Goal: Task Accomplishment & Management: Use online tool/utility

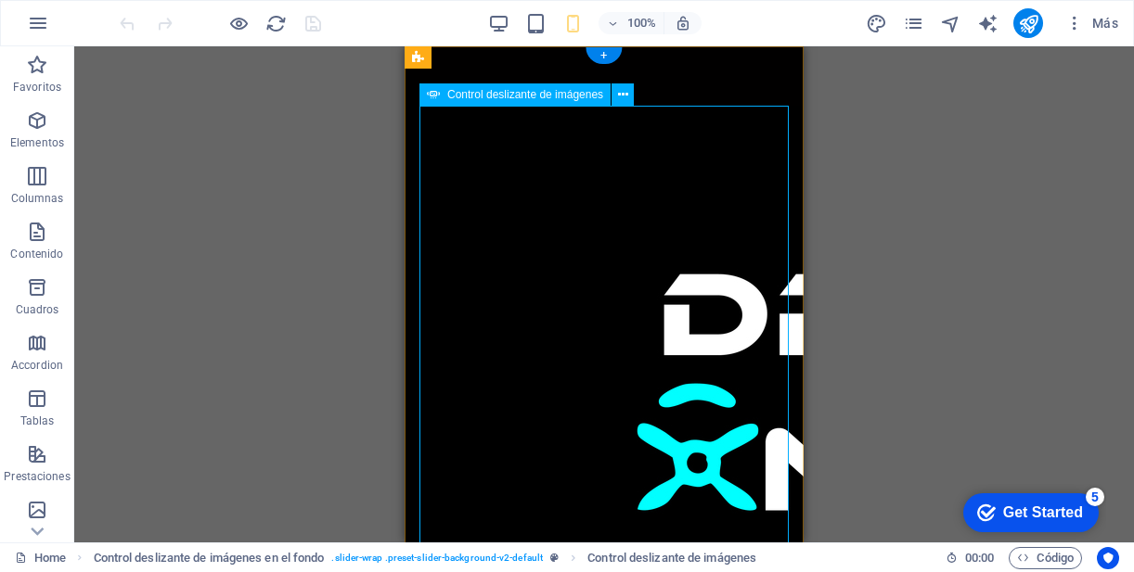
click at [624, 296] on img "1/1" at bounding box center [894, 398] width 950 height 585
click at [578, 97] on span "Control deslizante de imágenes" at bounding box center [525, 94] width 156 height 11
click at [622, 98] on icon at bounding box center [623, 94] width 10 height 19
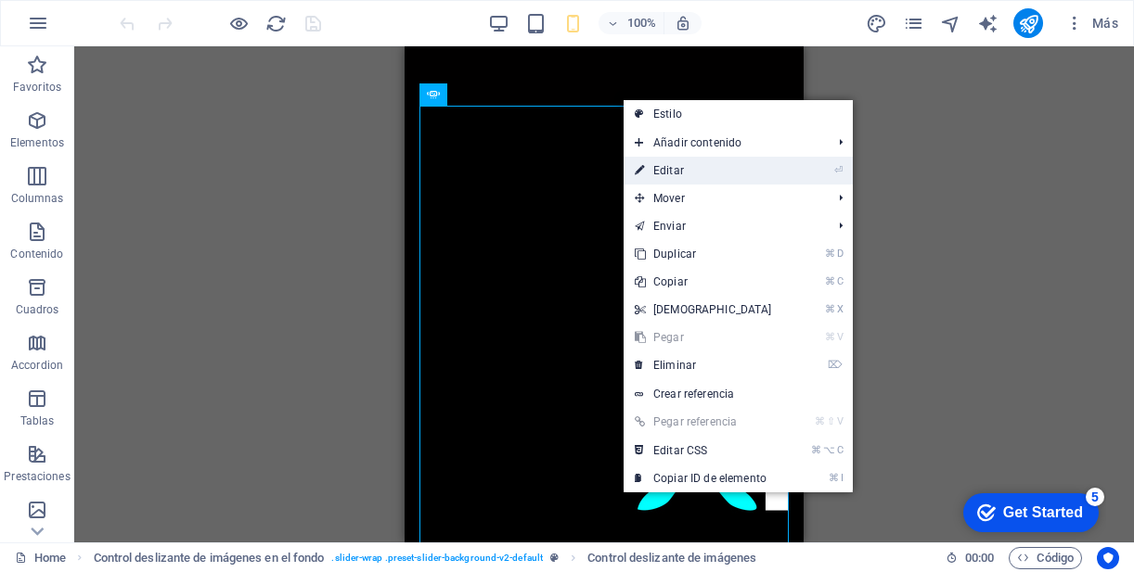
click at [674, 167] on link "⏎ Editar" at bounding box center [704, 171] width 160 height 28
select select "px"
select select "ms"
select select "s"
select select "progressive"
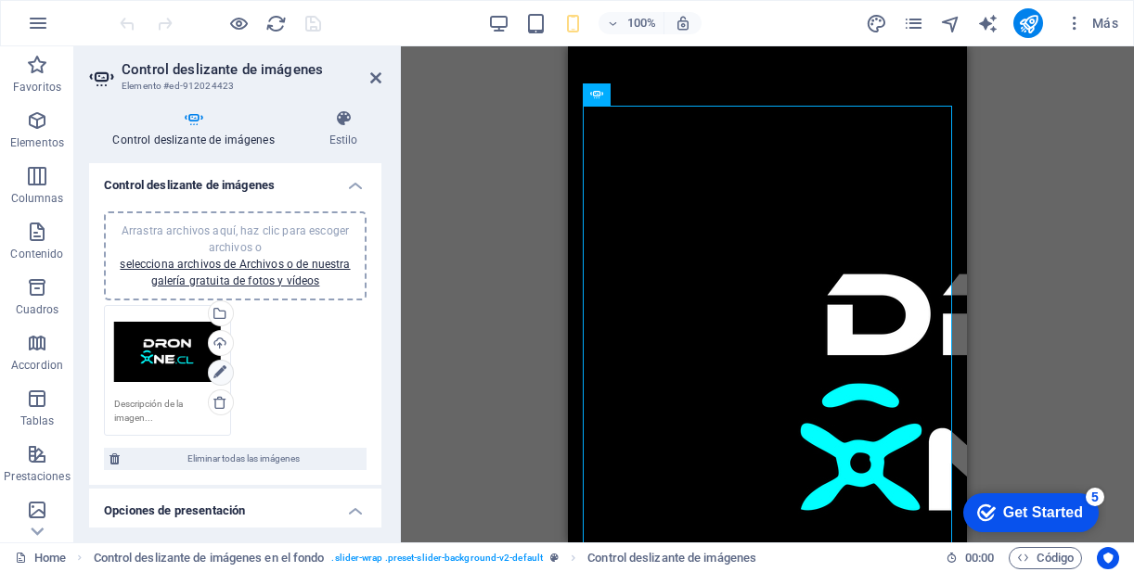
click at [219, 373] on icon at bounding box center [219, 373] width 13 height 22
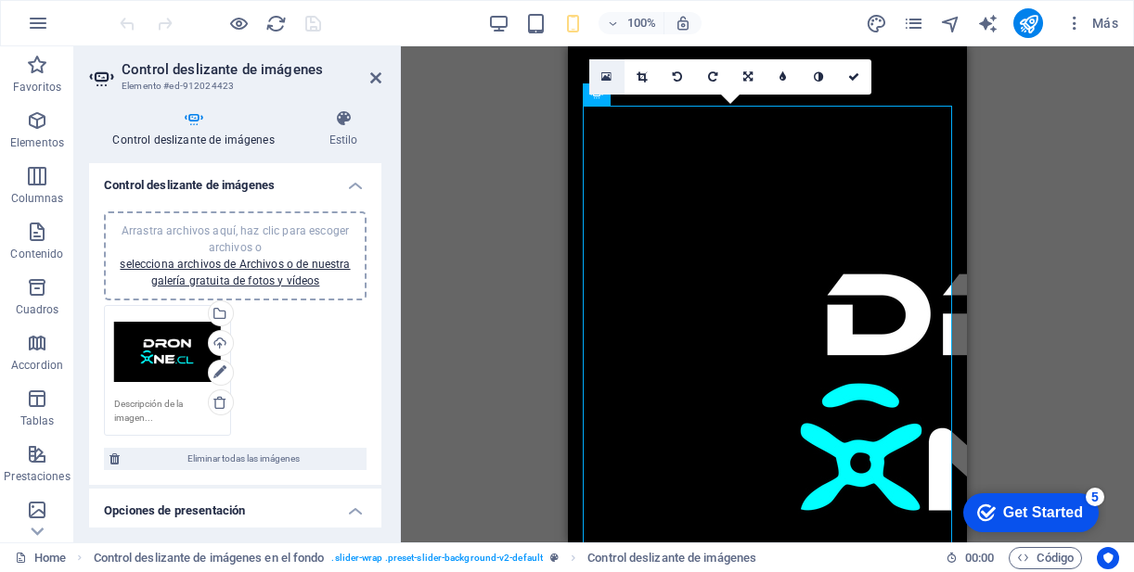
click at [608, 79] on icon at bounding box center [606, 77] width 10 height 13
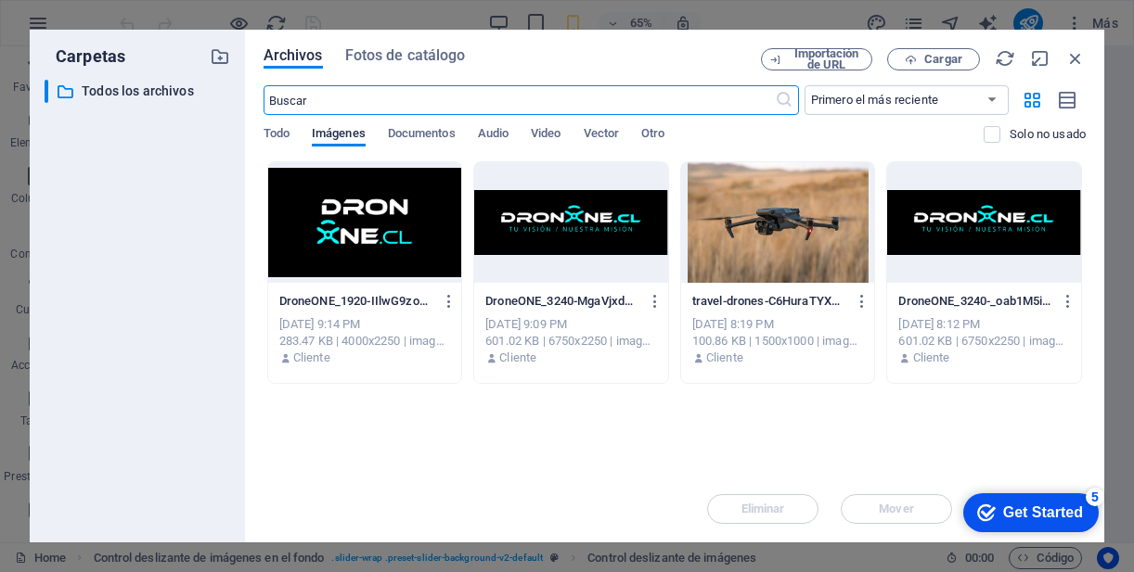
click at [385, 229] on div at bounding box center [365, 222] width 194 height 121
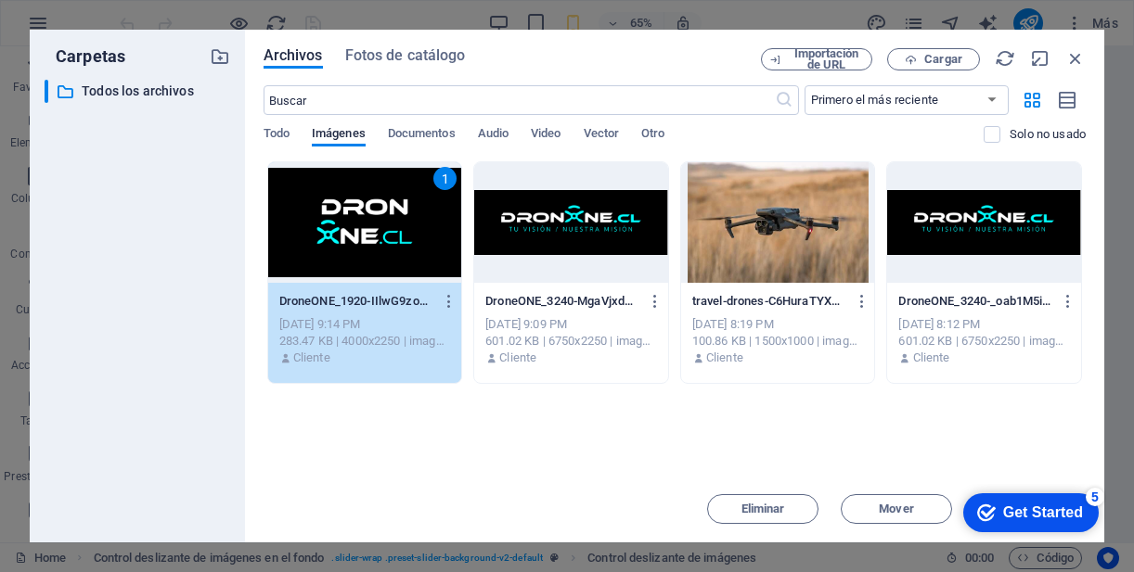
click at [1021, 508] on div "Get Started" at bounding box center [1043, 513] width 80 height 17
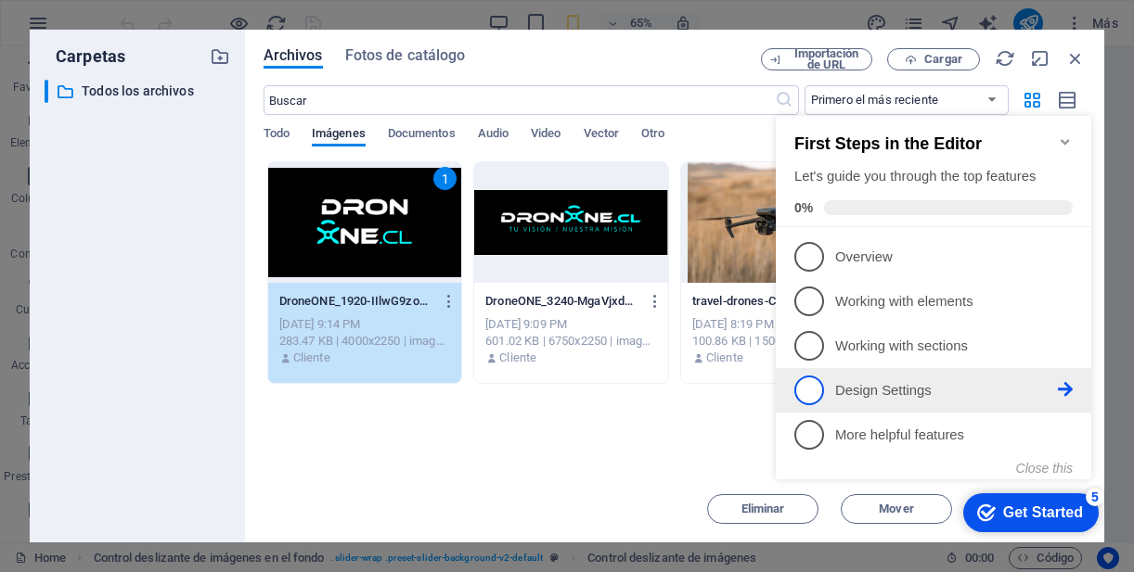
click at [887, 388] on p "Design Settings - incomplete" at bounding box center [946, 390] width 223 height 19
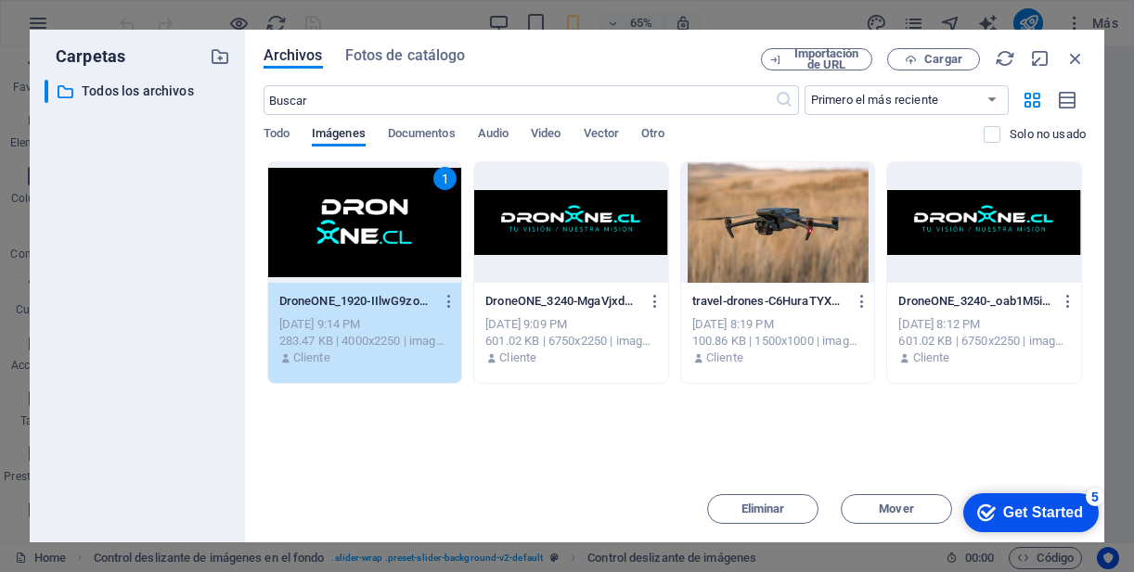
click at [1003, 505] on div "Get Started" at bounding box center [1043, 513] width 80 height 17
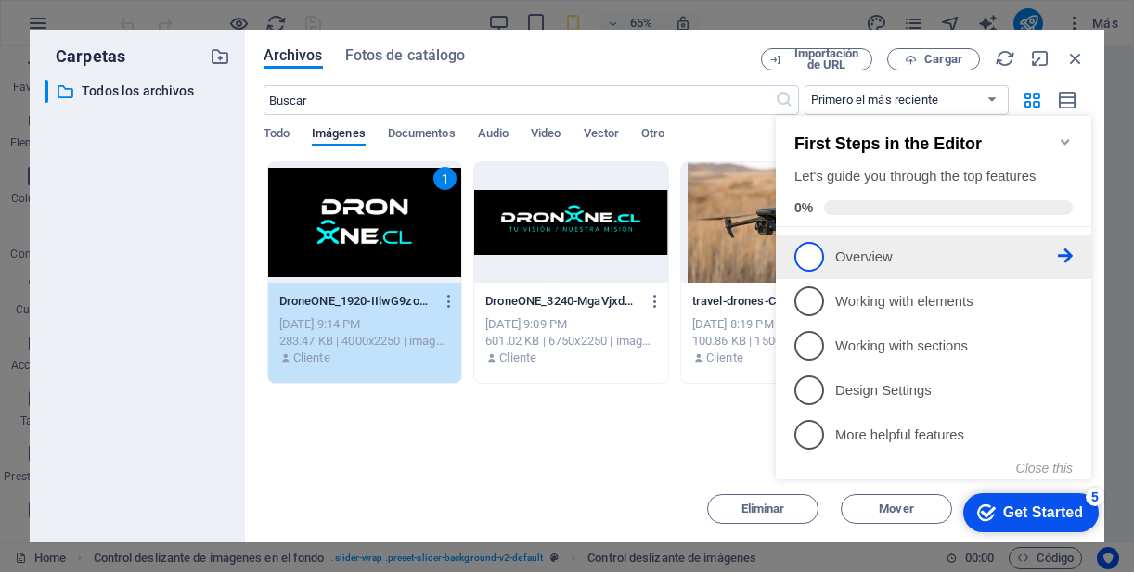
click at [816, 253] on span "1" at bounding box center [809, 257] width 30 height 30
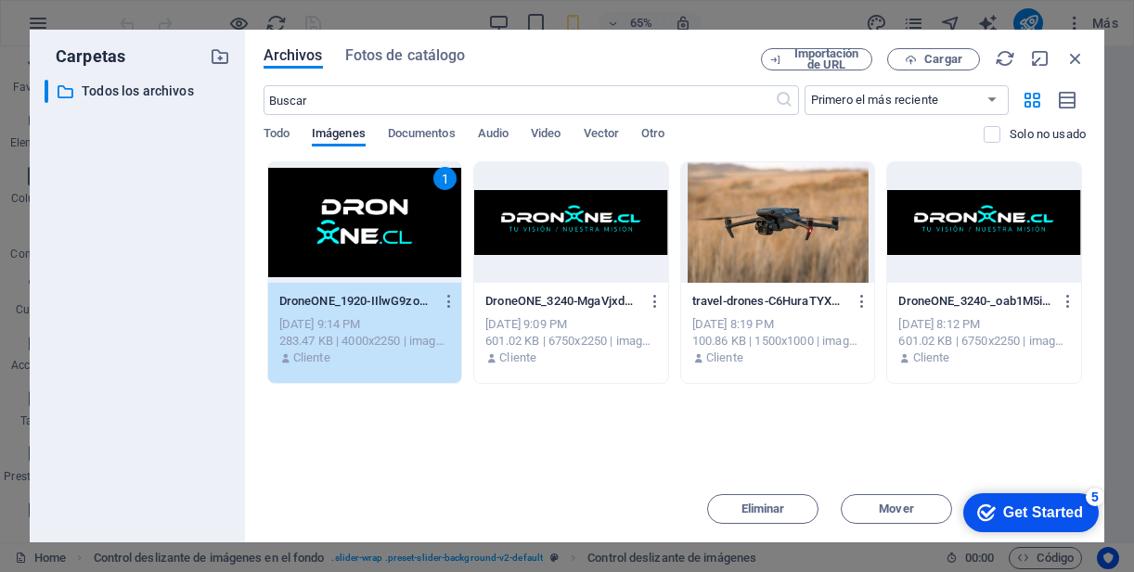
click at [1003, 509] on div "Get Started" at bounding box center [1043, 513] width 80 height 17
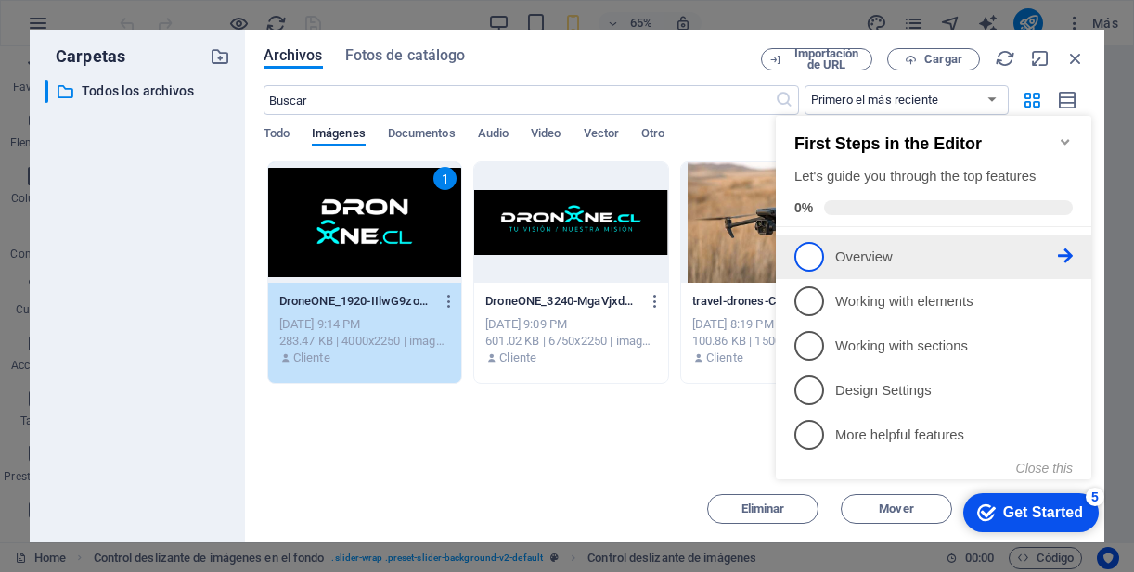
click at [1064, 253] on icon at bounding box center [1065, 256] width 15 height 15
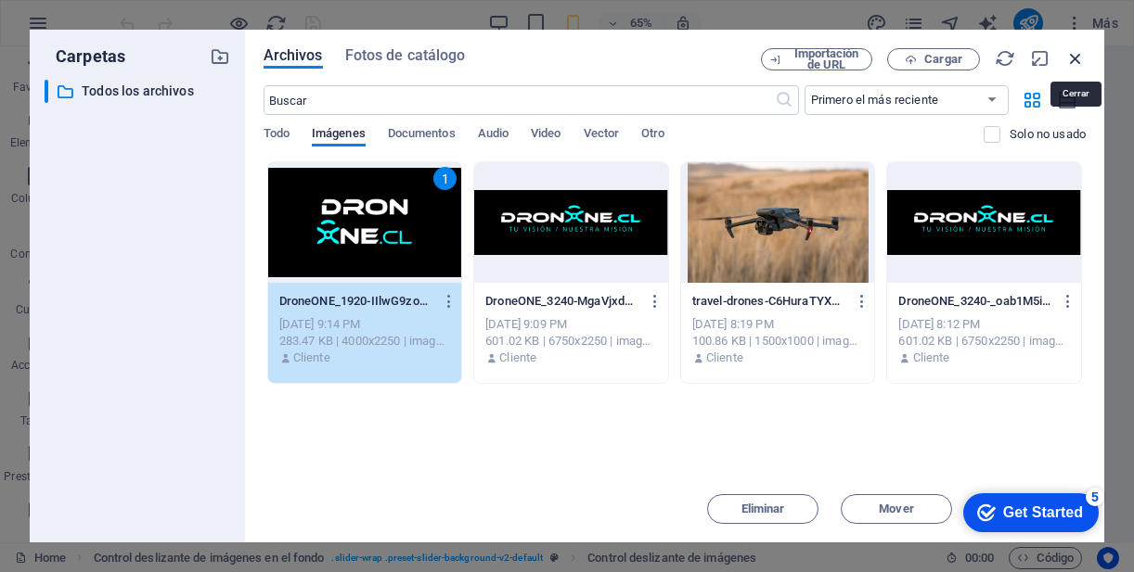
click at [1074, 61] on icon "button" at bounding box center [1075, 58] width 20 height 20
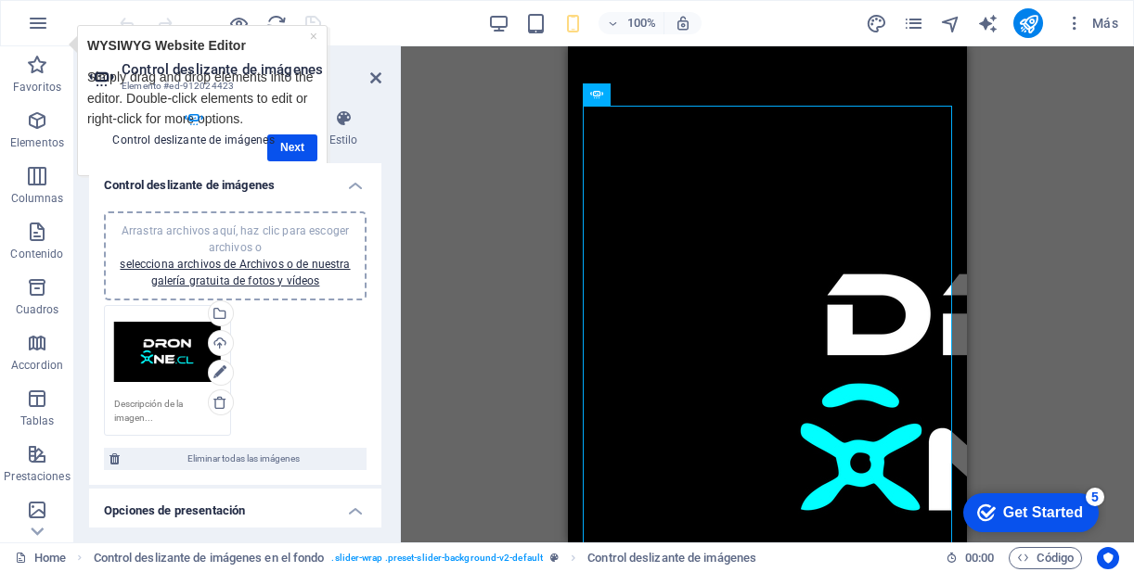
click at [298, 141] on h4 "Control deslizante de imágenes" at bounding box center [197, 128] width 216 height 39
click at [295, 153] on div "Control deslizante de imágenes Estilo Control deslizante de imágenes Arrastra a…" at bounding box center [235, 318] width 292 height 418
click at [312, 39] on link "×" at bounding box center [312, 36] width 7 height 15
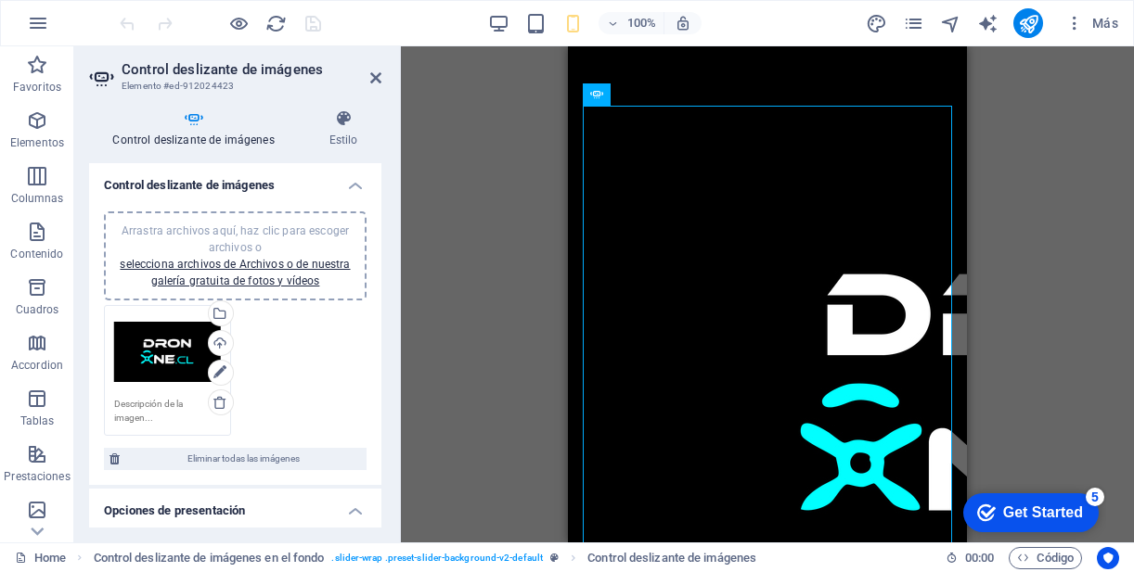
click at [180, 364] on div "Arrastra archivos aquí, haz clic para escoger archivos o selecciona archivos de…" at bounding box center [167, 352] width 107 height 74
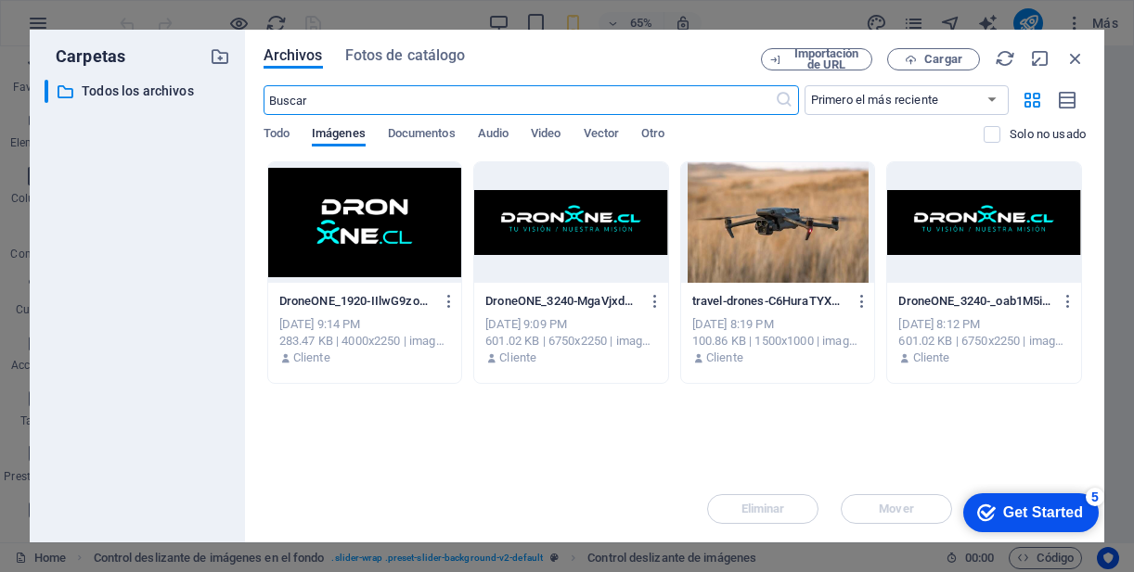
click at [367, 234] on div at bounding box center [365, 222] width 194 height 121
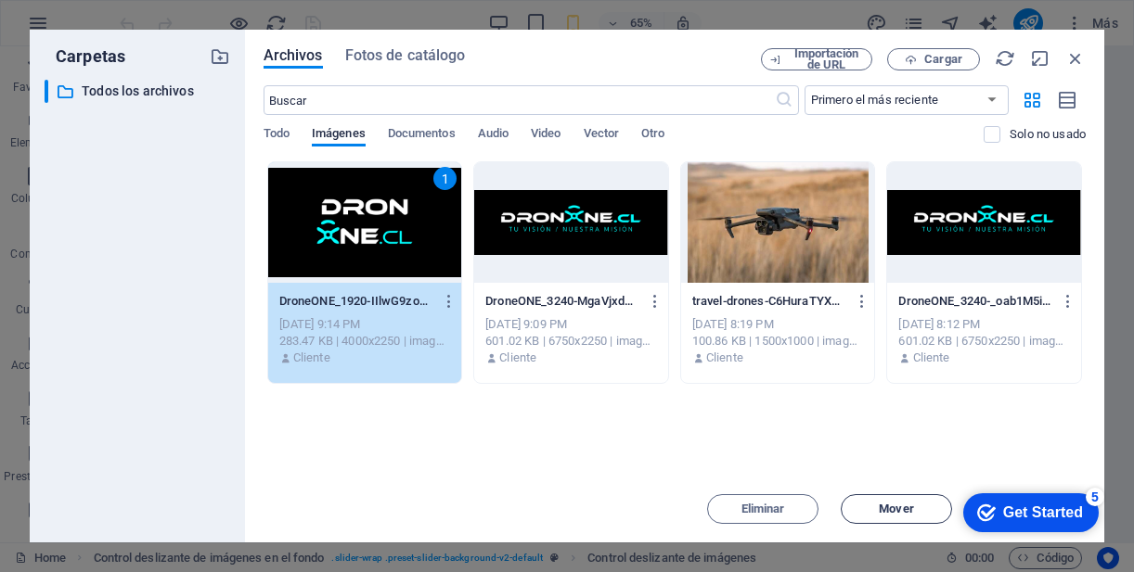
click at [907, 517] on button "Mover" at bounding box center [896, 510] width 111 height 30
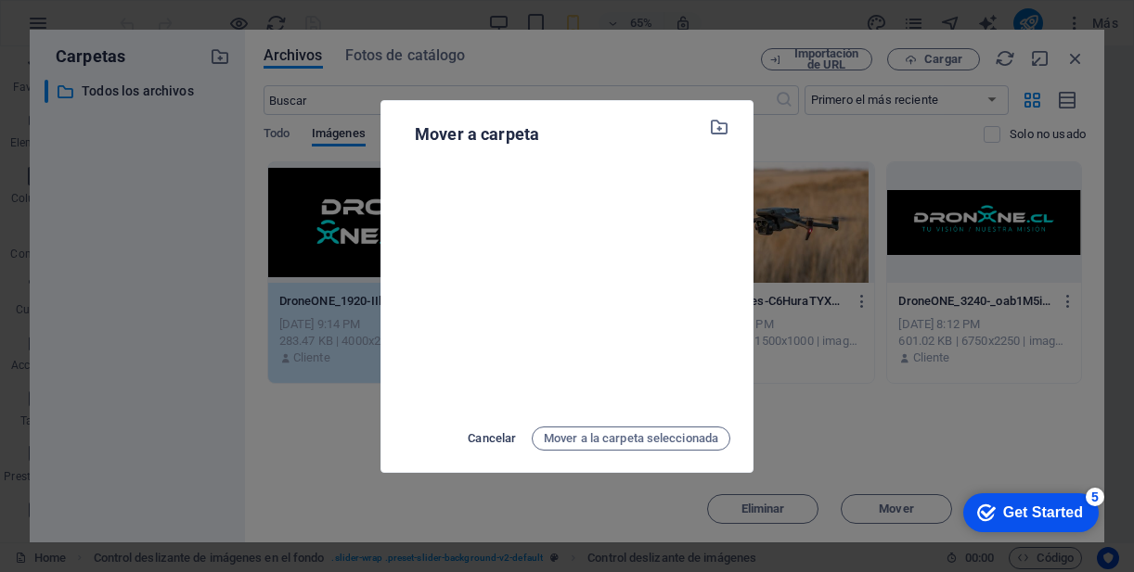
click at [474, 443] on span "Cancelar" at bounding box center [492, 439] width 48 height 22
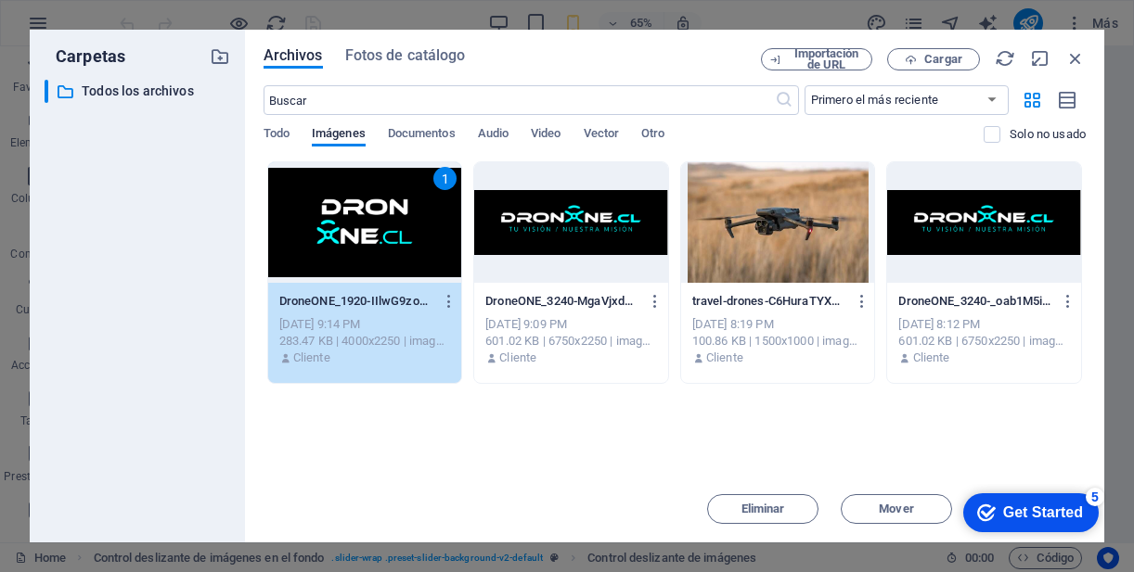
click at [1001, 229] on div at bounding box center [984, 222] width 194 height 121
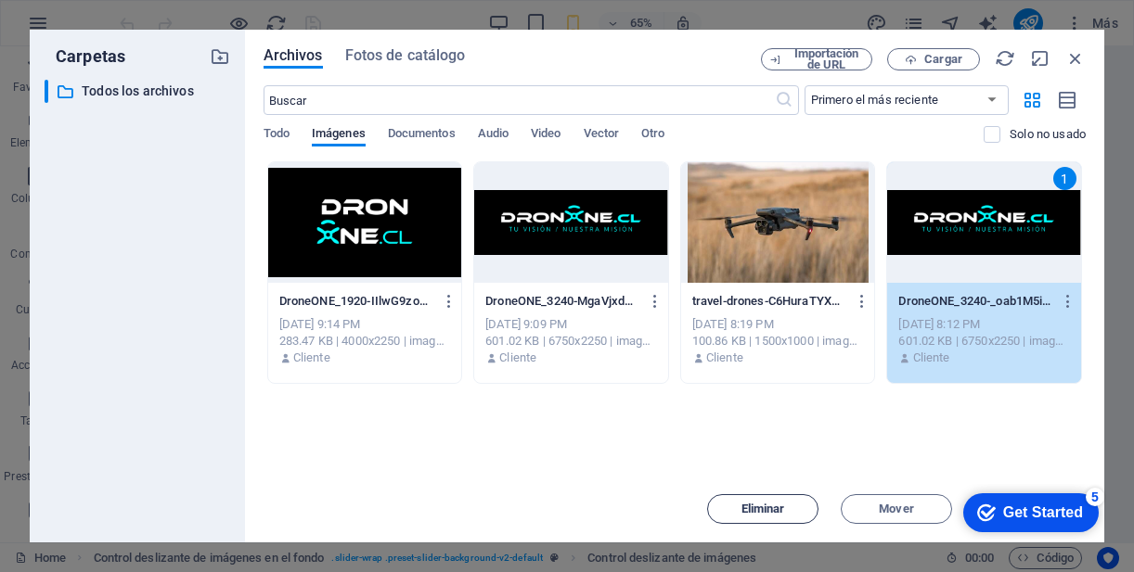
click at [761, 516] on button "Eliminar" at bounding box center [762, 510] width 111 height 30
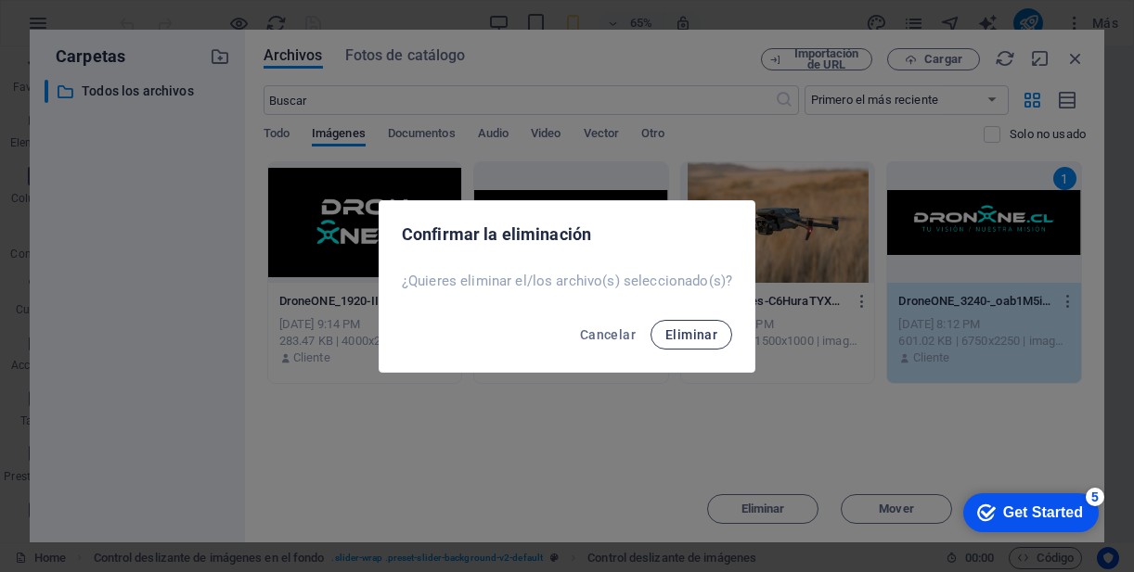
click at [701, 335] on span "Eliminar" at bounding box center [691, 335] width 52 height 15
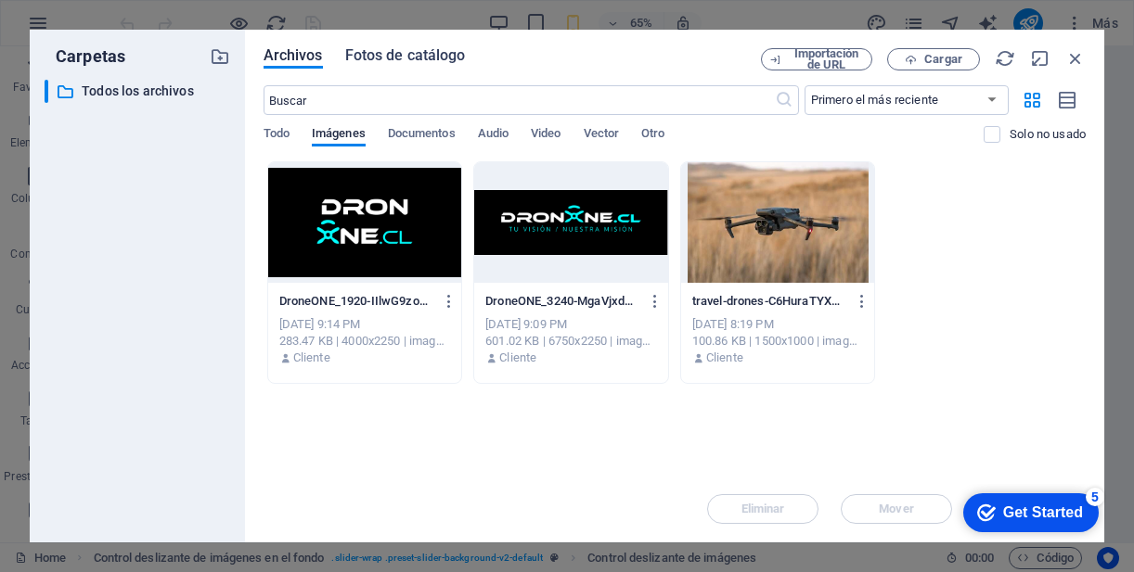
click at [426, 55] on span "Fotos de catálogo" at bounding box center [405, 56] width 121 height 22
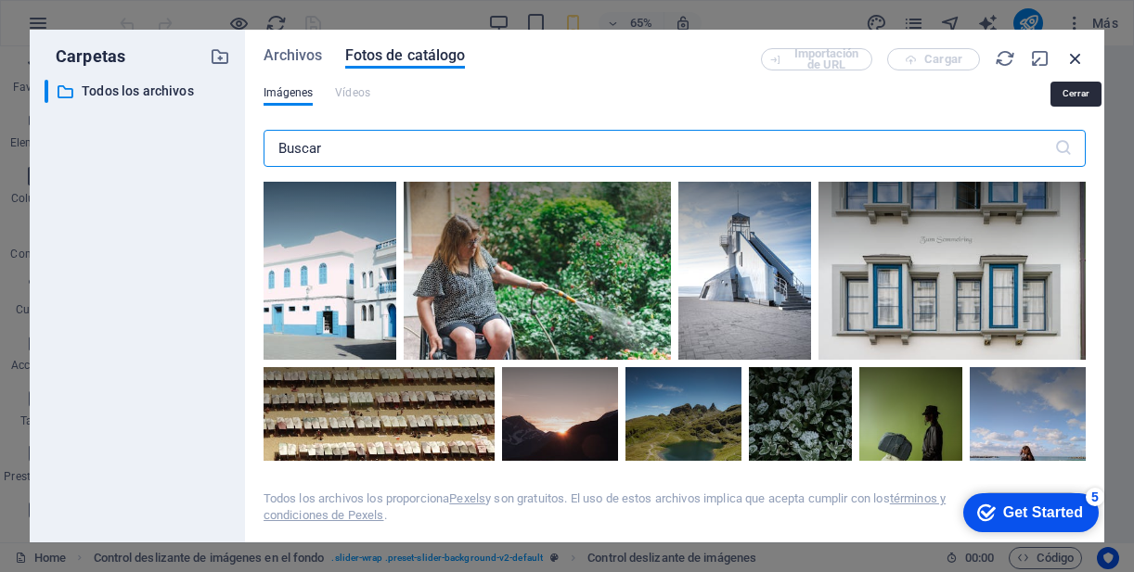
click at [1074, 57] on icon "button" at bounding box center [1075, 58] width 20 height 20
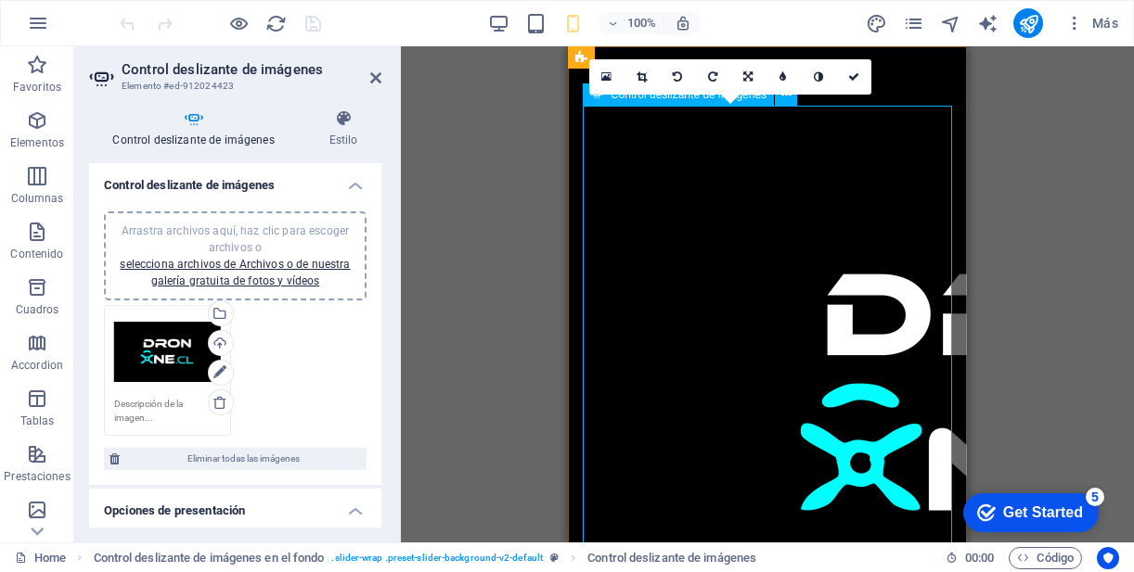
click at [821, 317] on img "1/1" at bounding box center [1058, 398] width 950 height 585
click at [640, 80] on icon at bounding box center [642, 76] width 10 height 11
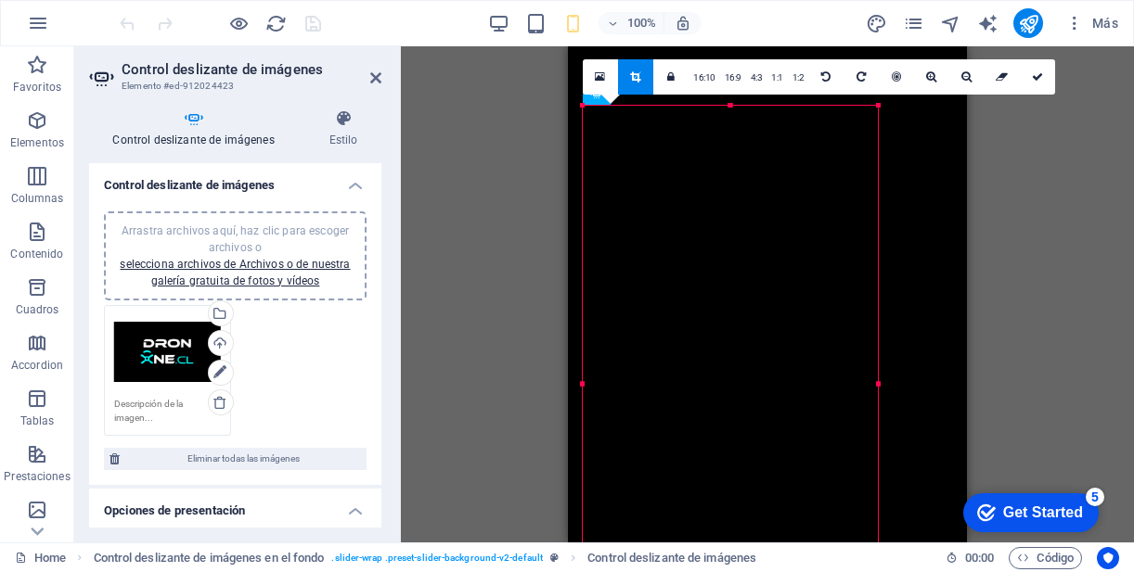
drag, startPoint x: 879, startPoint y: 383, endPoint x: 896, endPoint y: 373, distance: 20.4
click at [896, 373] on div "Arrastra y suelta un archivo para añadirlo Control deslizante de imágenes en el…" at bounding box center [767, 294] width 399 height 496
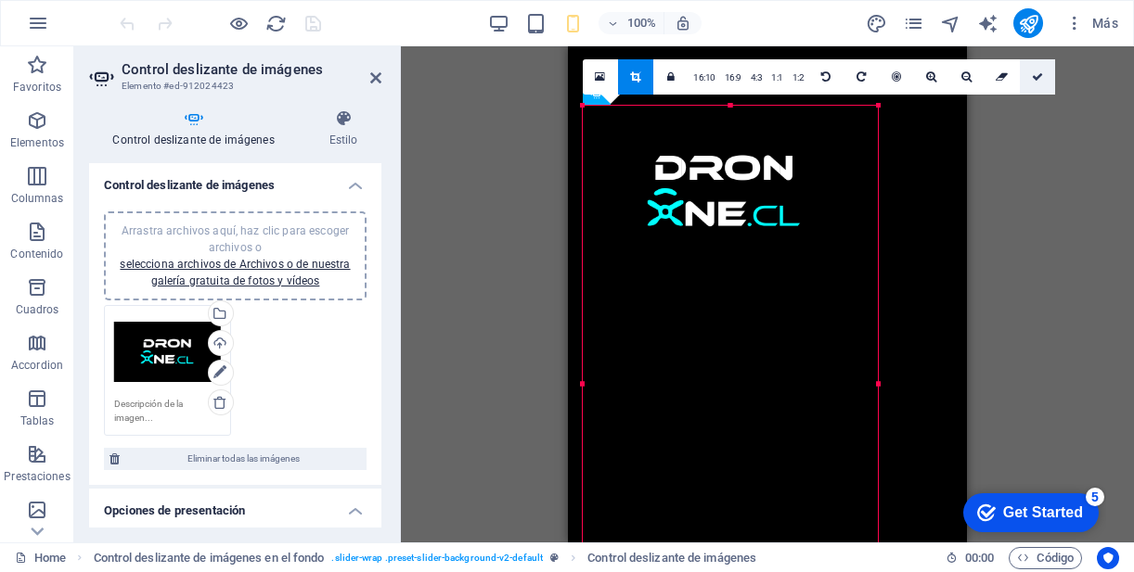
click at [1038, 78] on icon at bounding box center [1037, 76] width 11 height 11
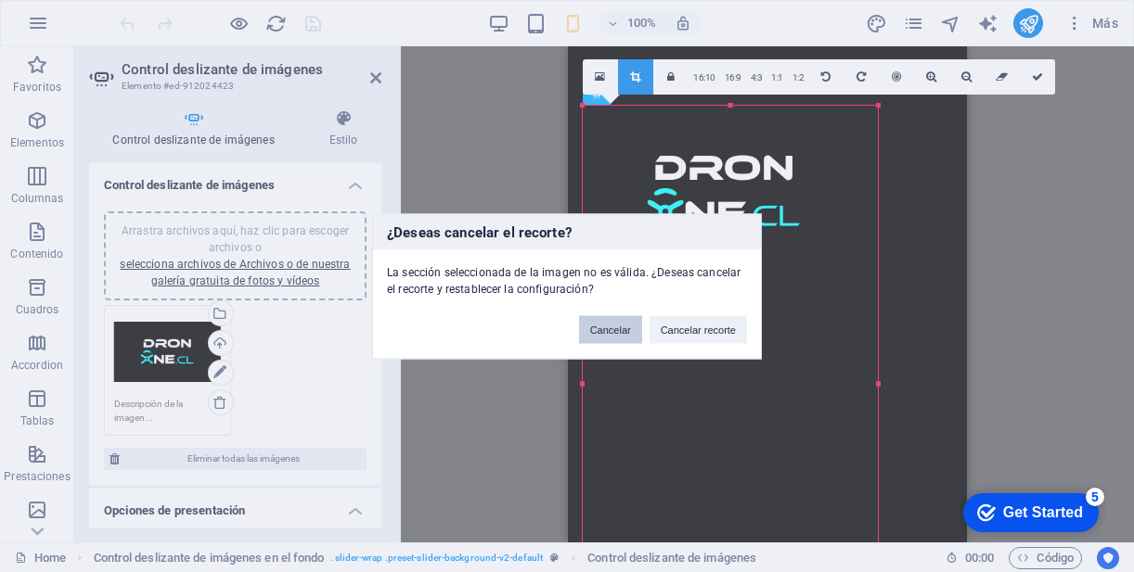
click at [628, 332] on button "Cancelar" at bounding box center [610, 329] width 63 height 28
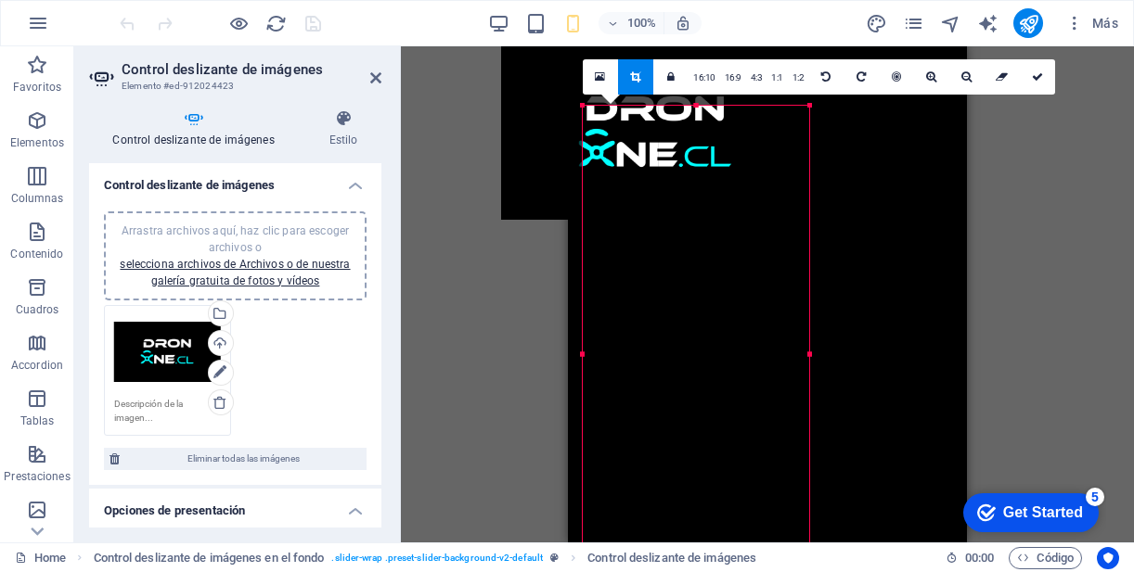
drag, startPoint x: 584, startPoint y: 108, endPoint x: 654, endPoint y: 168, distance: 92.8
click at [654, 168] on div "180 170 160 150 140 130 120 110 100 90 80 70 60 50 40 30 20 10 0 -10 -20 -30 -4…" at bounding box center [696, 354] width 226 height 497
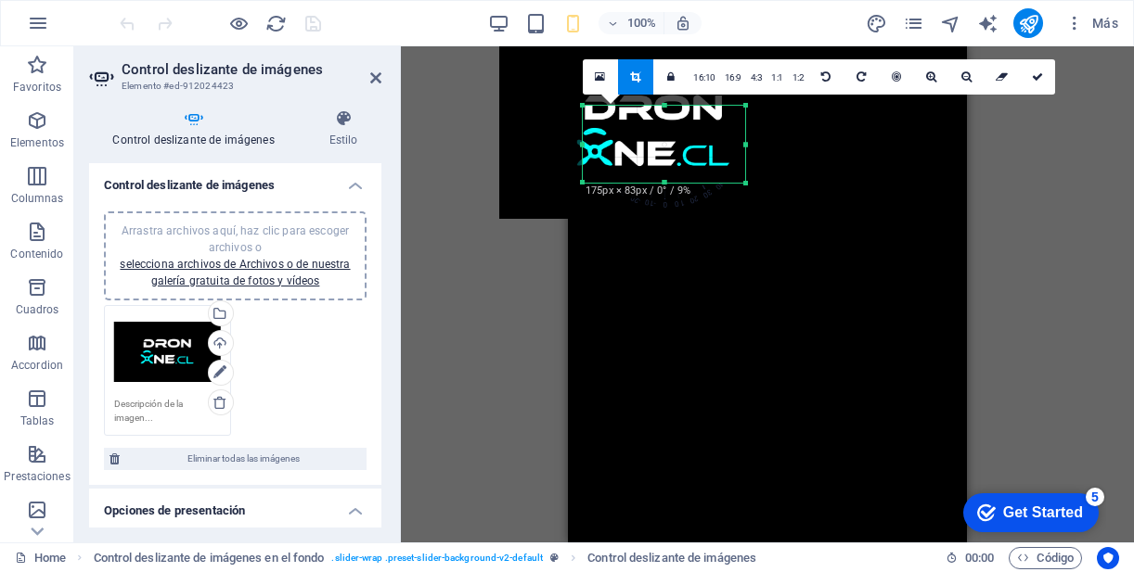
drag, startPoint x: 804, startPoint y: 215, endPoint x: 741, endPoint y: 180, distance: 71.5
click at [741, 180] on div at bounding box center [745, 183] width 11 height 11
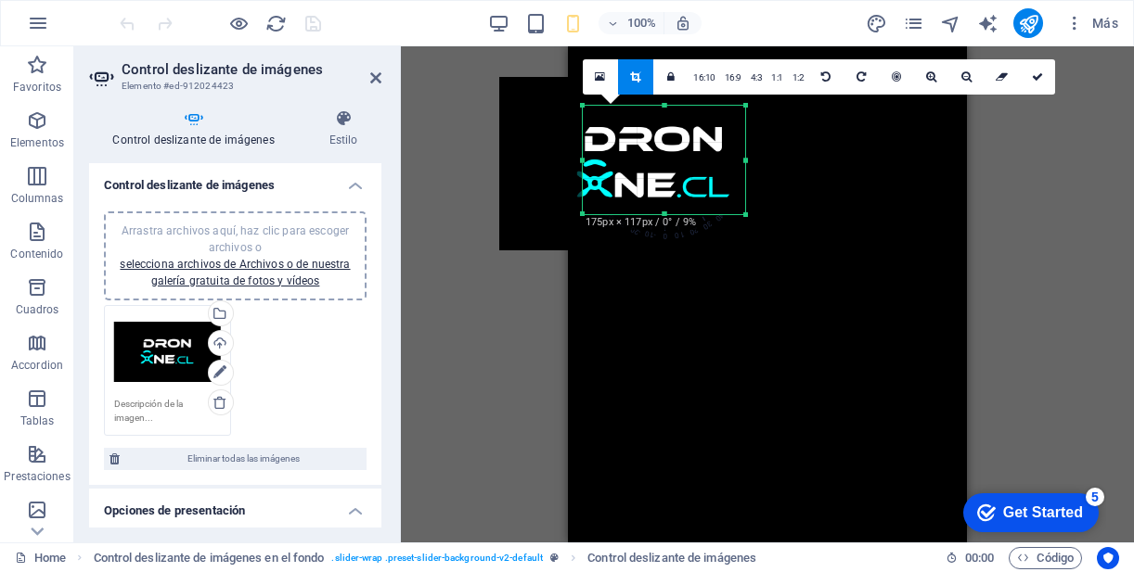
drag, startPoint x: 662, startPoint y: 106, endPoint x: 647, endPoint y: 74, distance: 34.9
click at [647, 106] on div "180 170 160 150 140 130 120 110 100 90 80 70 60 50 40 30 20 10 0 -10 -20 -30 -4…" at bounding box center [664, 160] width 162 height 109
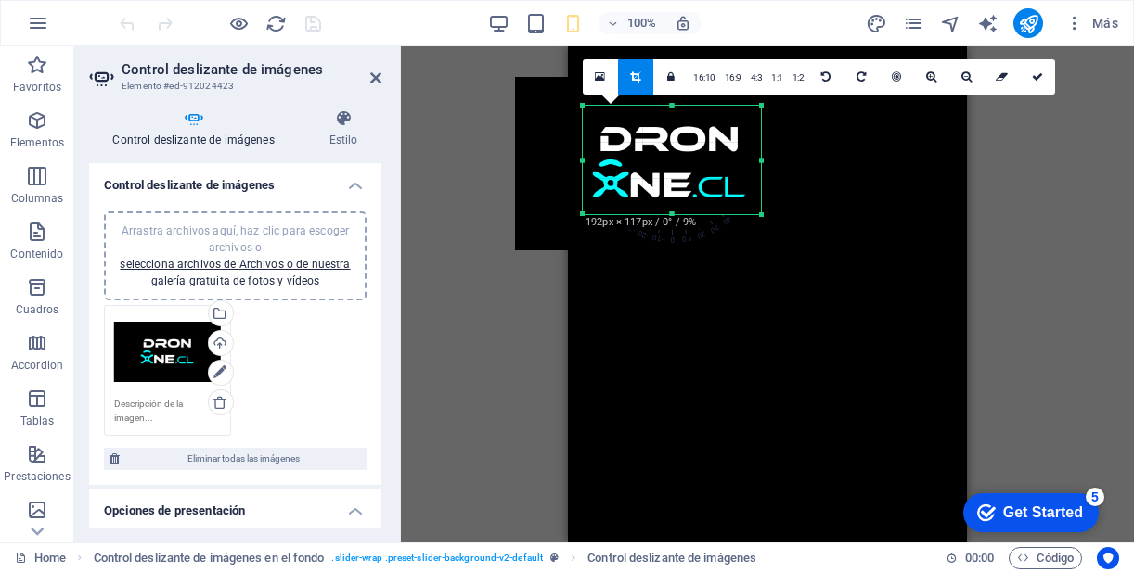
drag, startPoint x: 581, startPoint y: 161, endPoint x: 565, endPoint y: 161, distance: 15.8
click at [583, 161] on div "180 170 160 150 140 130 120 110 100 90 80 70 60 50 40 30 20 10 0 -10 -20 -30 -4…" at bounding box center [672, 160] width 178 height 109
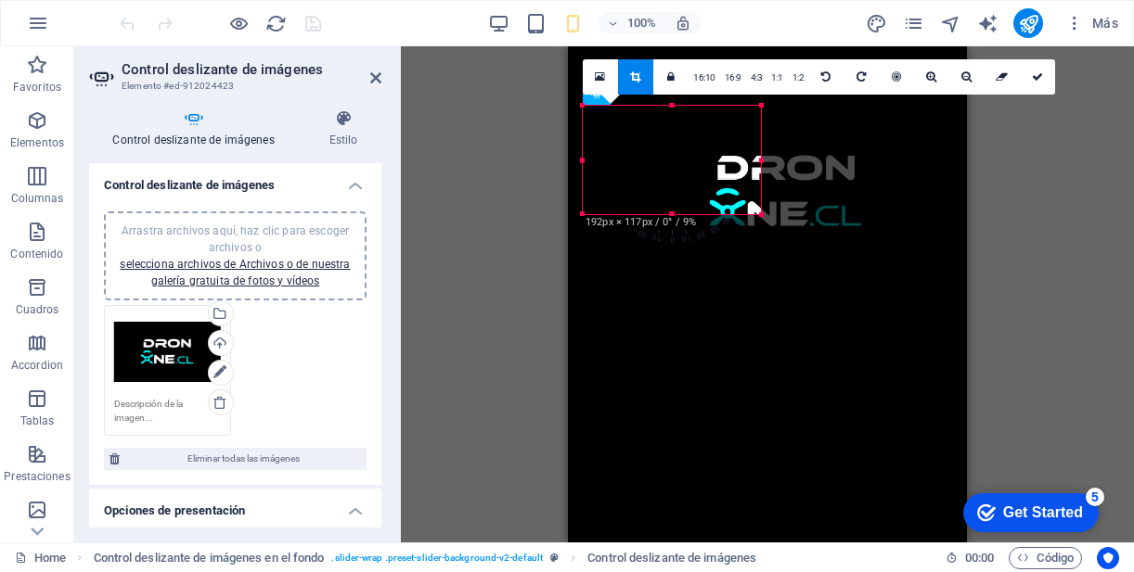
drag, startPoint x: 636, startPoint y: 177, endPoint x: 752, endPoint y: 203, distance: 119.8
click at [752, 203] on div at bounding box center [786, 193] width 308 height 174
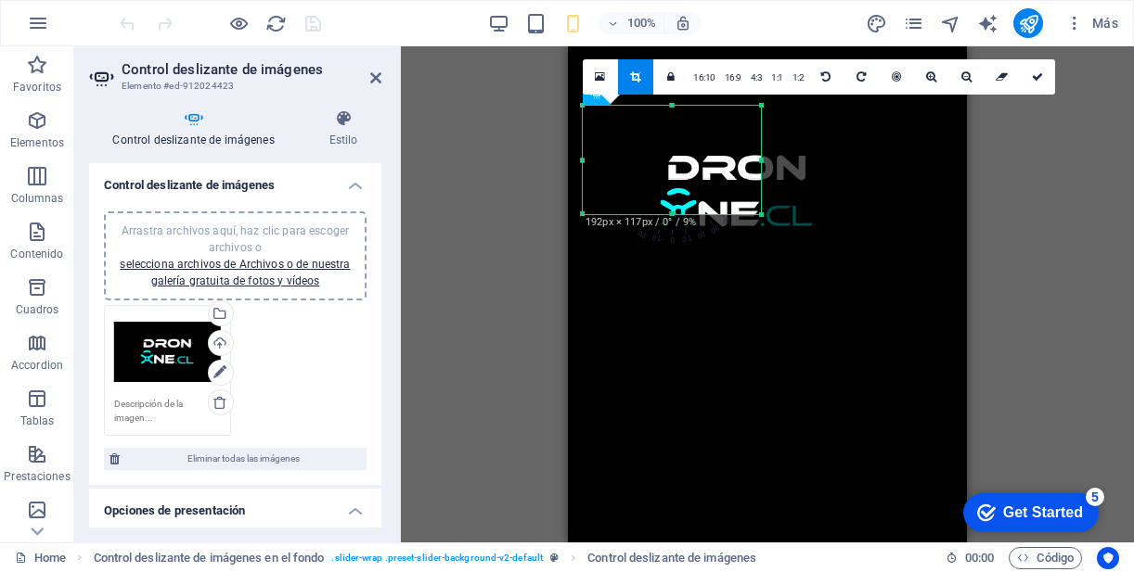
click at [727, 155] on div at bounding box center [737, 193] width 308 height 174
click at [966, 77] on icon at bounding box center [966, 76] width 10 height 11
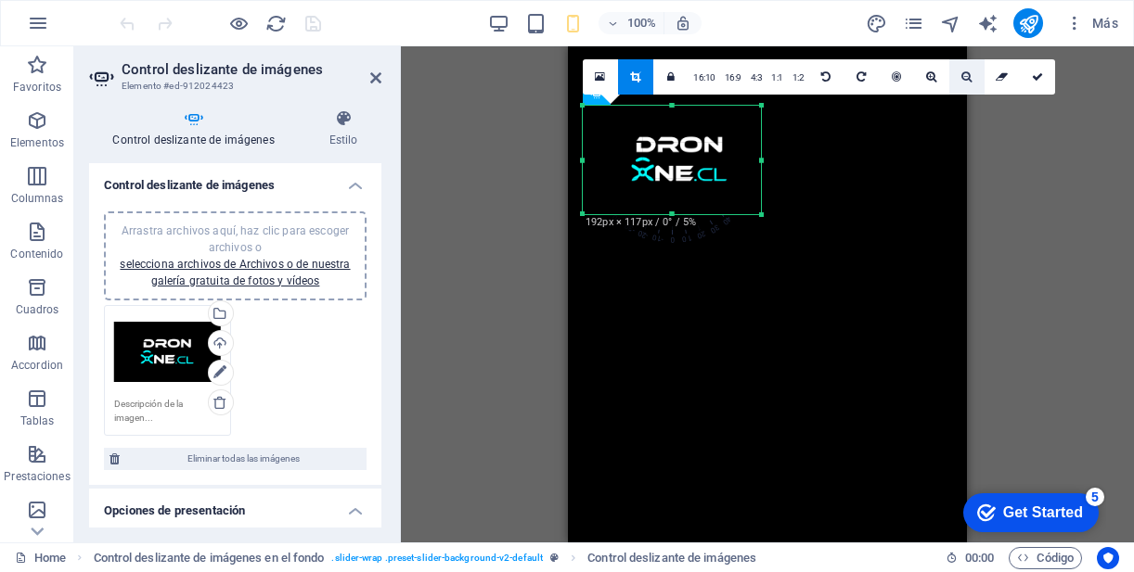
click at [966, 77] on icon at bounding box center [966, 76] width 10 height 11
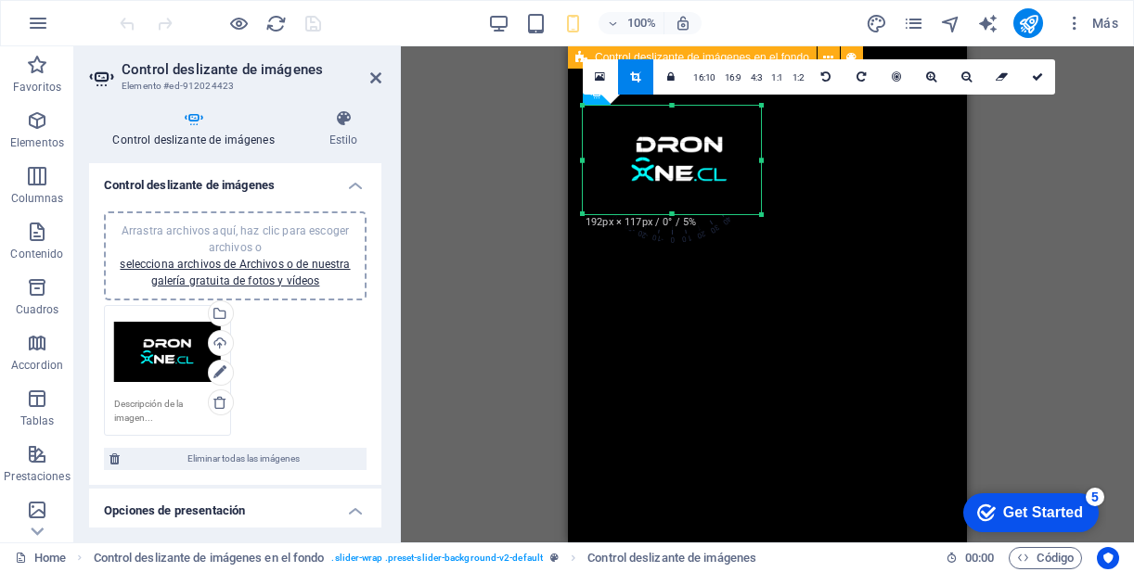
click at [965, 318] on div at bounding box center [767, 383] width 399 height 675
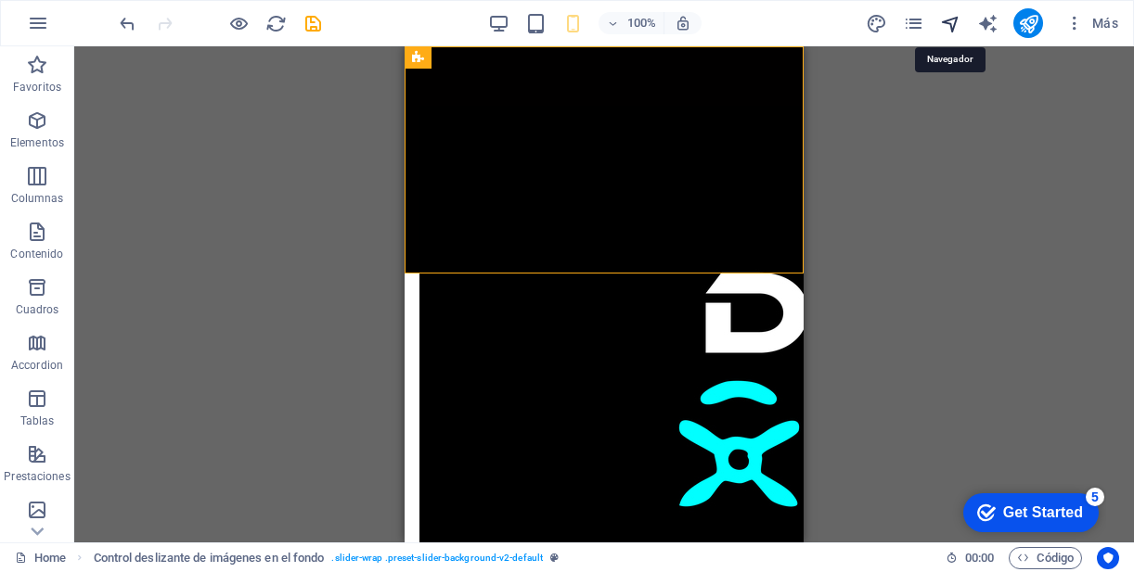
click at [952, 29] on icon "navigator" at bounding box center [950, 23] width 21 height 21
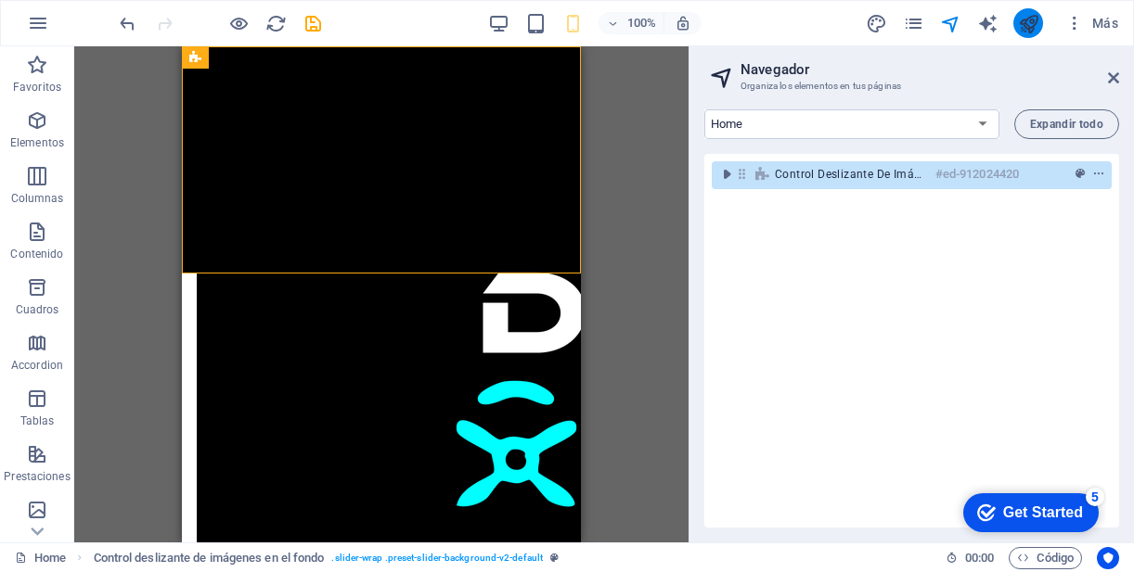
click at [1027, 29] on icon "publish" at bounding box center [1028, 23] width 21 height 21
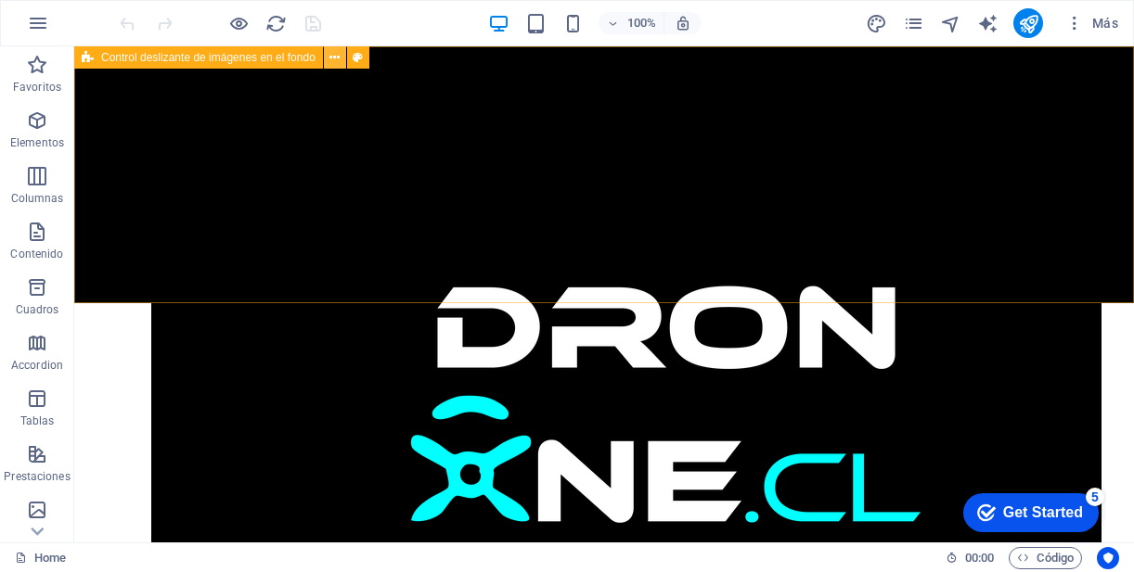
click at [342, 60] on button at bounding box center [335, 57] width 22 height 22
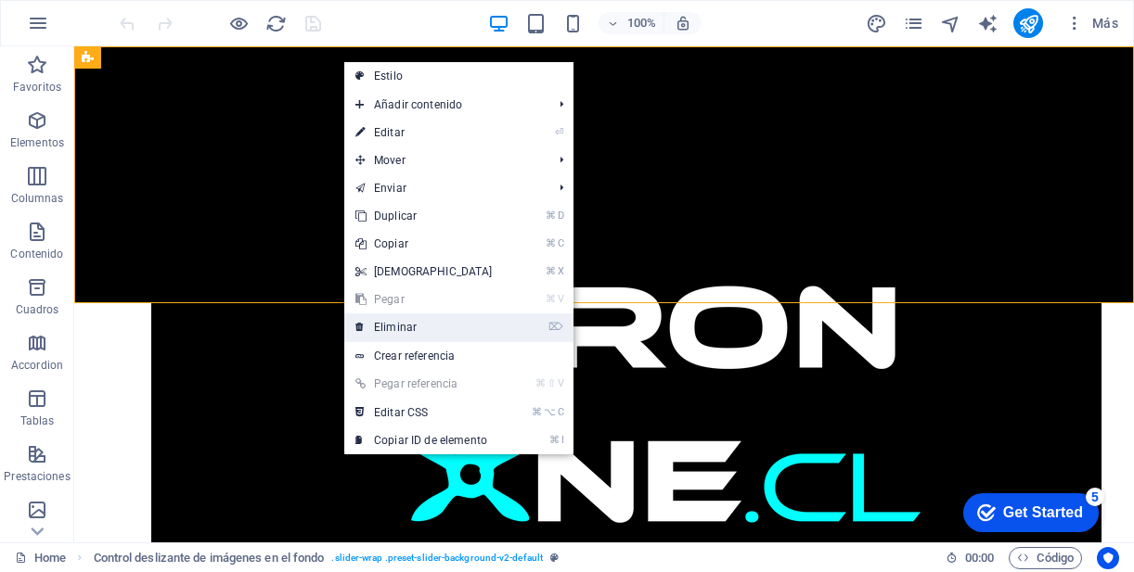
click at [411, 332] on link "⌦ Eliminar" at bounding box center [424, 328] width 160 height 28
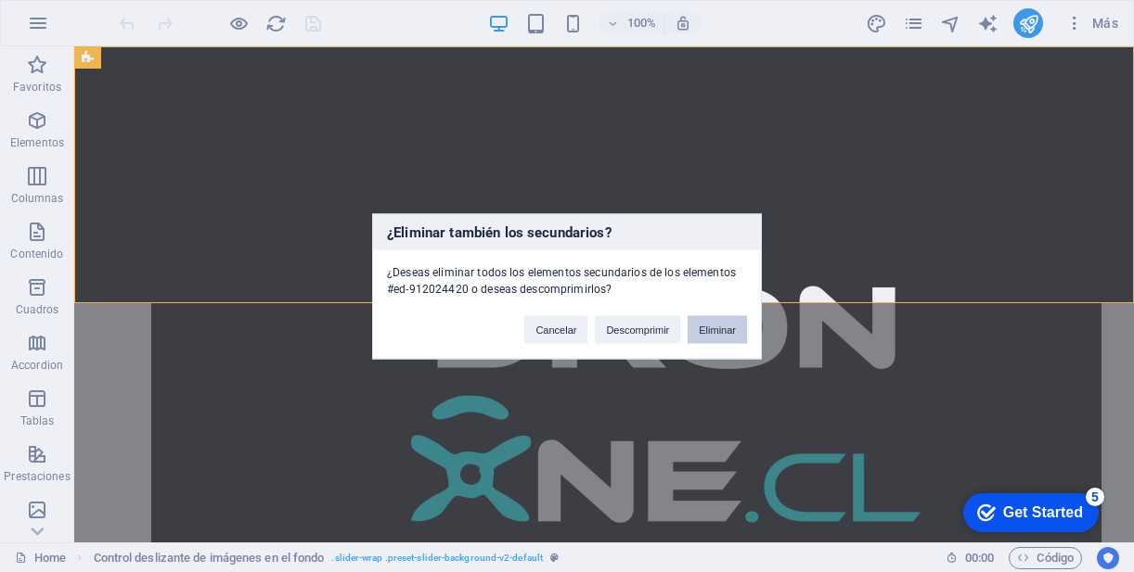
click at [711, 330] on button "Eliminar" at bounding box center [717, 329] width 59 height 28
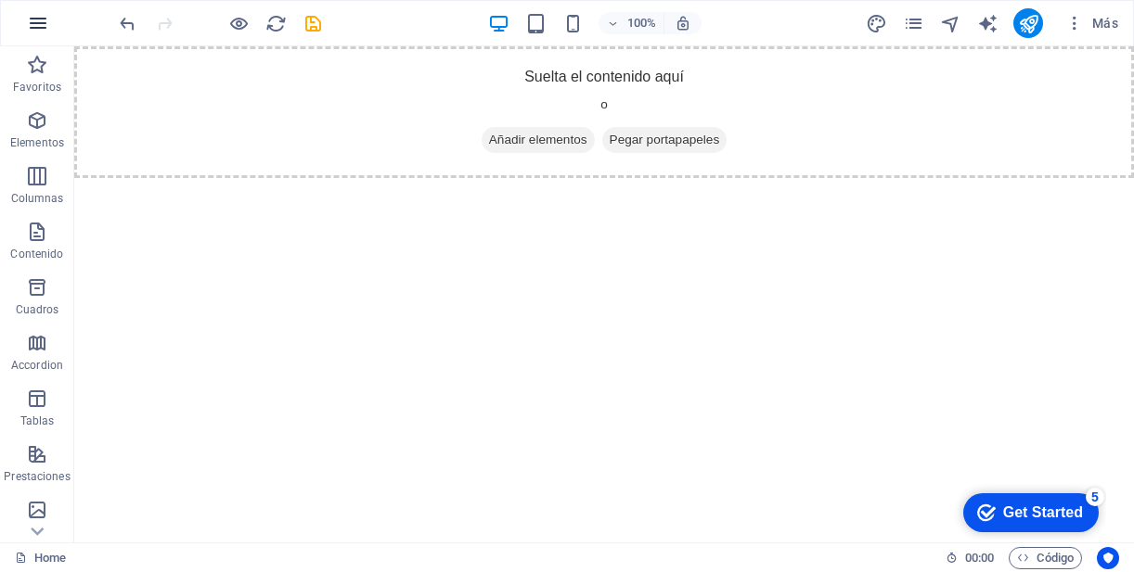
click at [36, 26] on icon "button" at bounding box center [38, 23] width 22 height 22
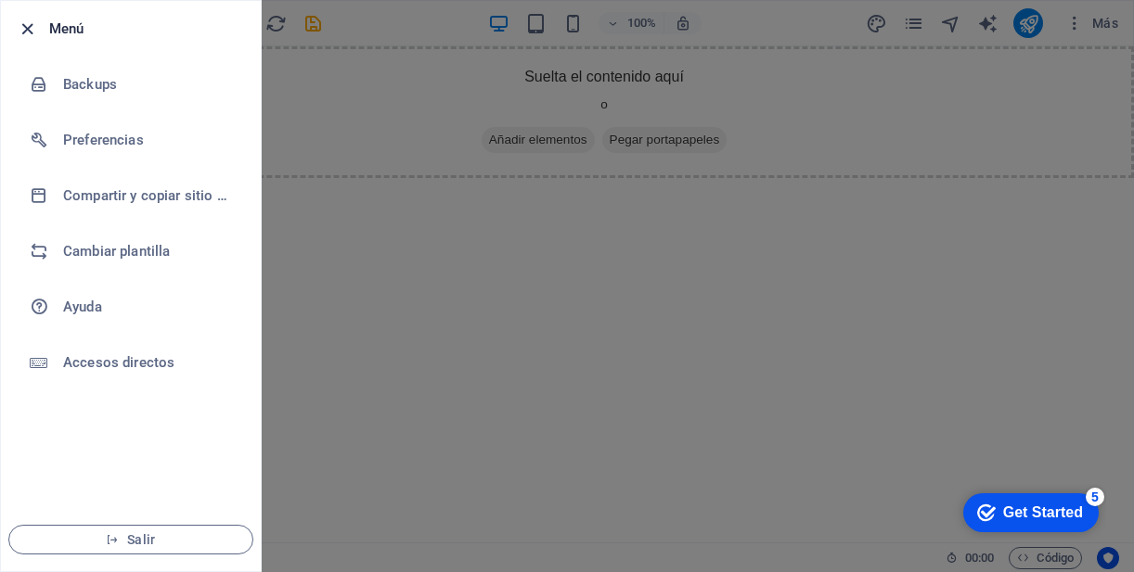
click at [24, 30] on icon "button" at bounding box center [27, 29] width 21 height 21
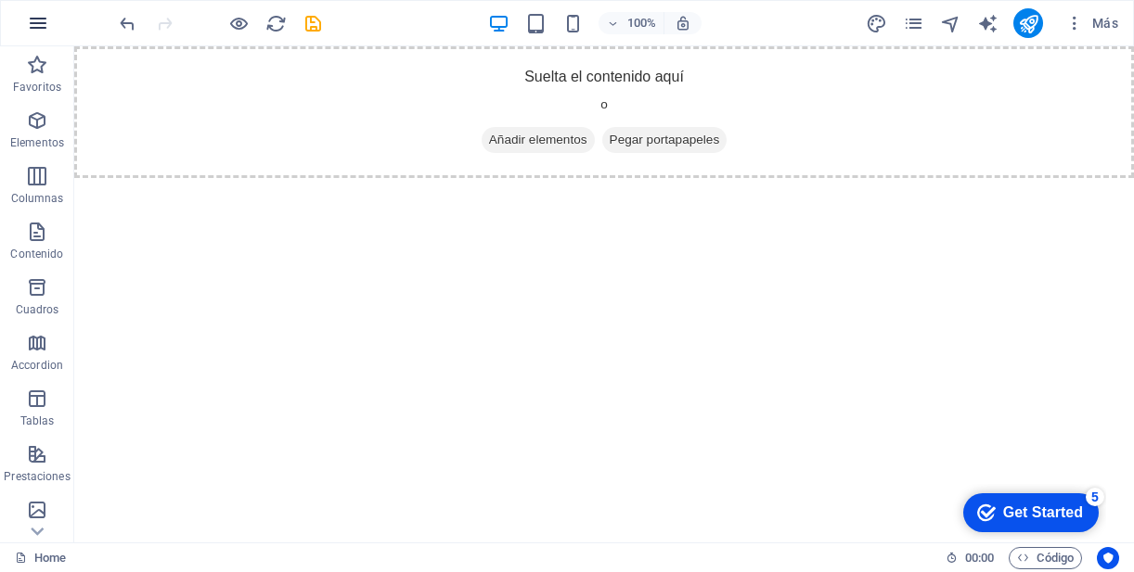
click at [45, 19] on icon "button" at bounding box center [38, 23] width 22 height 22
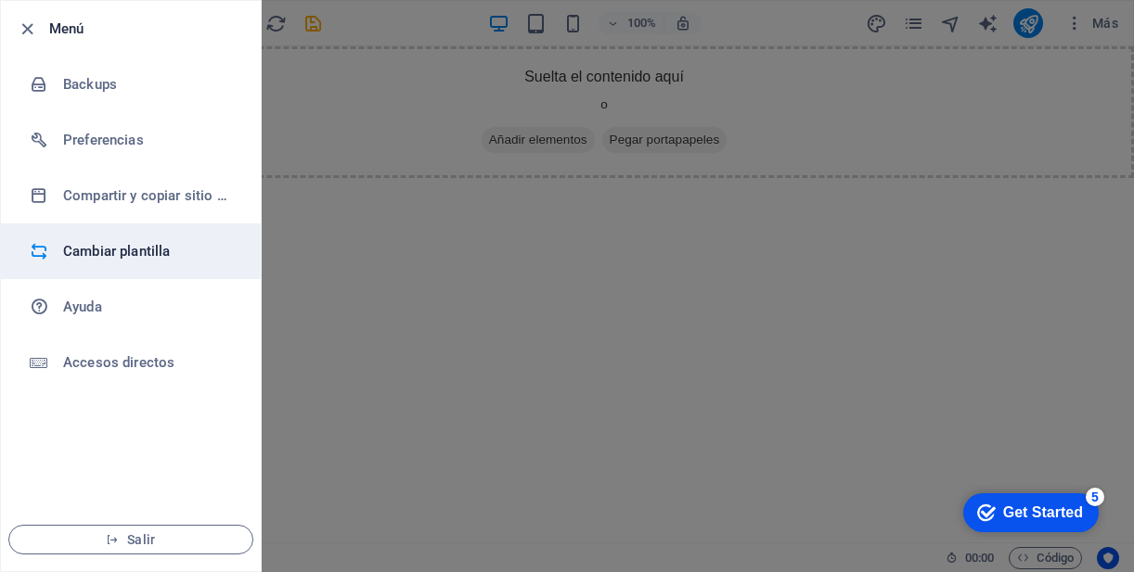
click at [190, 251] on h6 "Cambiar plantilla" at bounding box center [149, 251] width 172 height 22
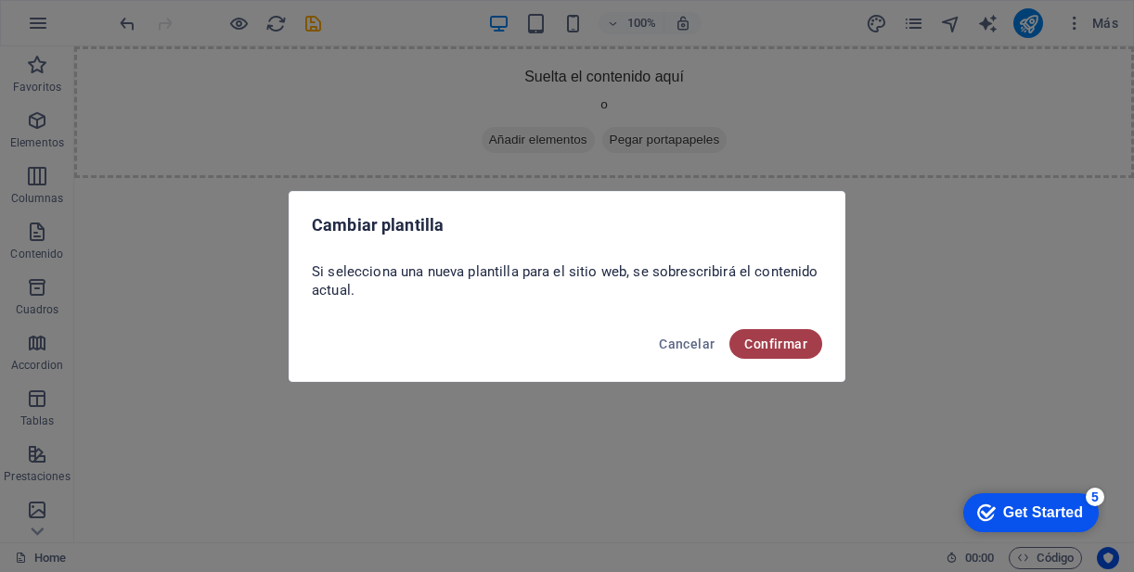
click at [772, 345] on span "Confirmar" at bounding box center [775, 344] width 63 height 15
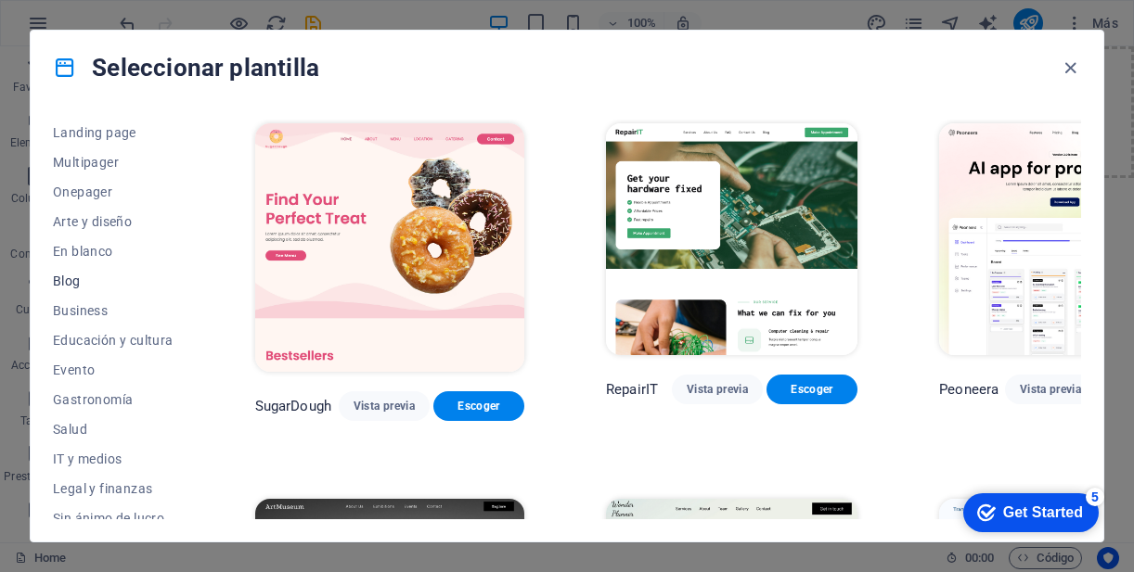
scroll to position [122, 0]
click at [96, 308] on span "Business" at bounding box center [113, 309] width 121 height 15
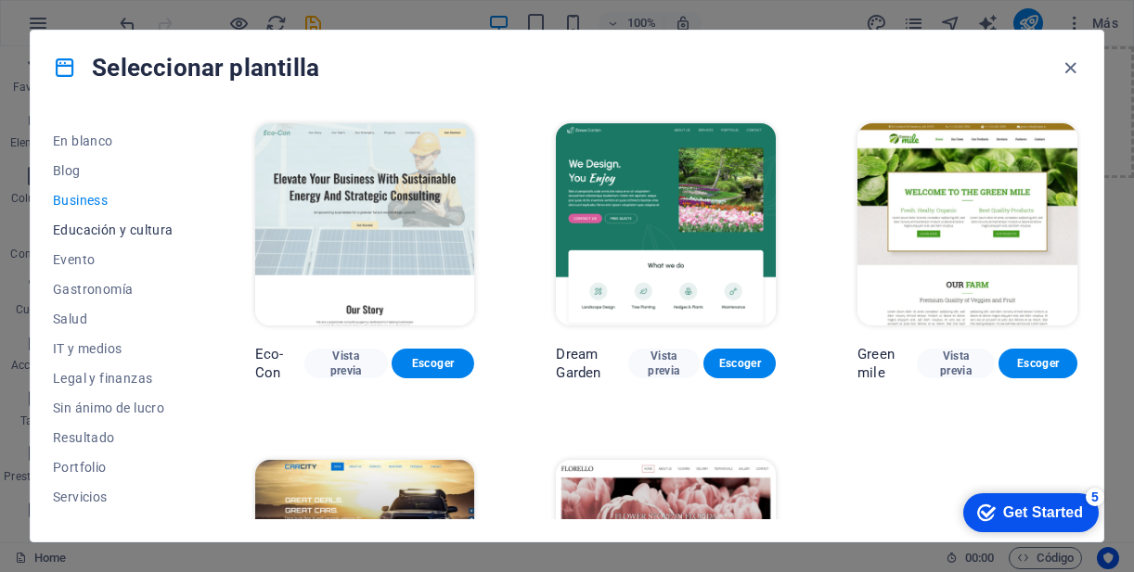
scroll to position [233, 0]
click at [108, 350] on span "IT y medios" at bounding box center [113, 347] width 121 height 15
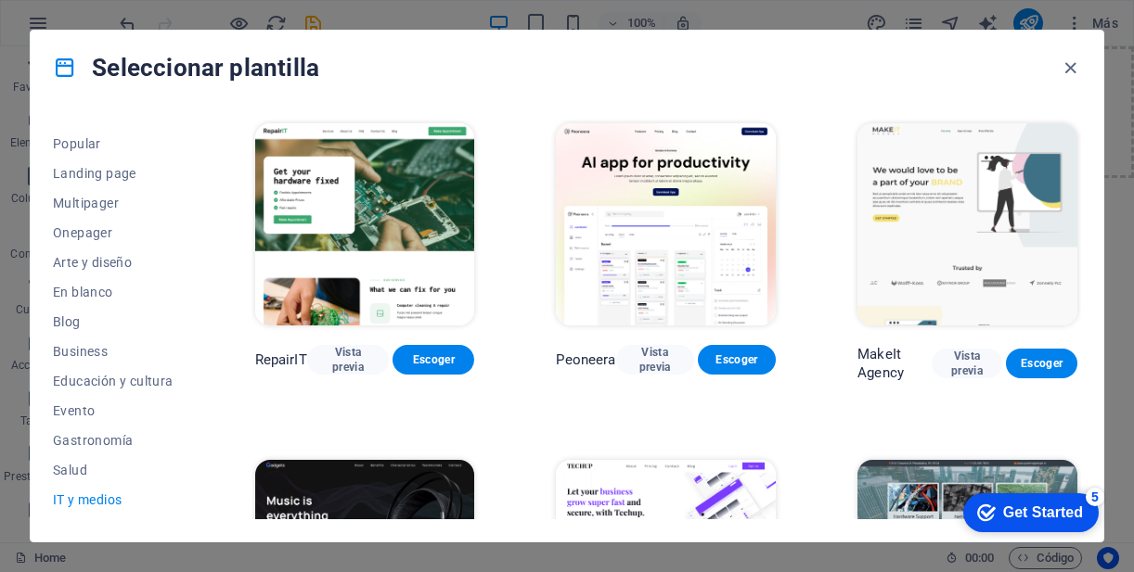
scroll to position [0, 0]
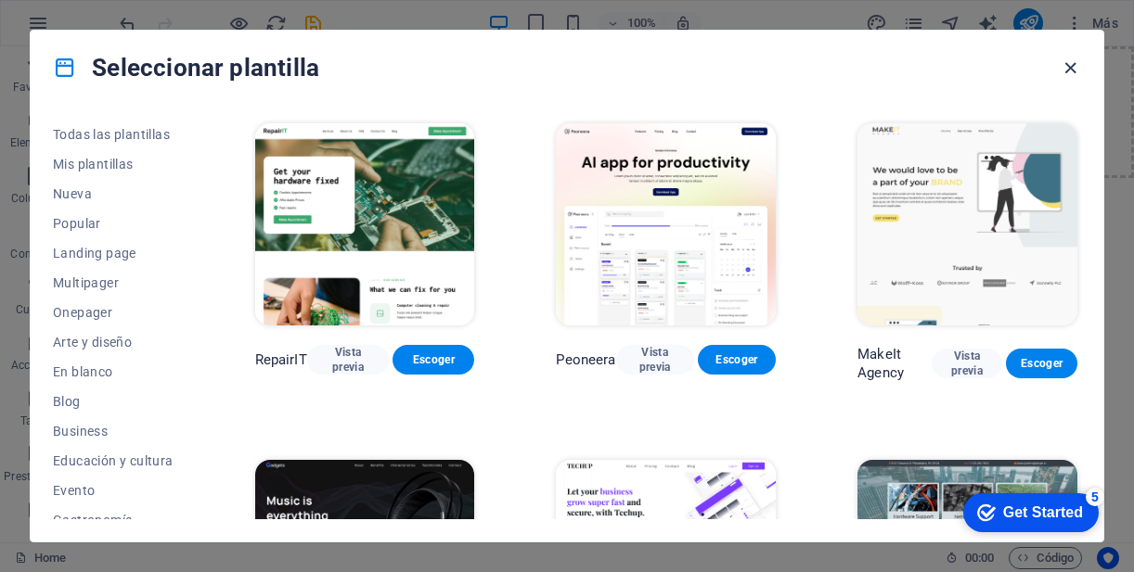
click at [1074, 70] on icon "button" at bounding box center [1070, 68] width 21 height 21
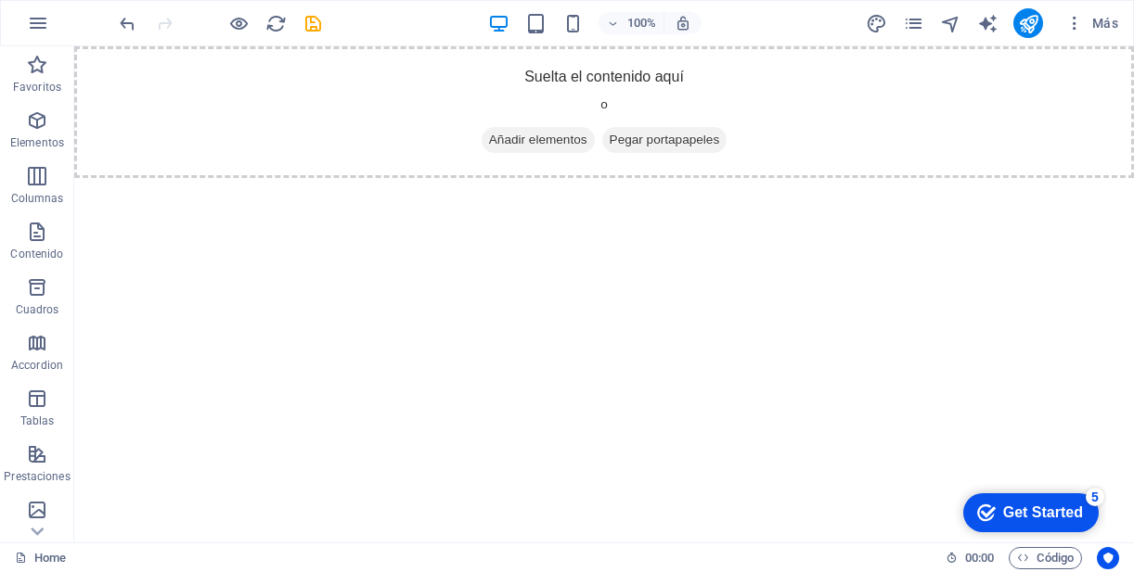
click at [495, 178] on html "Skip to main content Suelta el contenido aquí o Añadir elementos Pegar portapap…" at bounding box center [604, 112] width 1060 height 132
click at [1088, 23] on span "Más" at bounding box center [1091, 23] width 53 height 19
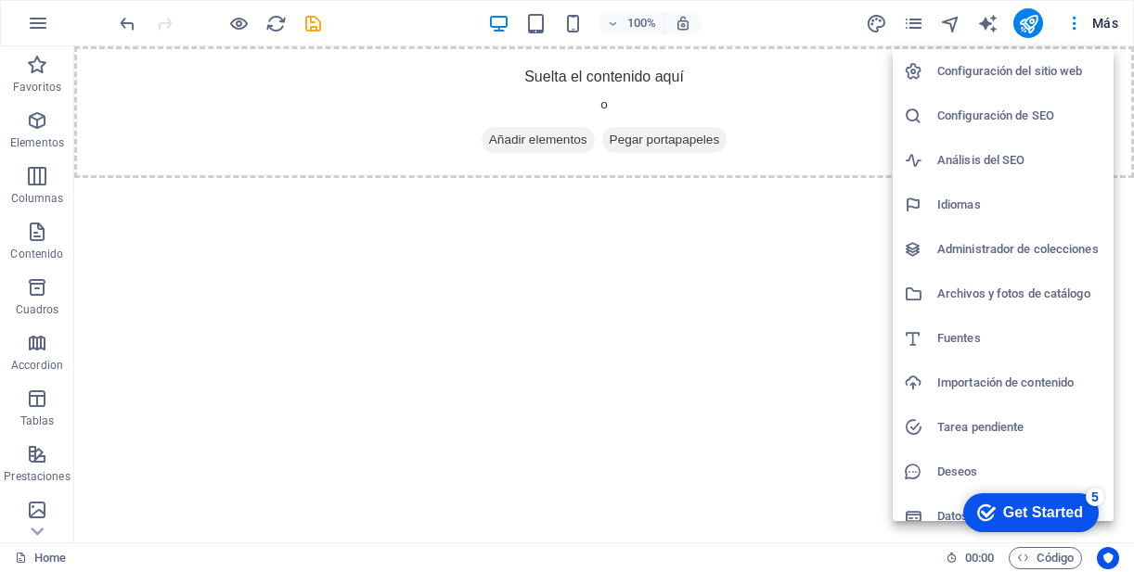
scroll to position [18, 0]
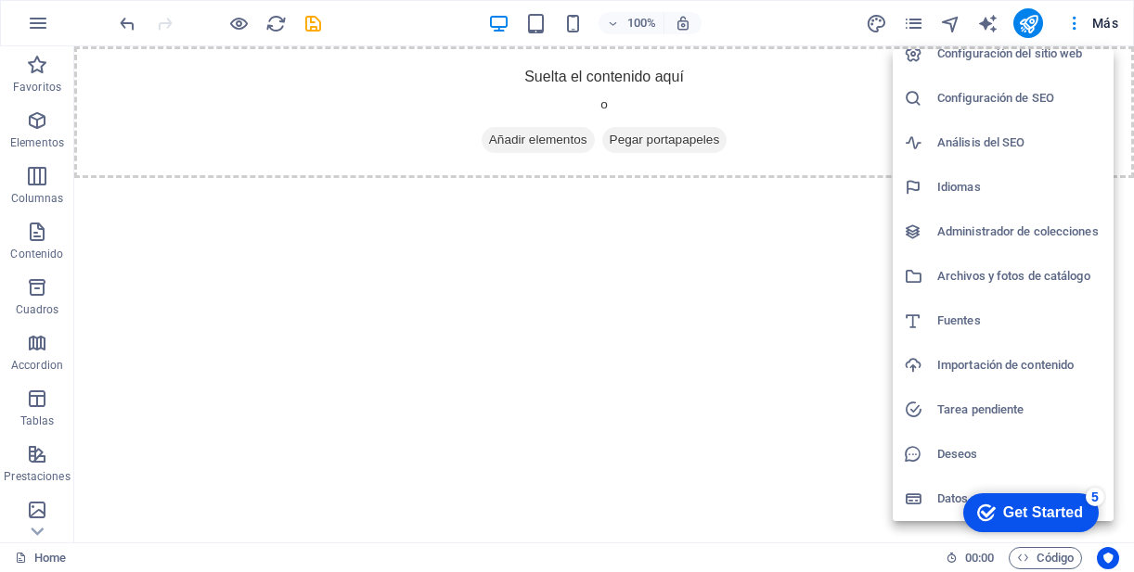
click at [983, 516] on icon "checkmark" at bounding box center [986, 513] width 19 height 19
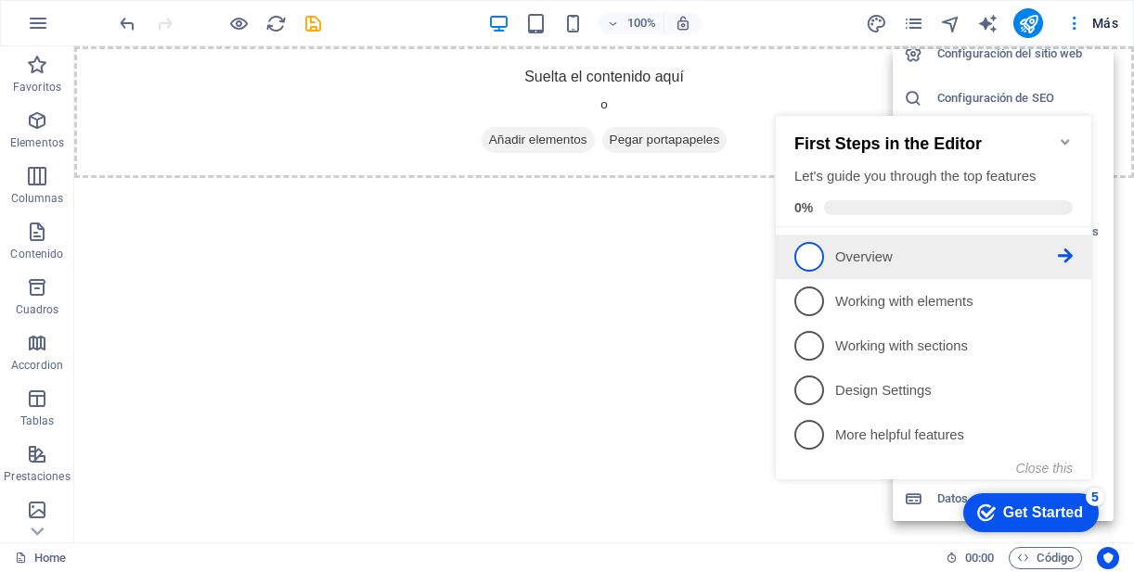
click at [1070, 256] on icon at bounding box center [1065, 256] width 15 height 15
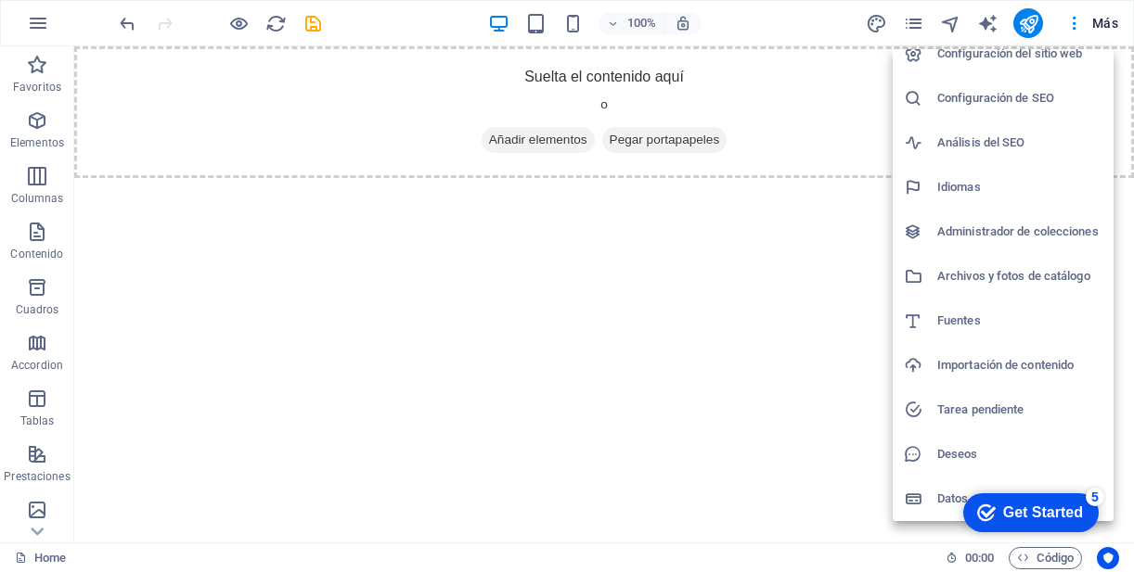
scroll to position [0, 0]
click at [1066, 505] on div "Get Started" at bounding box center [1043, 513] width 80 height 17
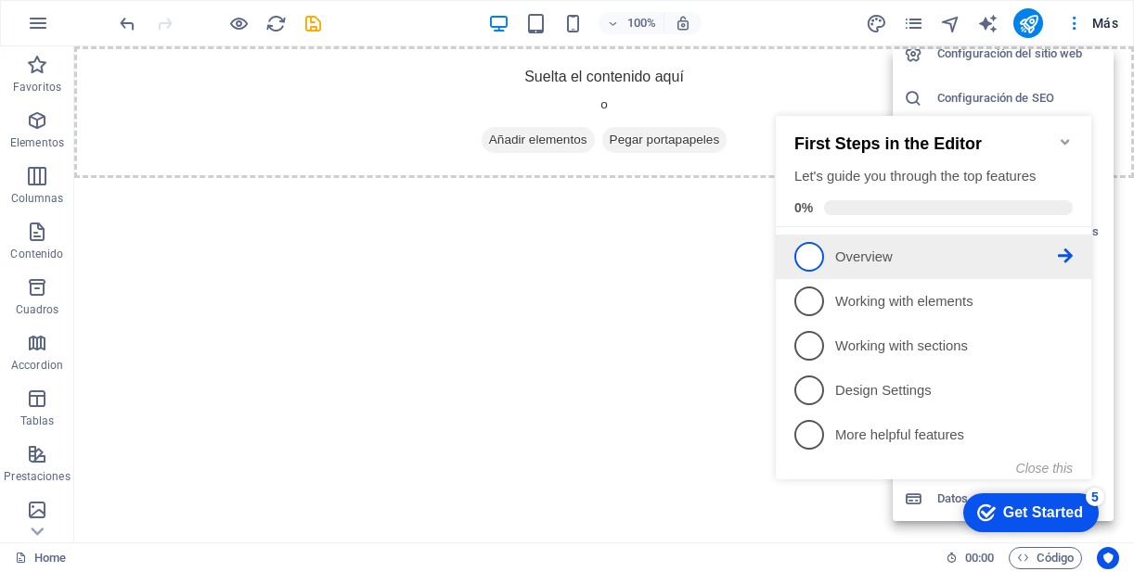
click at [812, 253] on span "1" at bounding box center [809, 257] width 30 height 30
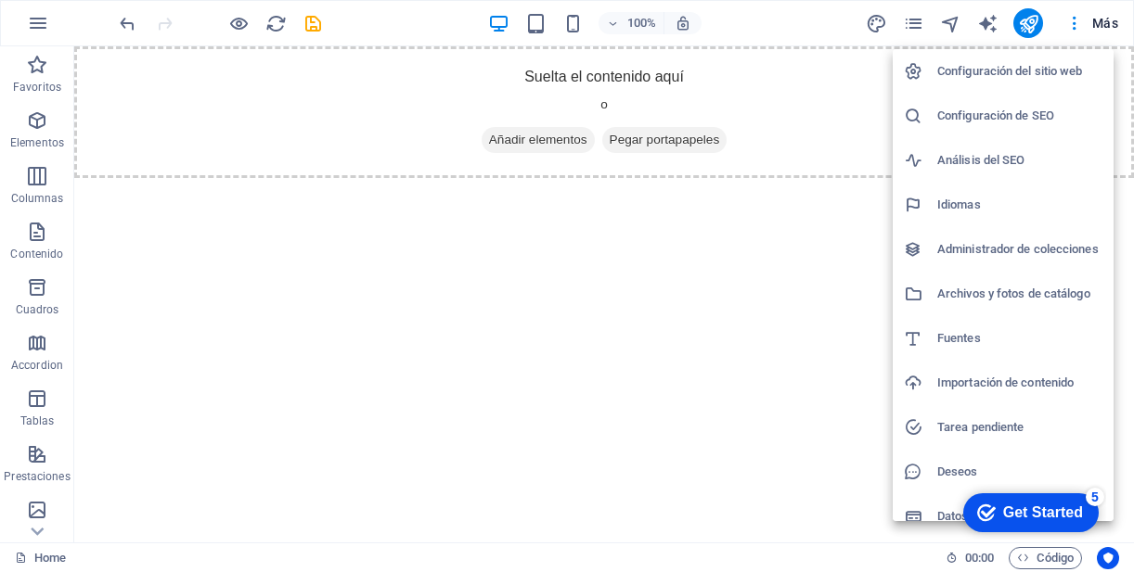
click at [998, 70] on h6 "Configuración del sitio web" at bounding box center [1019, 71] width 165 height 22
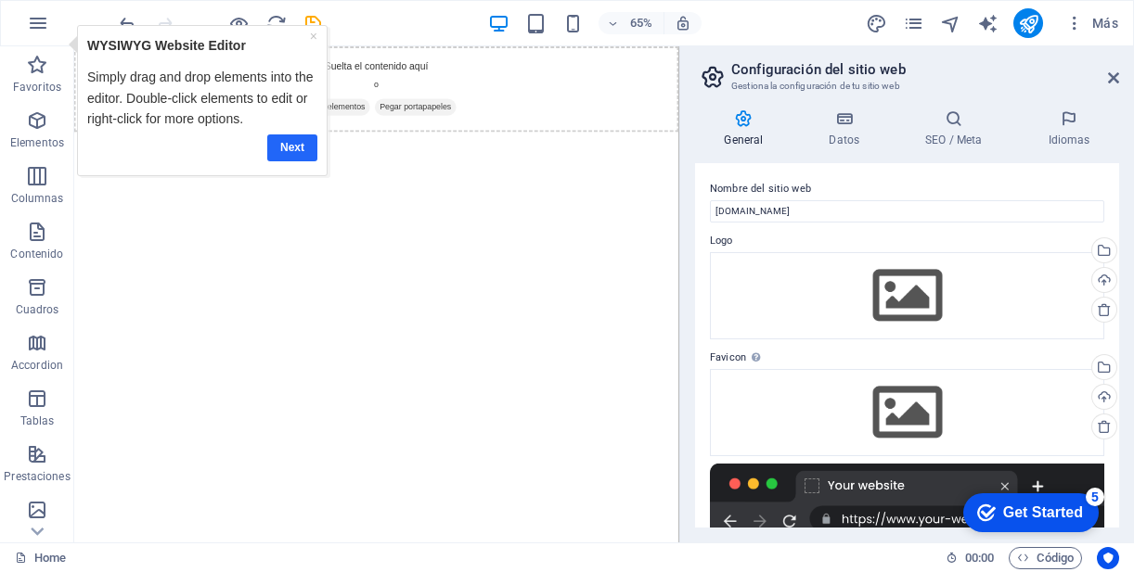
click at [304, 150] on link "Next" at bounding box center [291, 148] width 50 height 27
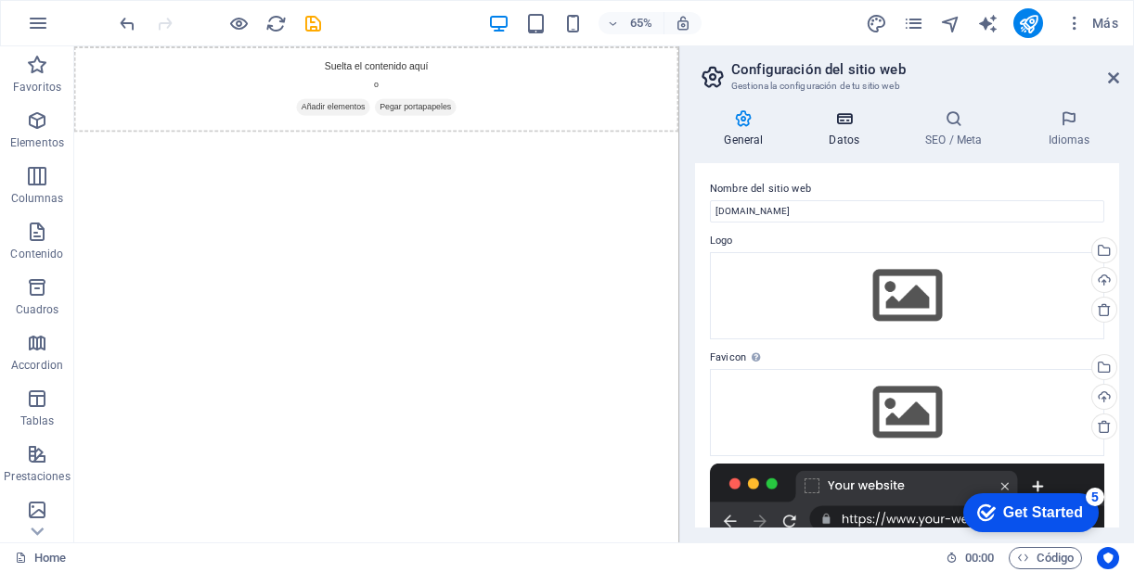
click at [837, 138] on h4 "Datos" at bounding box center [848, 128] width 96 height 39
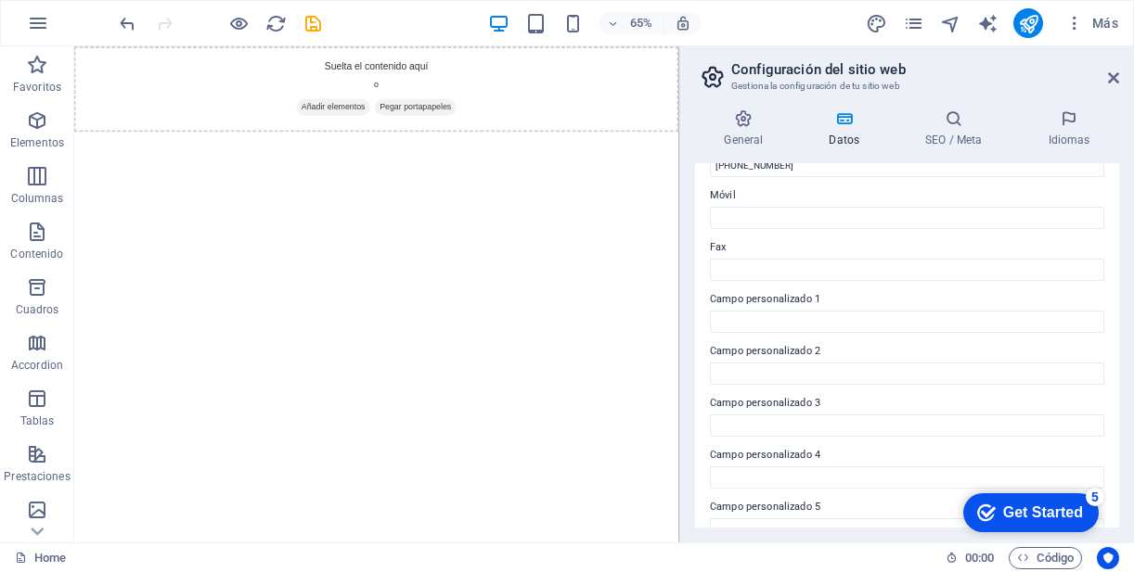
scroll to position [527, 0]
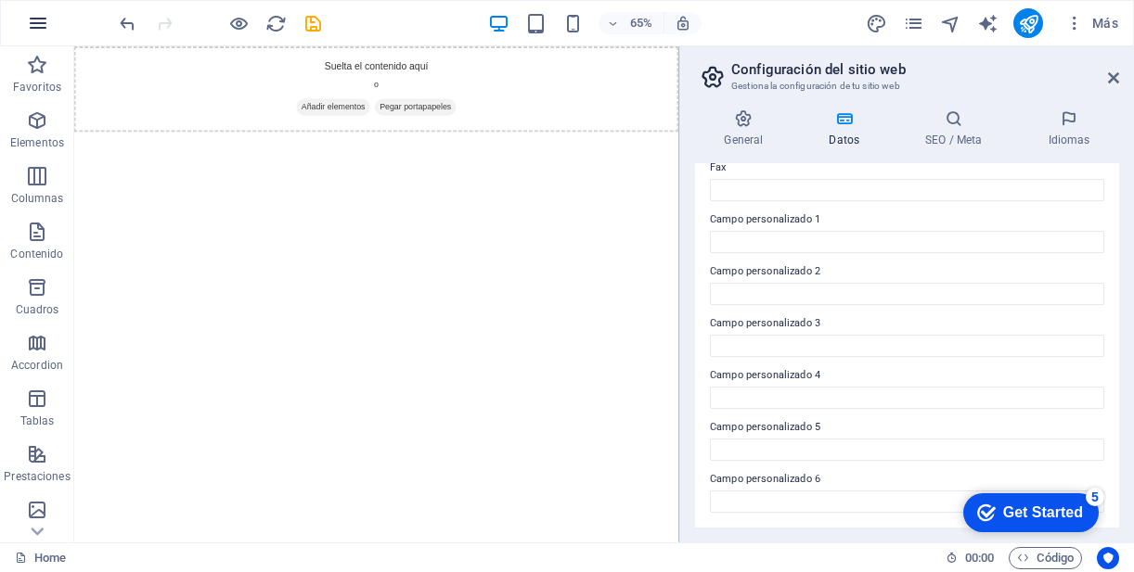
click at [39, 20] on icon "button" at bounding box center [38, 23] width 22 height 22
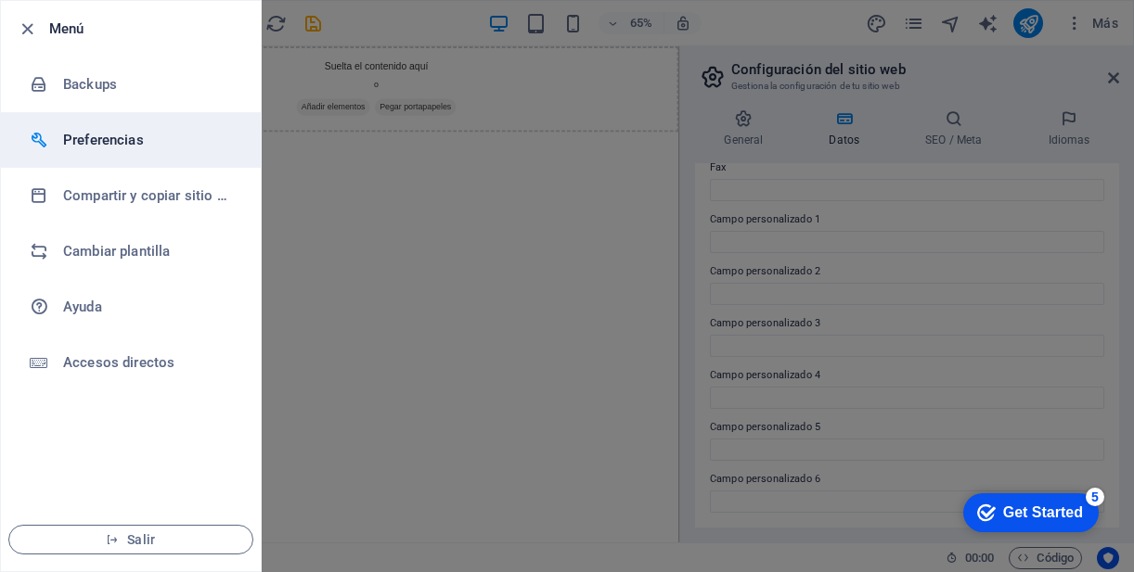
click at [109, 140] on h6 "Preferencias" at bounding box center [149, 140] width 172 height 22
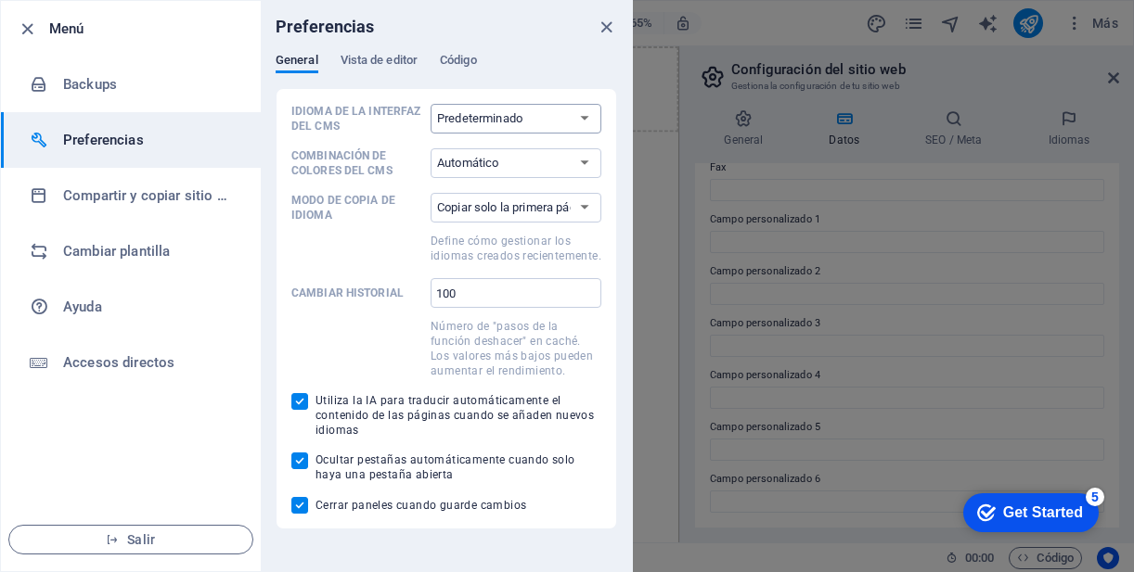
click at [485, 114] on select "Predeterminado Deutsch English Español Français Magyar Italiano Nederlands Pols…" at bounding box center [516, 119] width 171 height 30
select select "es"
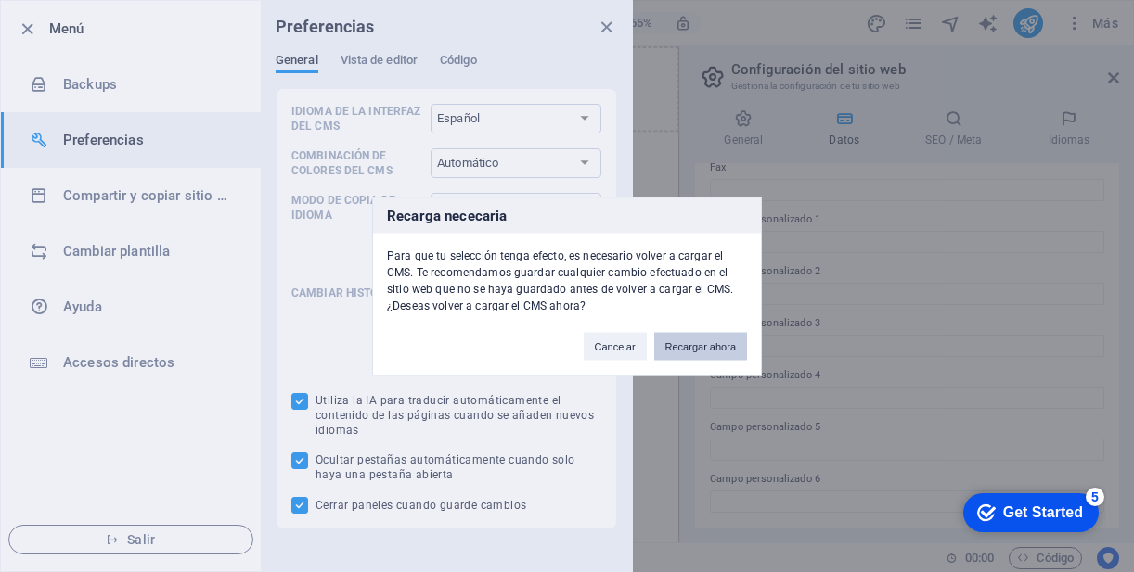
click at [691, 348] on button "Recargar ahora" at bounding box center [700, 346] width 93 height 28
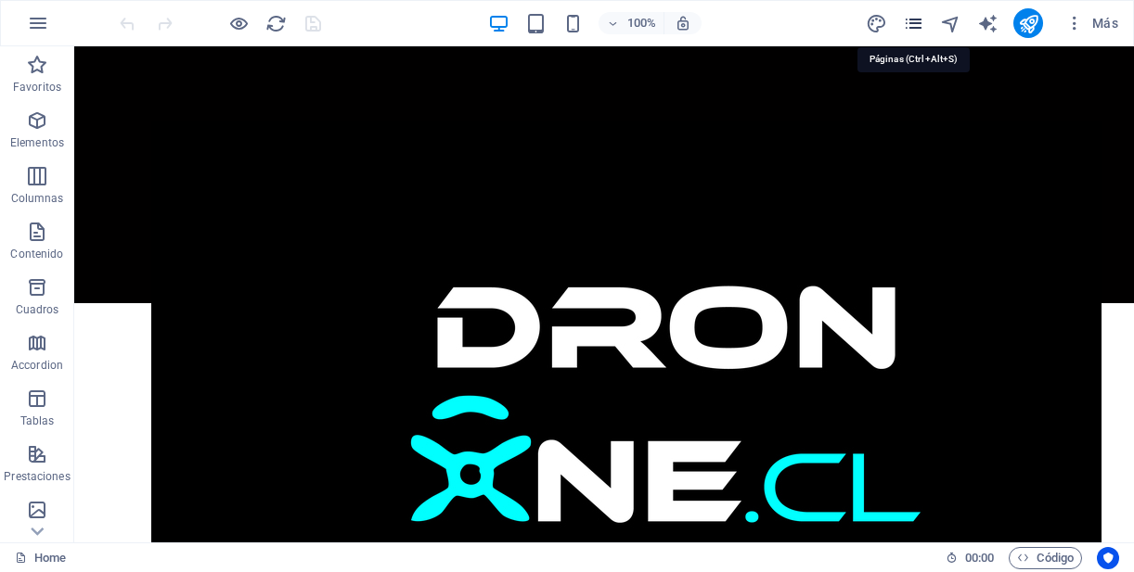
click at [910, 29] on icon "pages" at bounding box center [913, 23] width 21 height 21
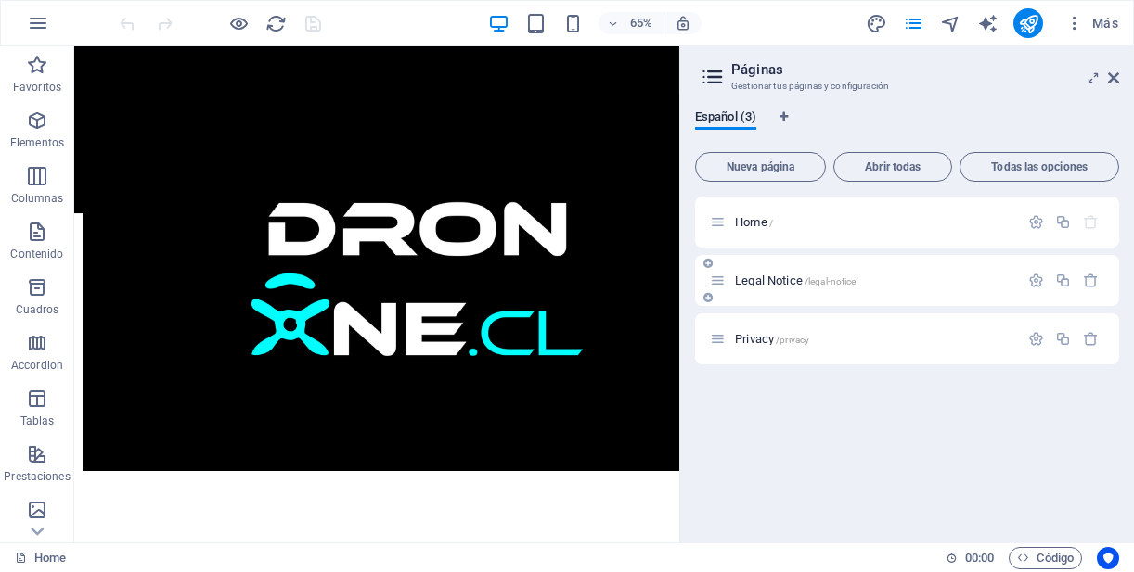
click at [832, 288] on div "Legal Notice /legal-notice" at bounding box center [864, 280] width 309 height 21
click at [785, 284] on span "Legal Notice /legal-notice" at bounding box center [795, 281] width 121 height 14
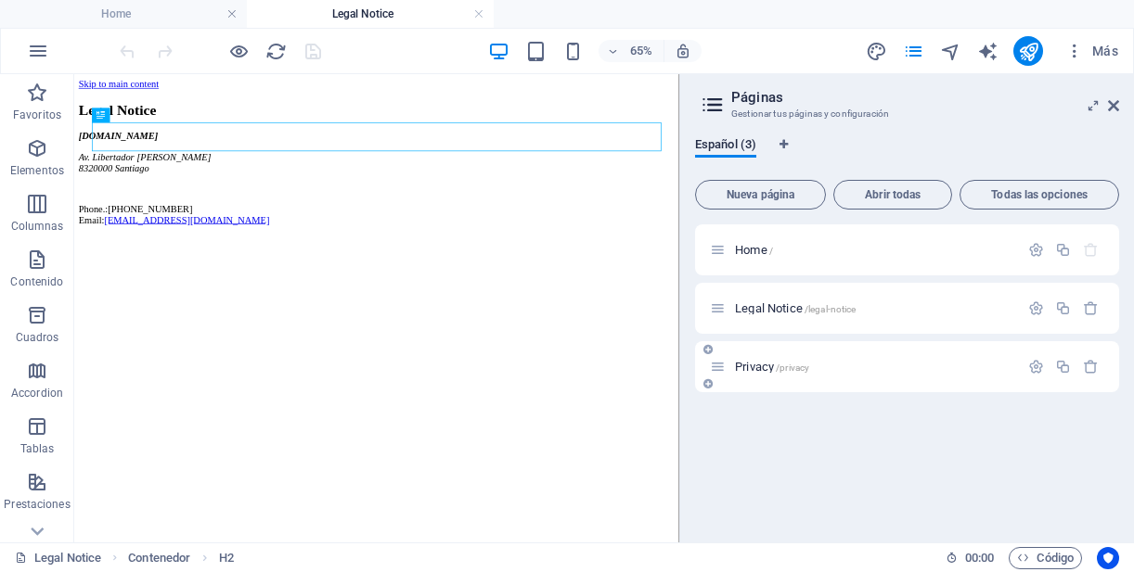
click at [756, 371] on span "Privacy /privacy" at bounding box center [772, 367] width 74 height 14
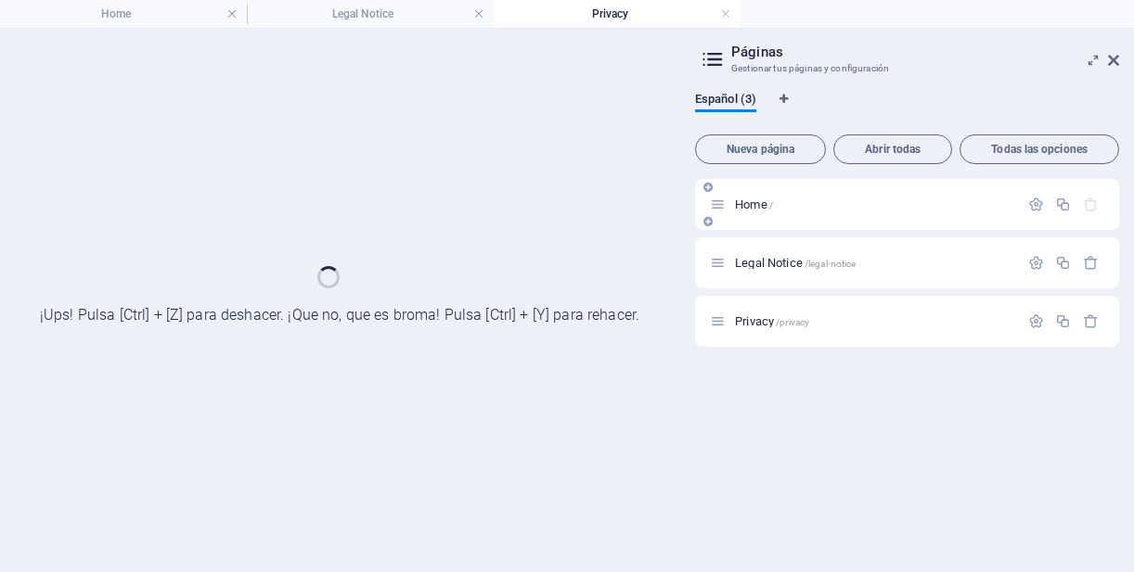
click at [759, 206] on span "Home /" at bounding box center [754, 205] width 38 height 14
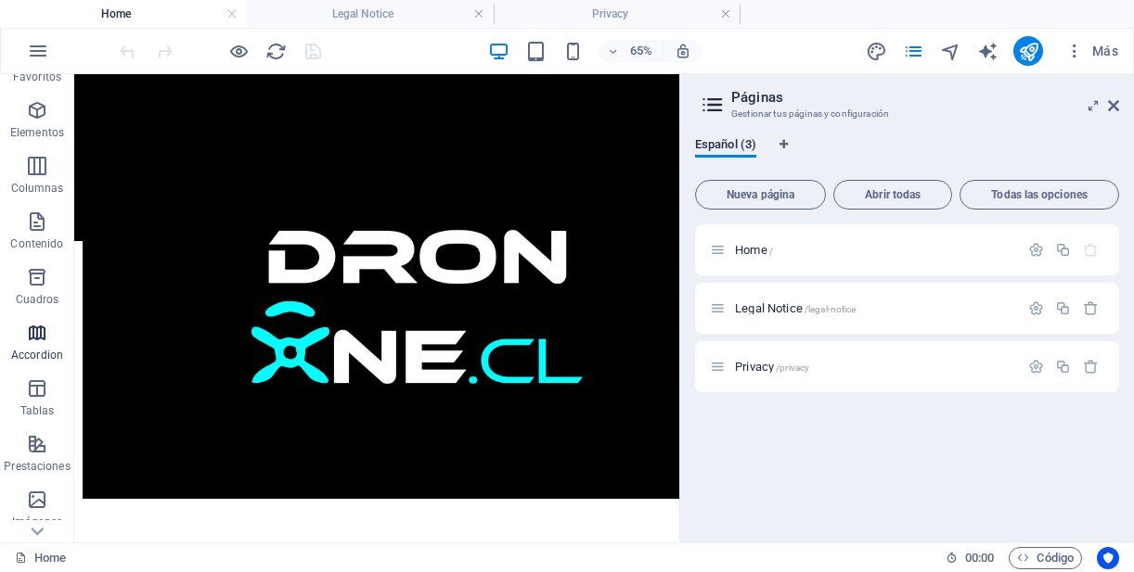
scroll to position [50, 0]
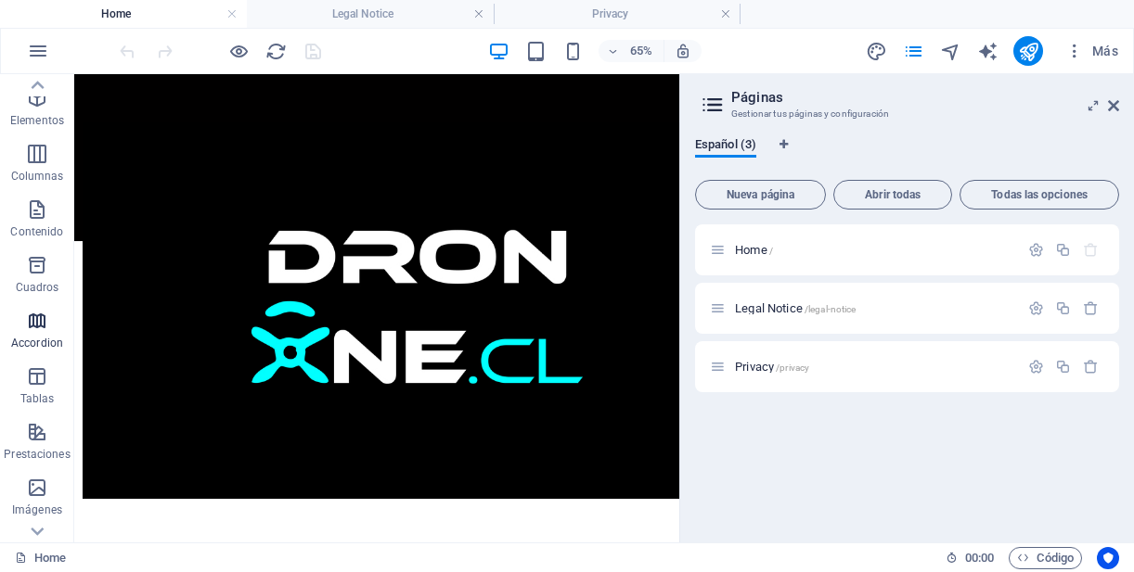
click at [38, 321] on icon "button" at bounding box center [37, 321] width 22 height 22
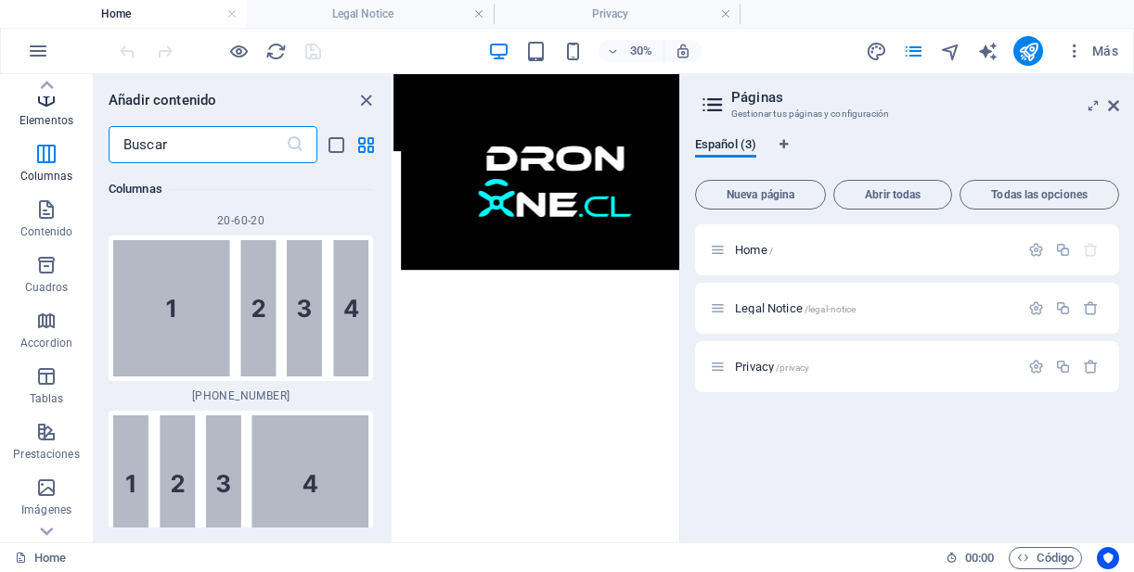
scroll to position [0, 0]
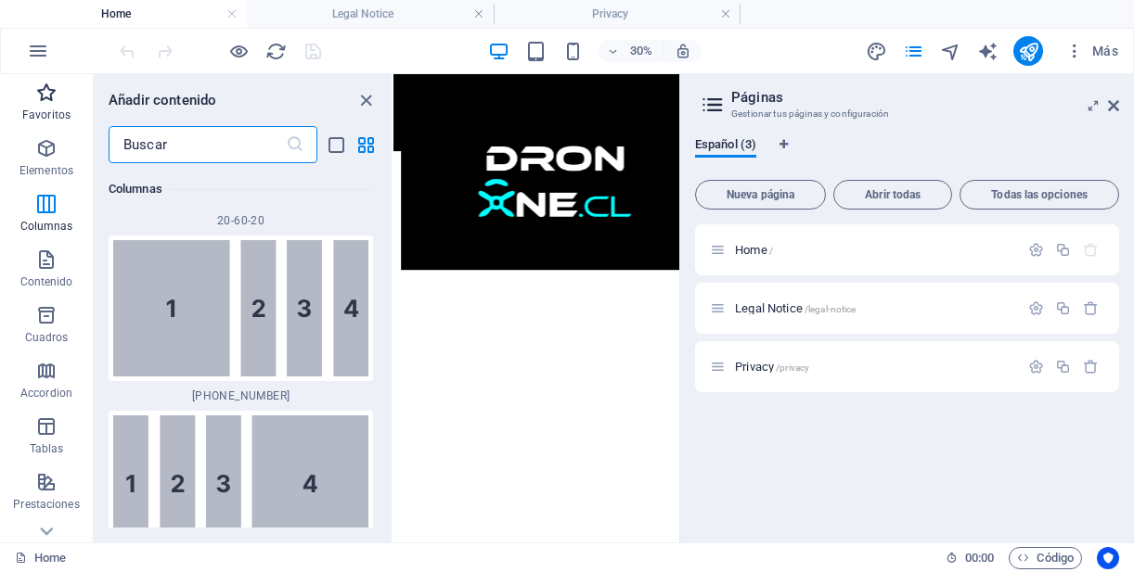
click at [50, 98] on icon "button" at bounding box center [46, 93] width 22 height 22
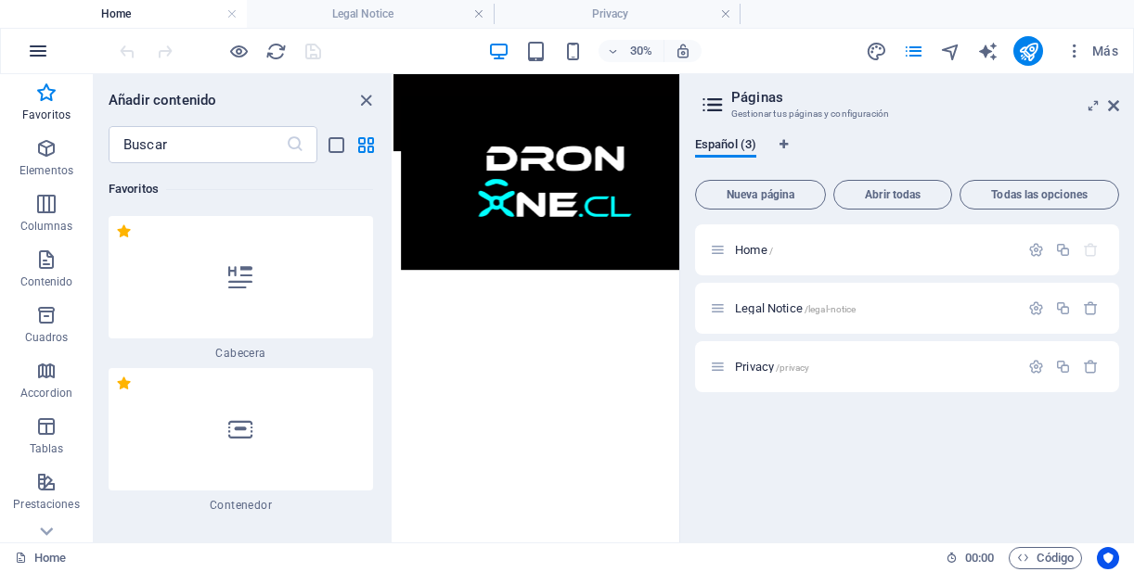
click at [42, 58] on icon "button" at bounding box center [38, 51] width 22 height 22
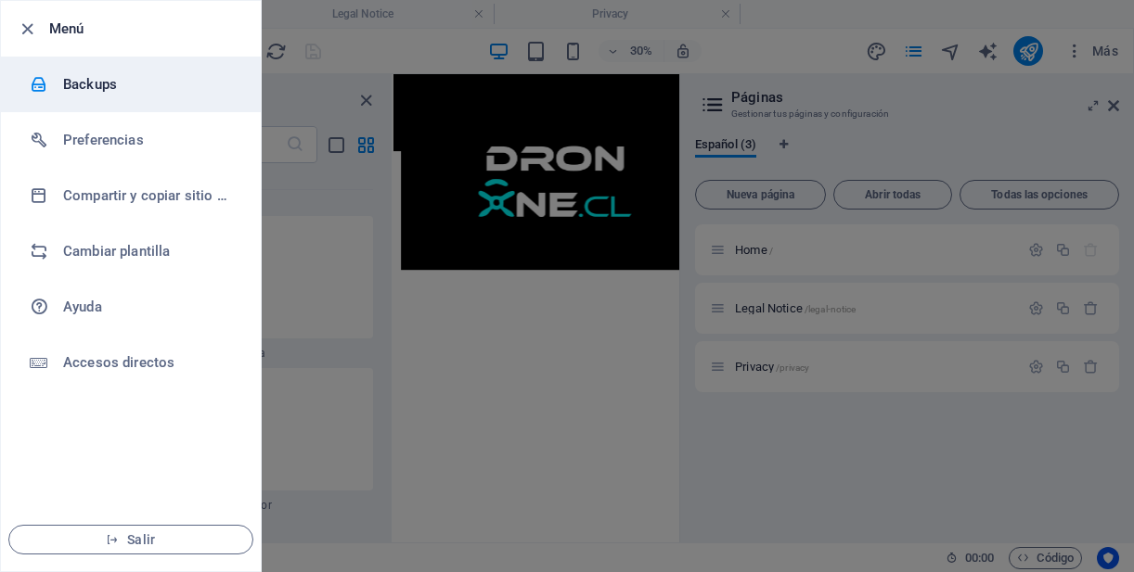
click at [105, 83] on h6 "Backups" at bounding box center [149, 84] width 172 height 22
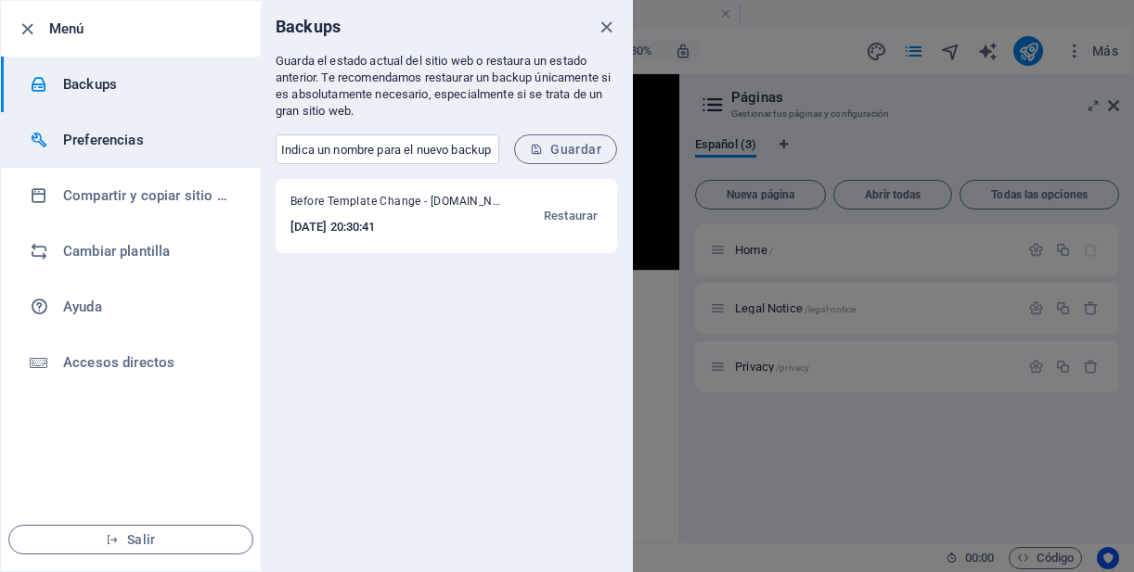
click at [103, 135] on h6 "Preferencias" at bounding box center [149, 140] width 172 height 22
select select "es"
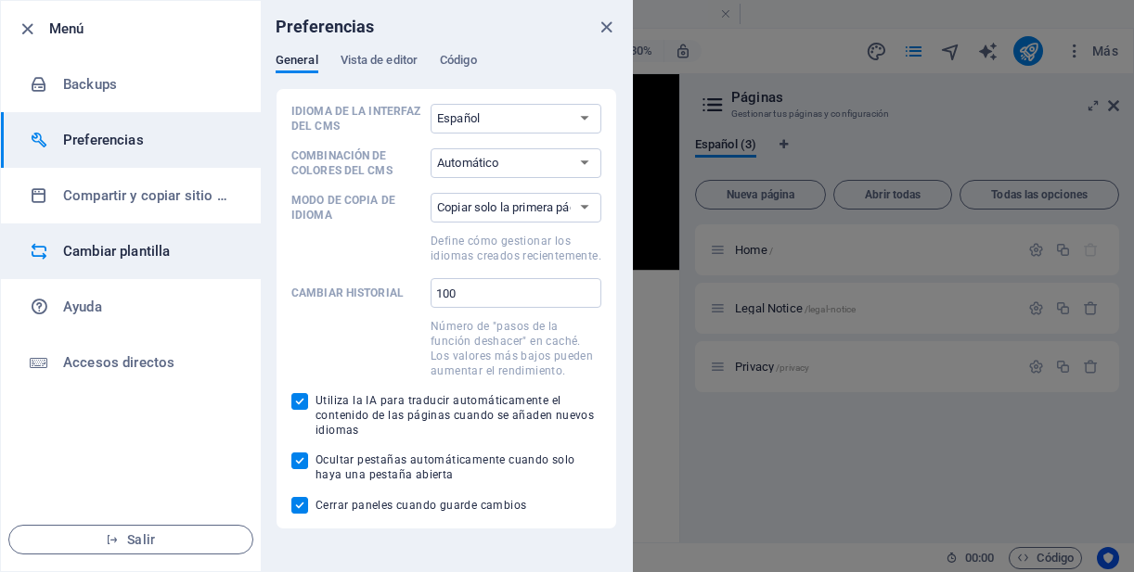
click at [143, 243] on h6 "Cambiar plantilla" at bounding box center [149, 251] width 172 height 22
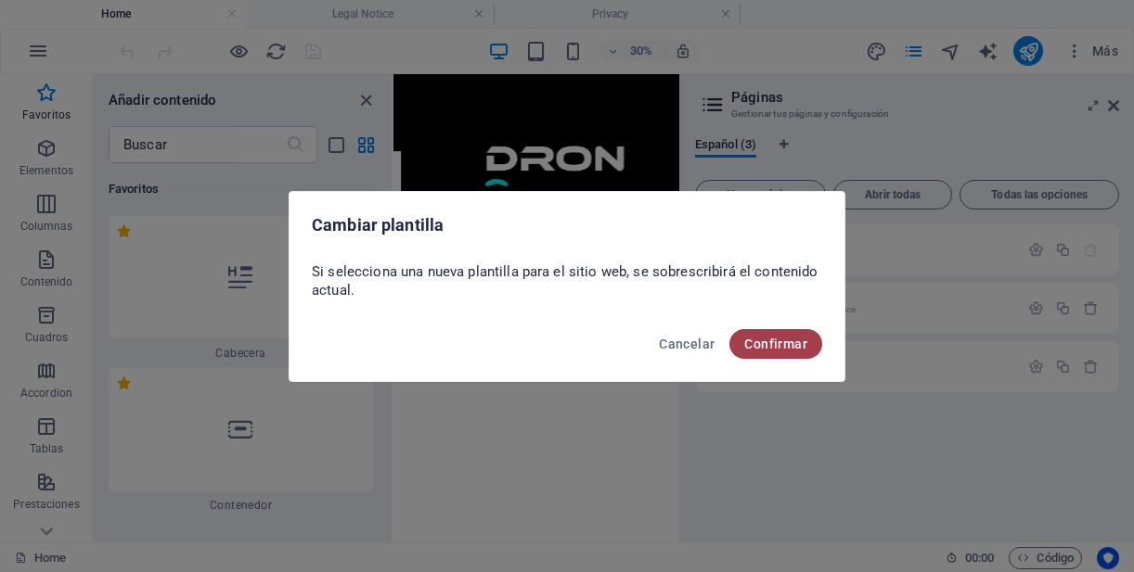
click at [772, 342] on span "Confirmar" at bounding box center [775, 344] width 63 height 15
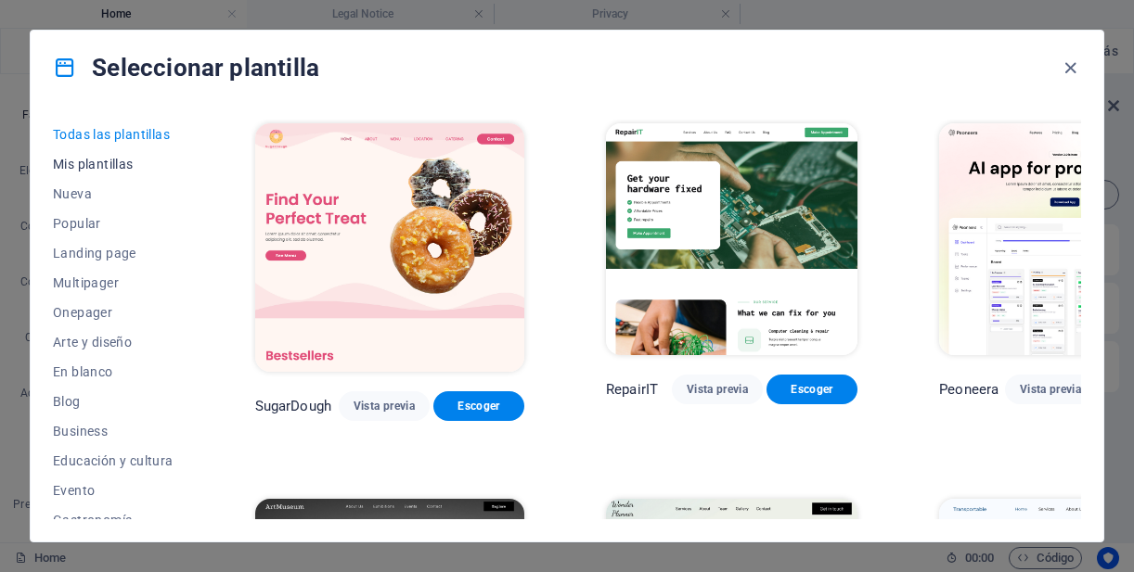
click at [123, 163] on span "Mis plantillas" at bounding box center [113, 164] width 121 height 15
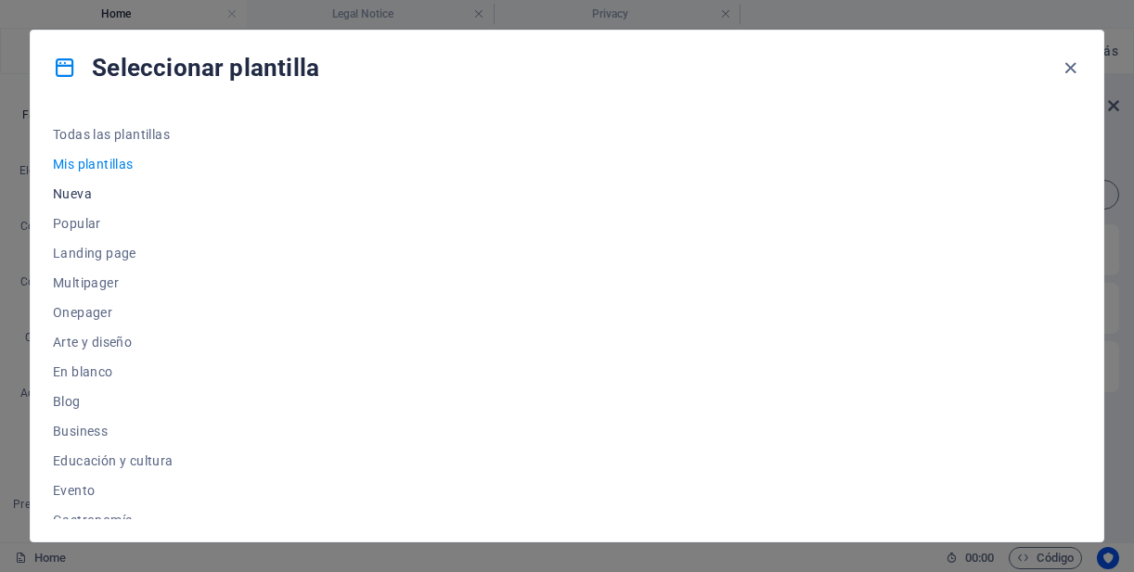
click at [82, 193] on span "Nueva" at bounding box center [113, 194] width 121 height 15
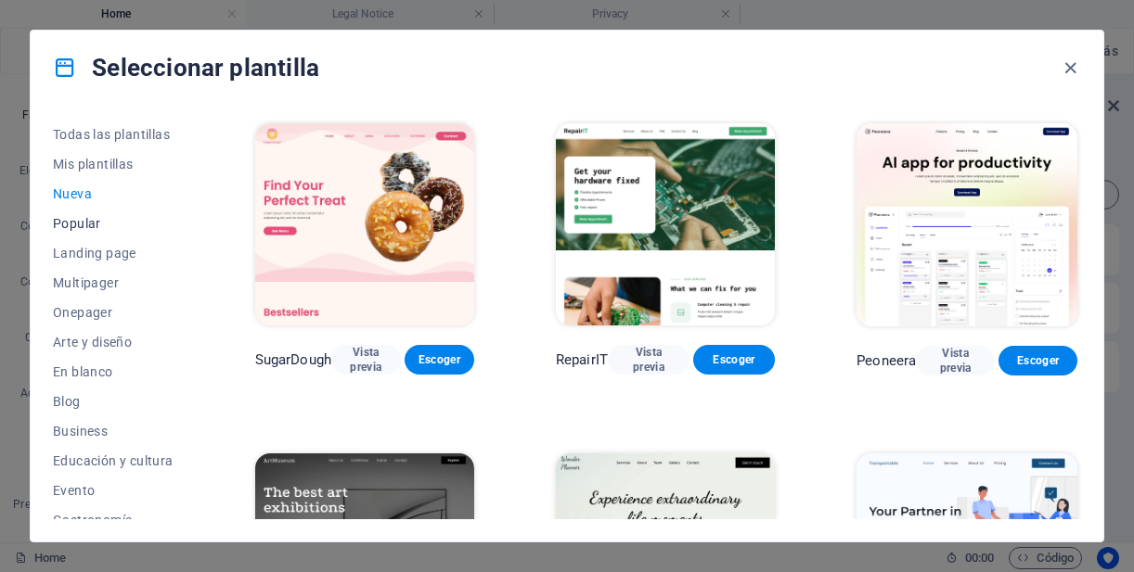
click at [82, 230] on span "Popular" at bounding box center [113, 223] width 121 height 15
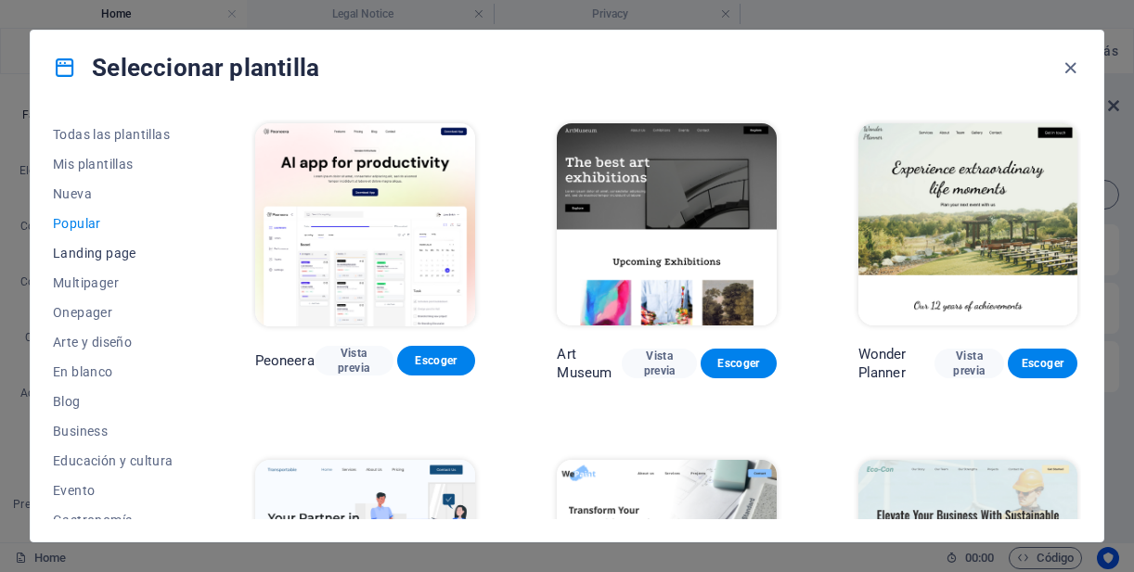
click at [99, 248] on span "Landing page" at bounding box center [113, 253] width 121 height 15
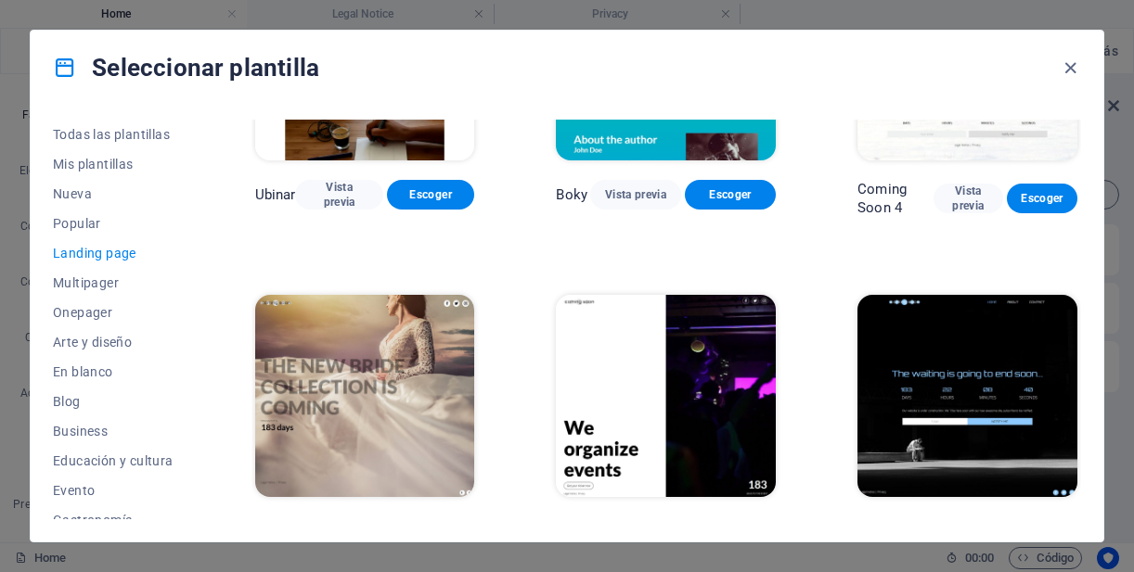
scroll to position [2502, 0]
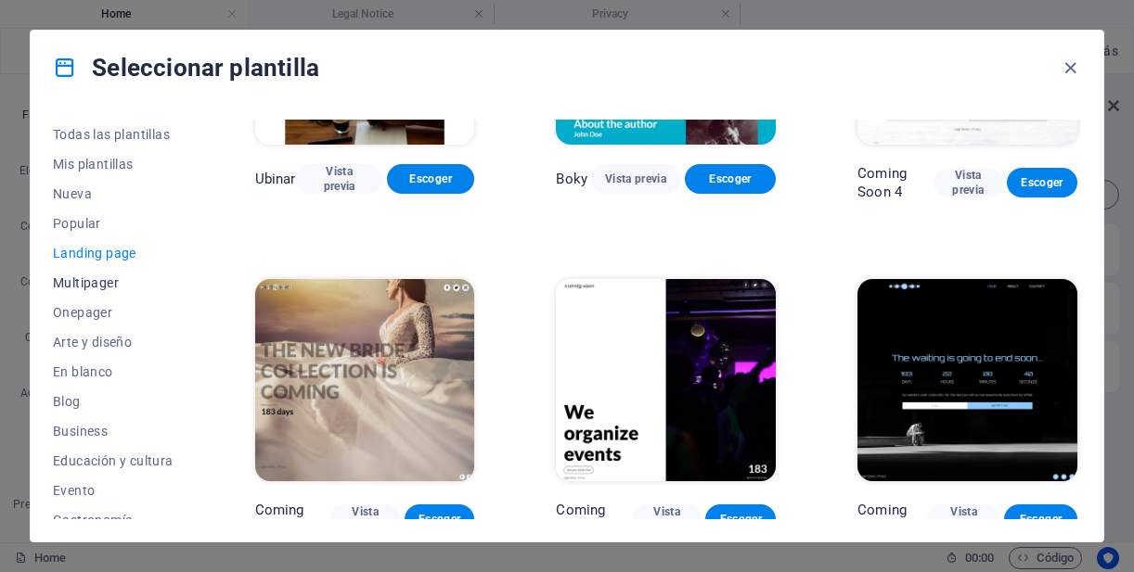
click at [102, 283] on span "Multipager" at bounding box center [113, 283] width 121 height 15
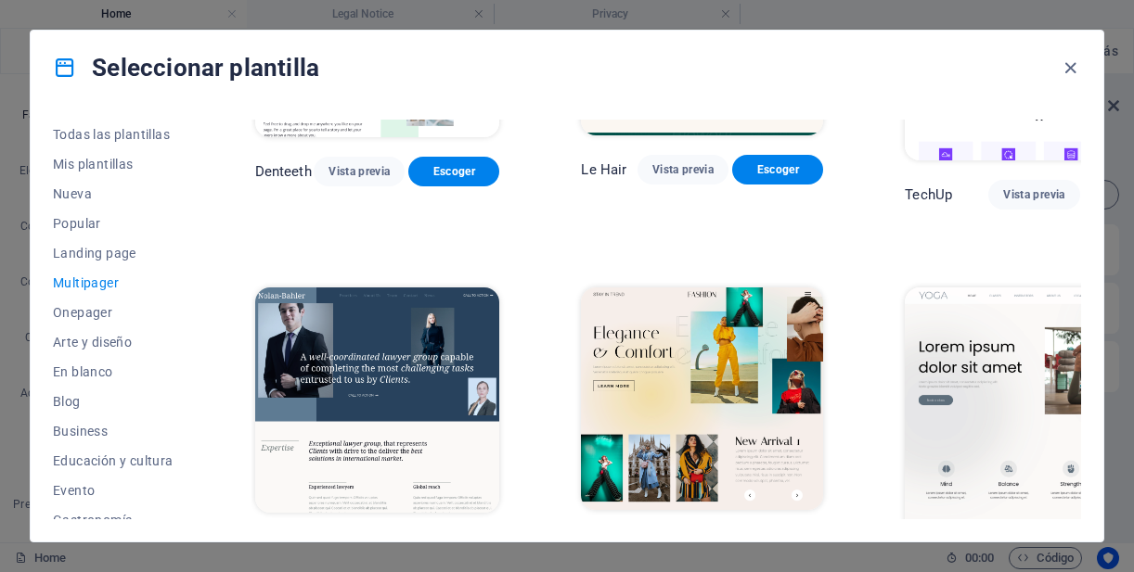
scroll to position [3248, 0]
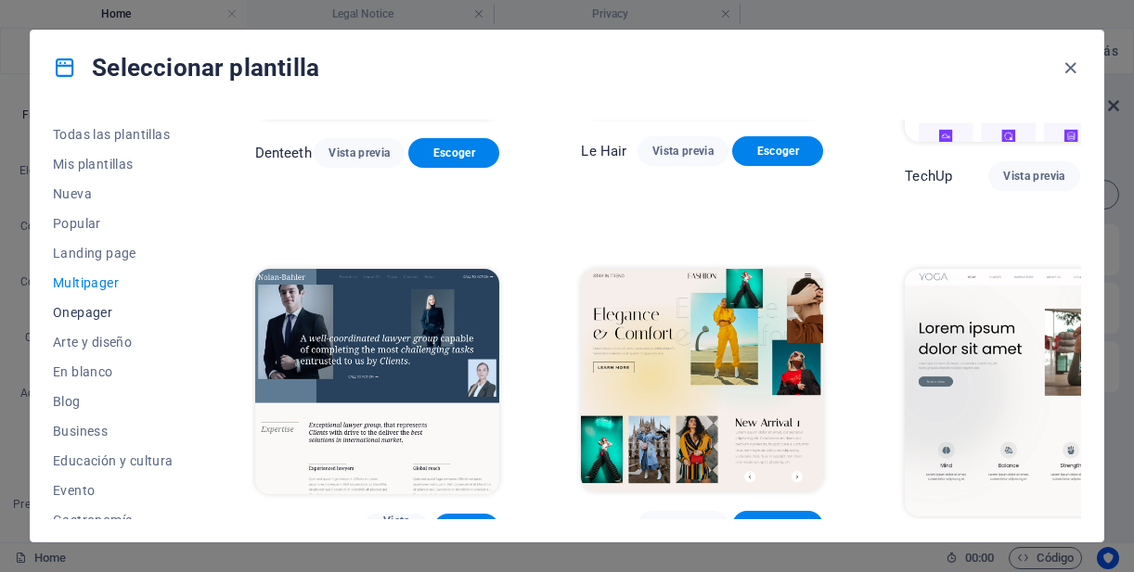
click at [100, 315] on span "Onepager" at bounding box center [113, 312] width 121 height 15
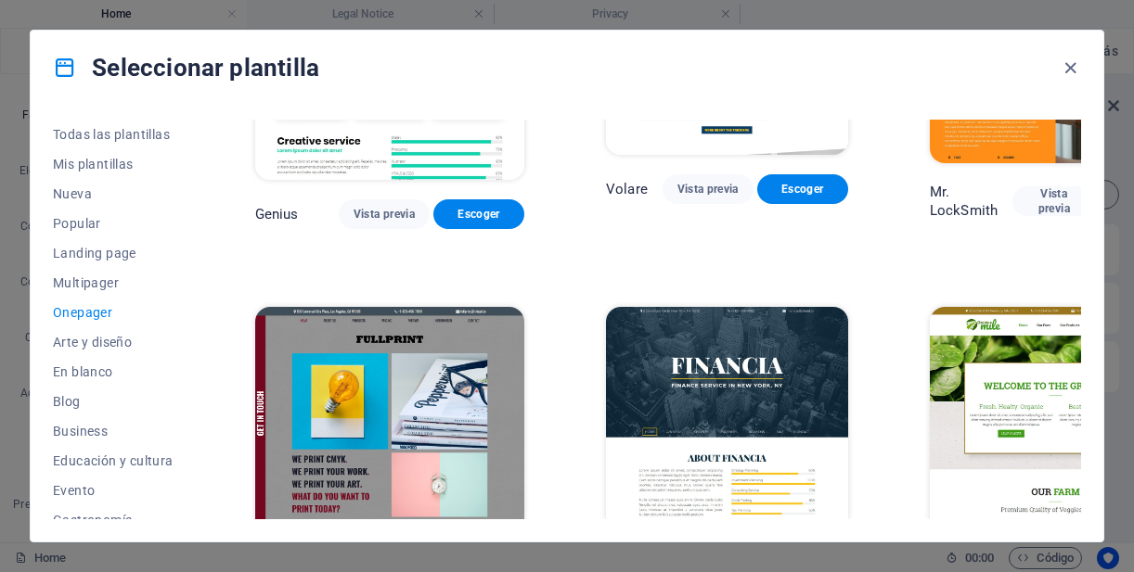
scroll to position [3954, 0]
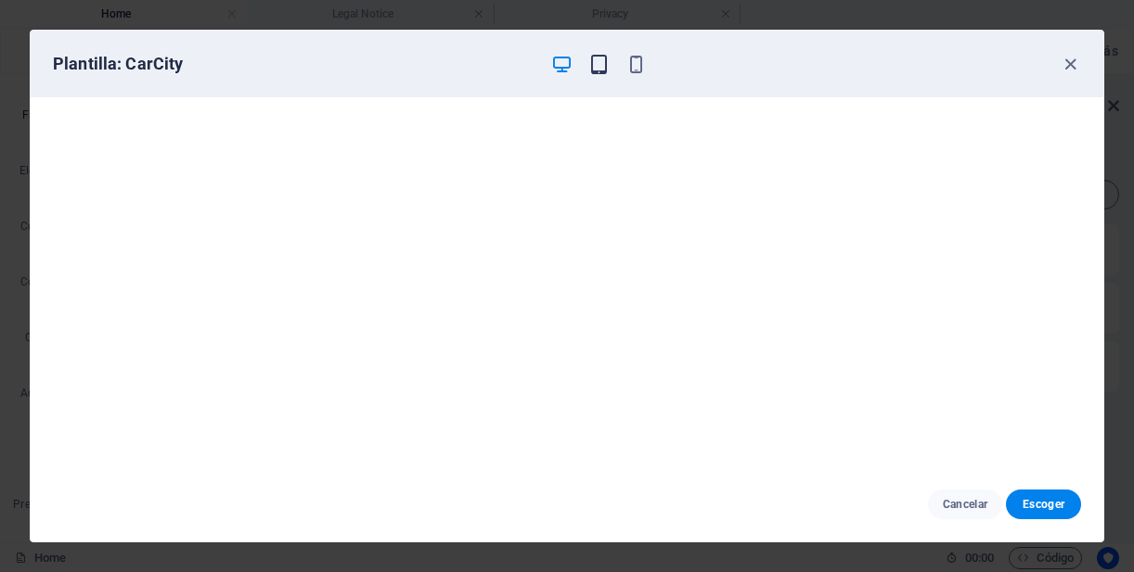
click at [598, 71] on icon "button" at bounding box center [598, 64] width 21 height 21
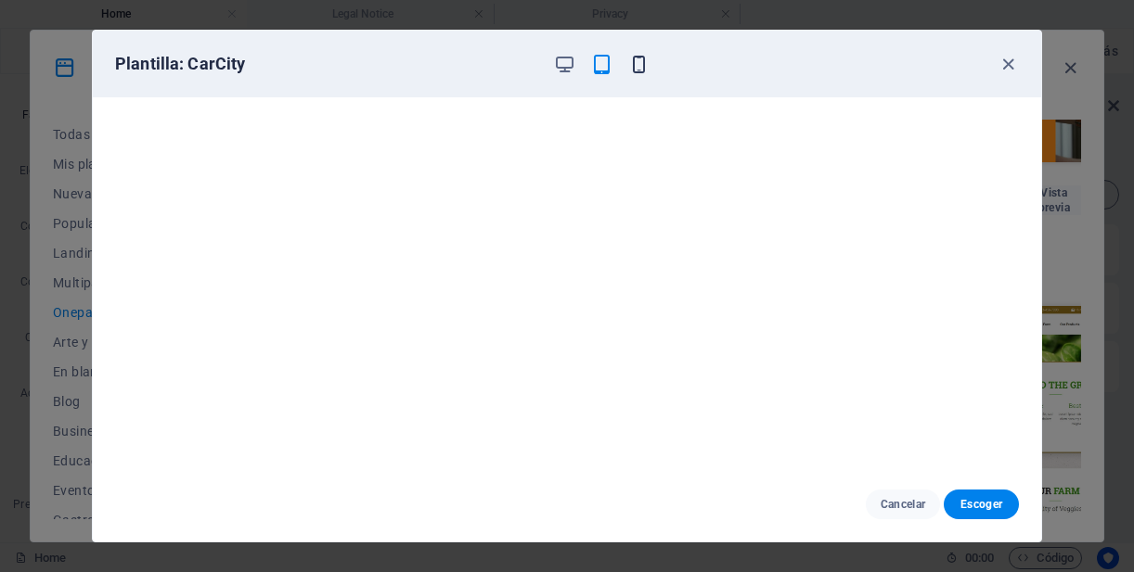
click at [630, 67] on icon "button" at bounding box center [638, 64] width 21 height 21
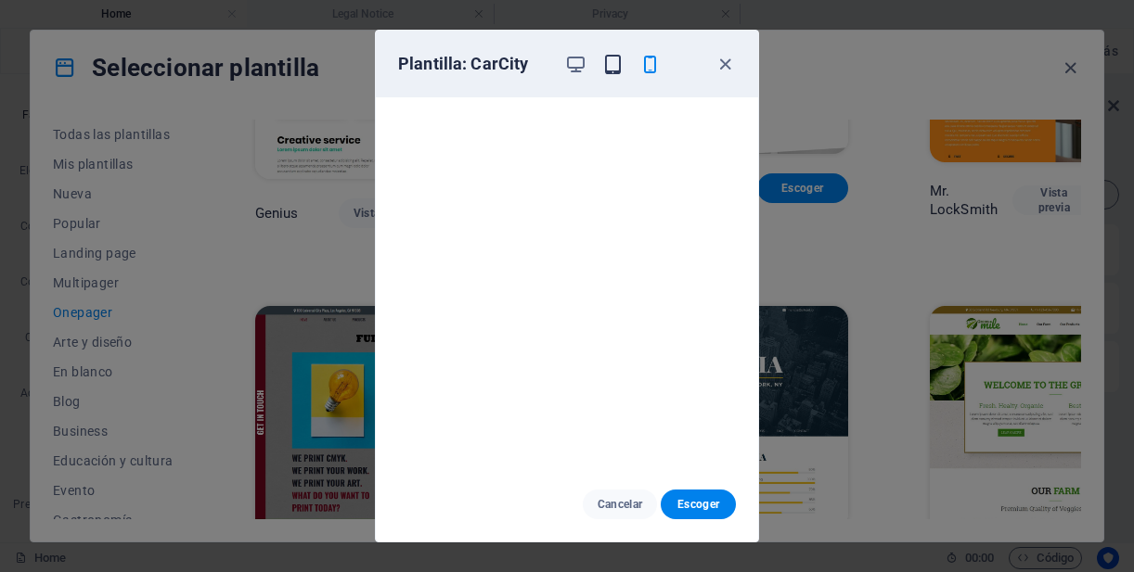
click at [610, 70] on icon "button" at bounding box center [612, 64] width 21 height 21
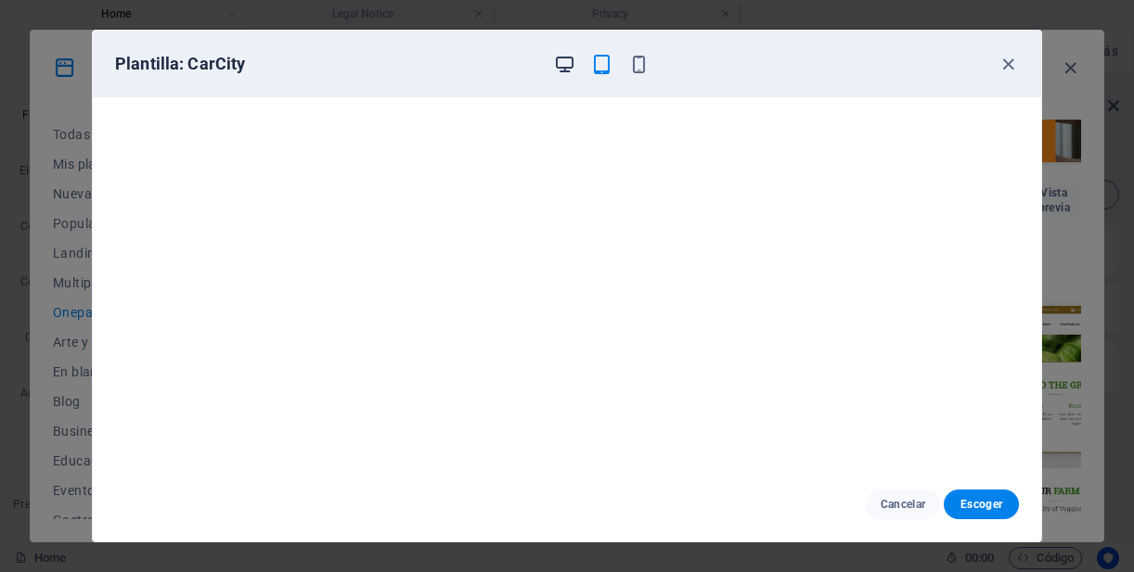
click at [568, 69] on icon "button" at bounding box center [564, 64] width 21 height 21
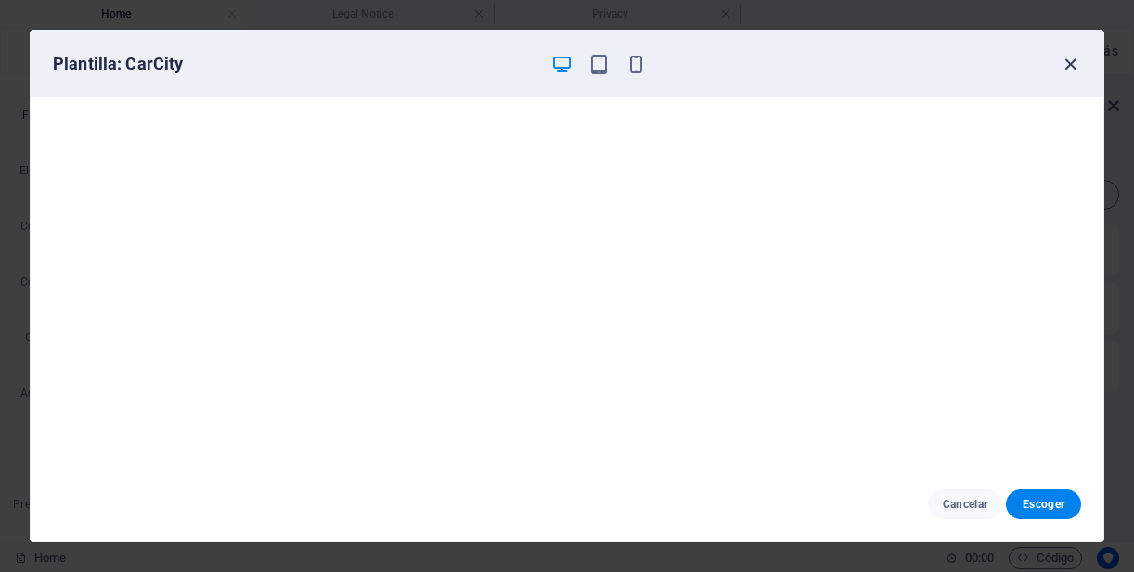
click at [1071, 67] on icon "button" at bounding box center [1070, 64] width 21 height 21
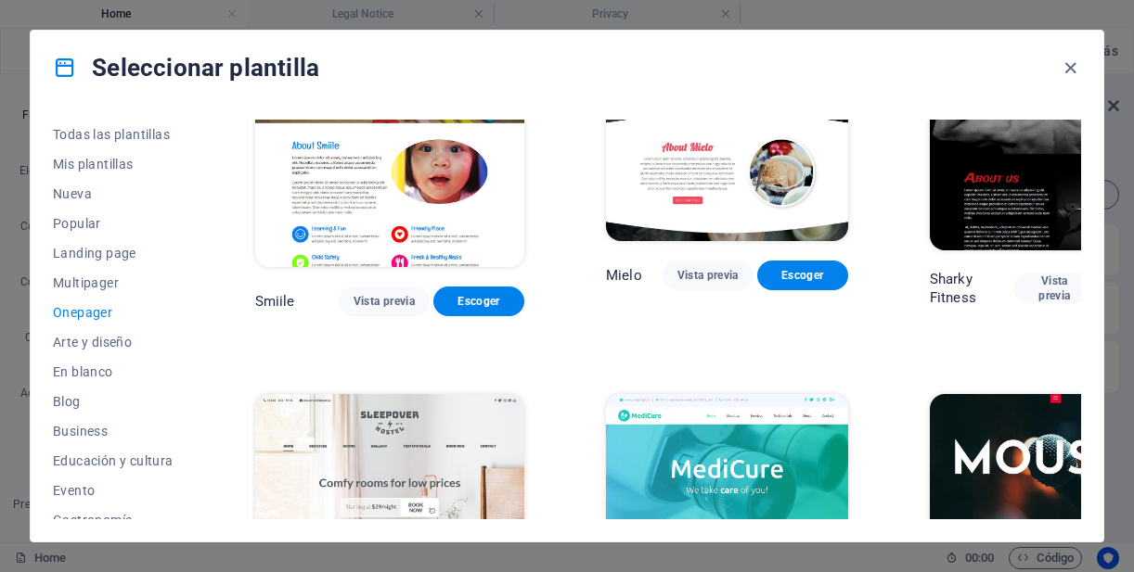
scroll to position [4999, 0]
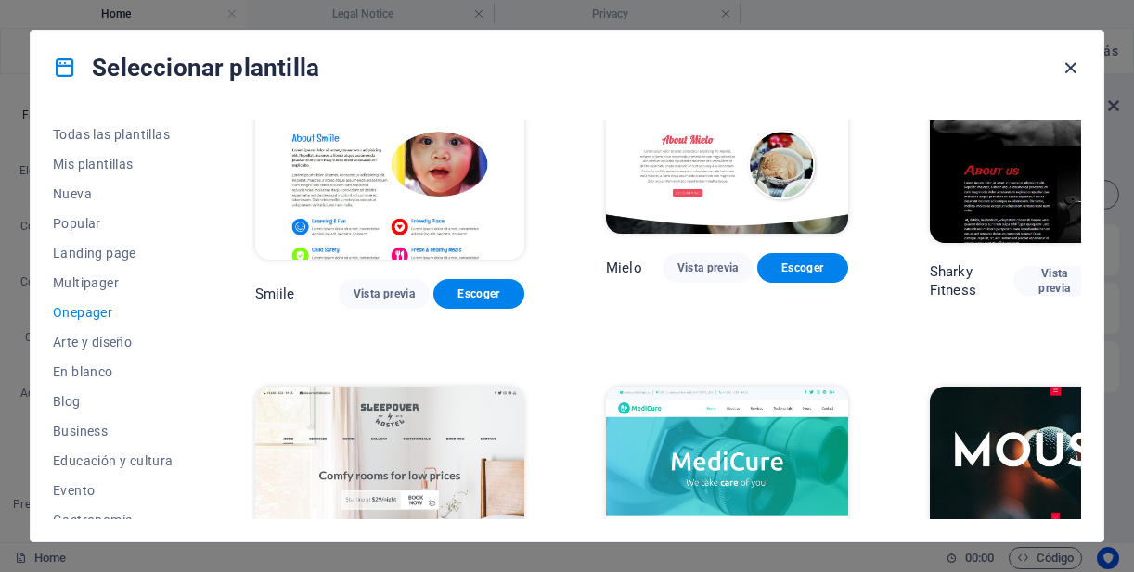
click at [1069, 67] on icon "button" at bounding box center [1070, 68] width 21 height 21
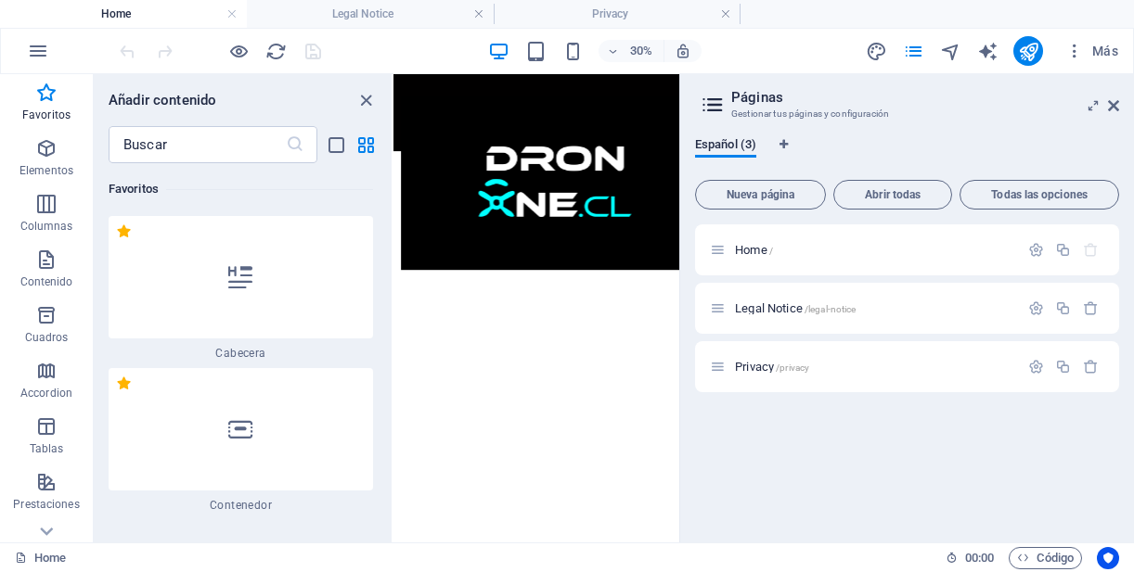
click at [108, 15] on h4 "Home" at bounding box center [123, 14] width 247 height 20
click at [341, 19] on h4 "Legal Notice" at bounding box center [370, 14] width 247 height 20
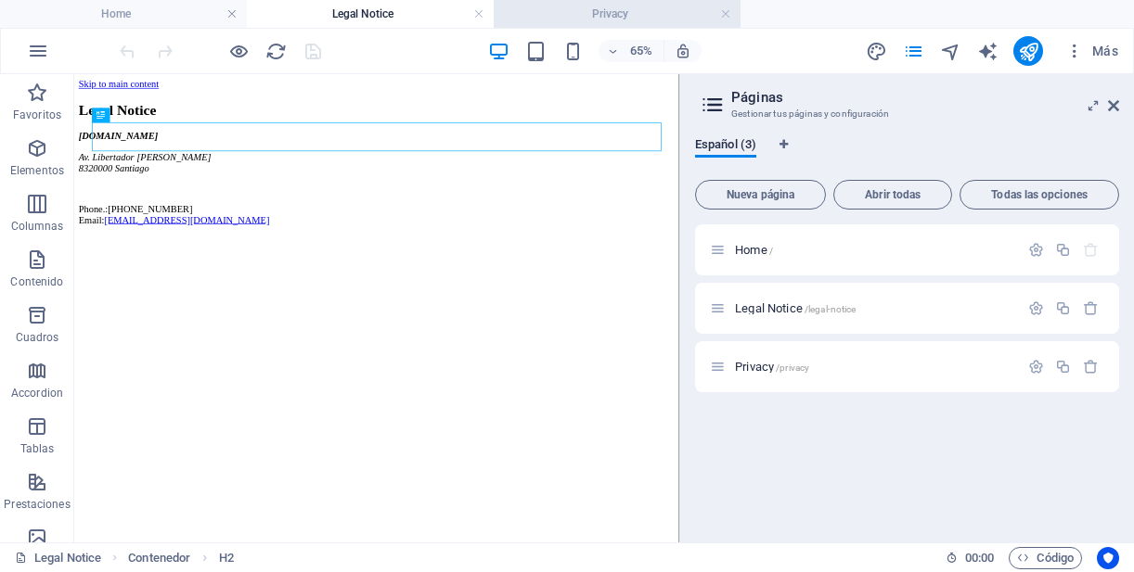
click at [603, 18] on h4 "Privacy" at bounding box center [617, 14] width 247 height 20
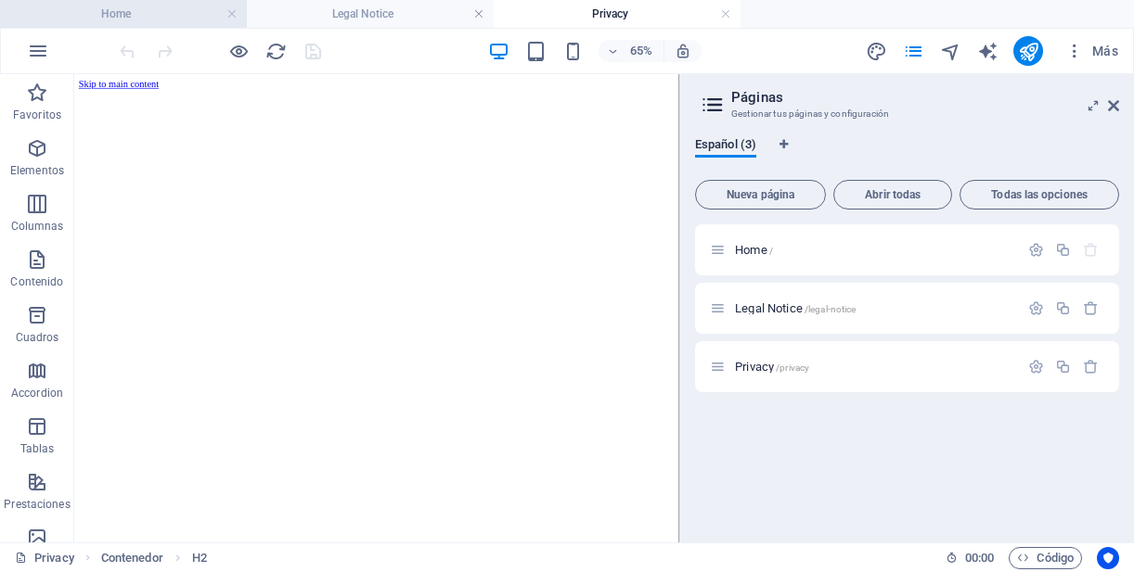
click at [155, 17] on h4 "Home" at bounding box center [123, 14] width 247 height 20
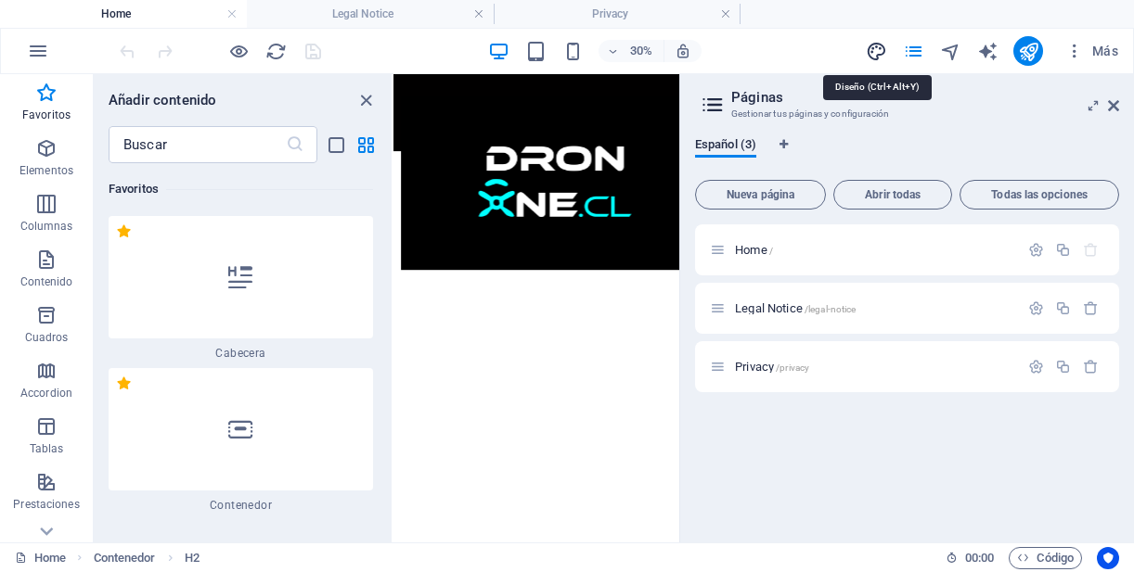
click at [877, 54] on icon "design" at bounding box center [876, 51] width 21 height 21
select select "px"
select select "400"
select select "px"
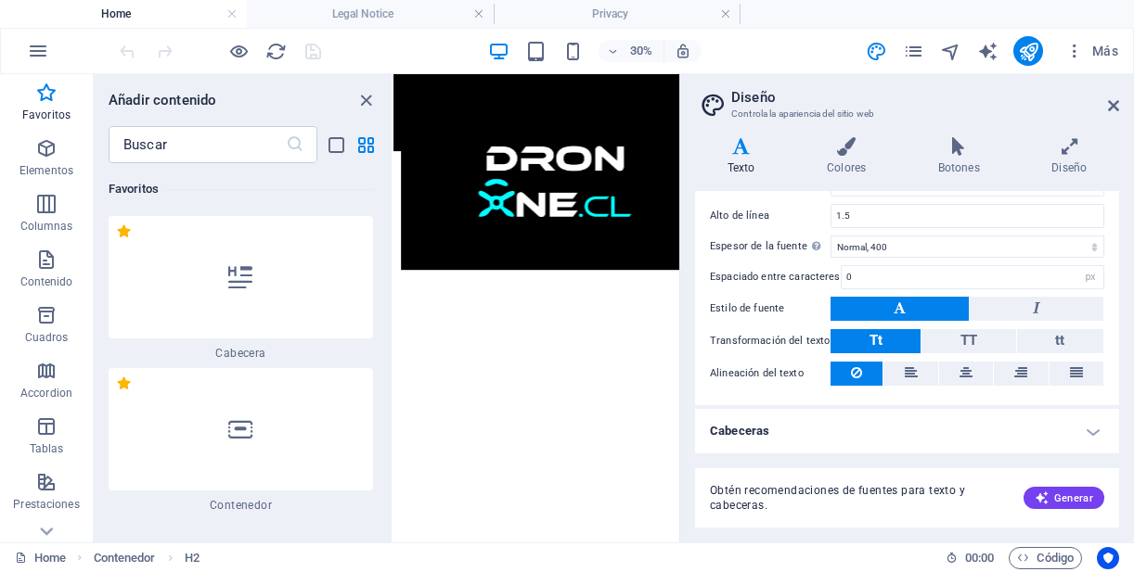
scroll to position [0, 0]
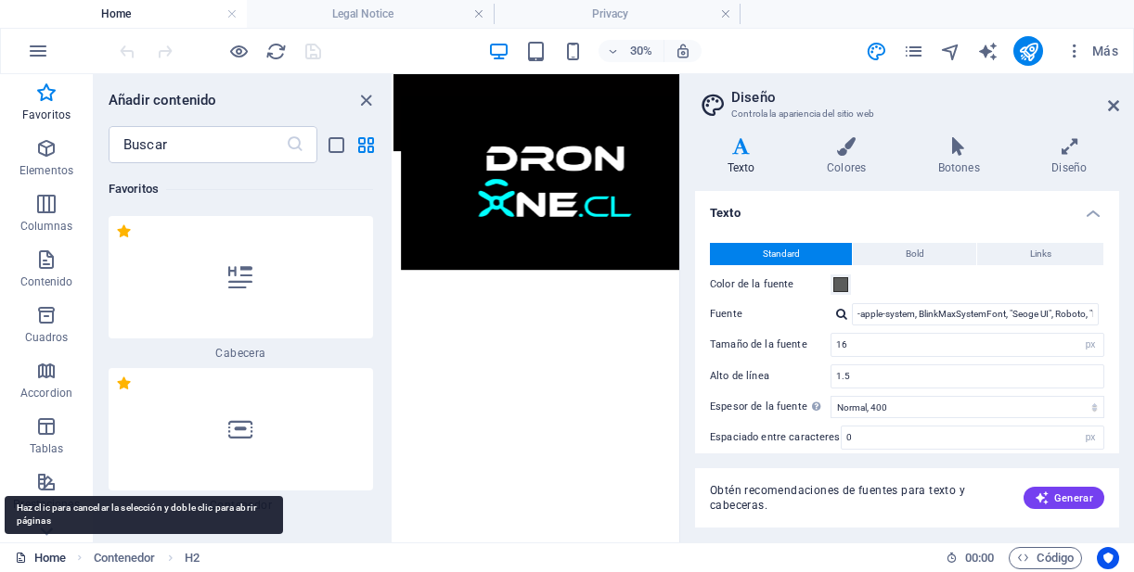
click at [47, 561] on link "Home" at bounding box center [40, 558] width 51 height 22
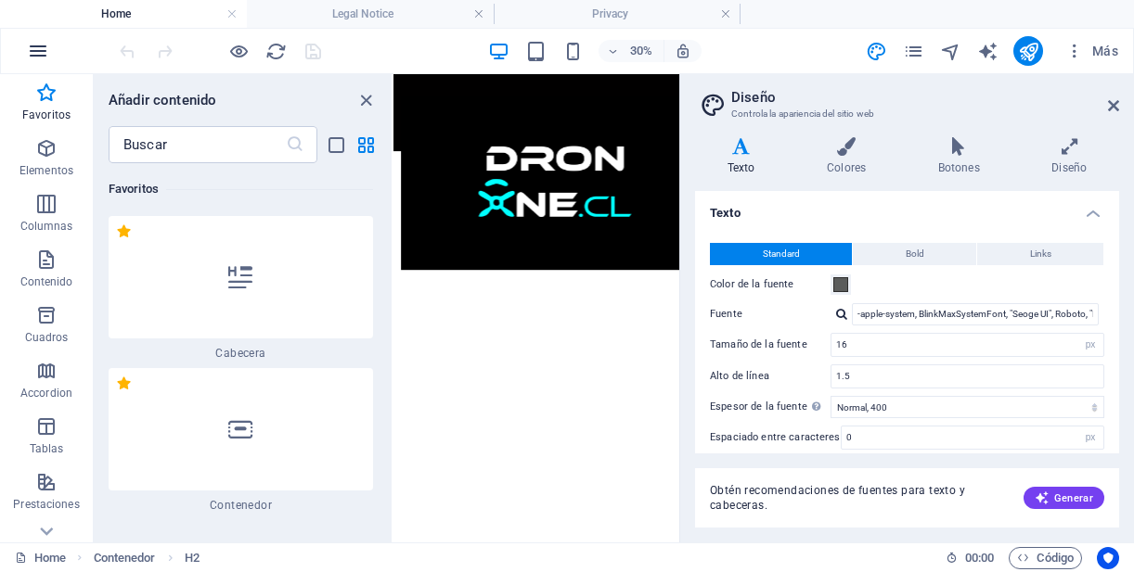
click at [45, 48] on icon "button" at bounding box center [38, 51] width 22 height 22
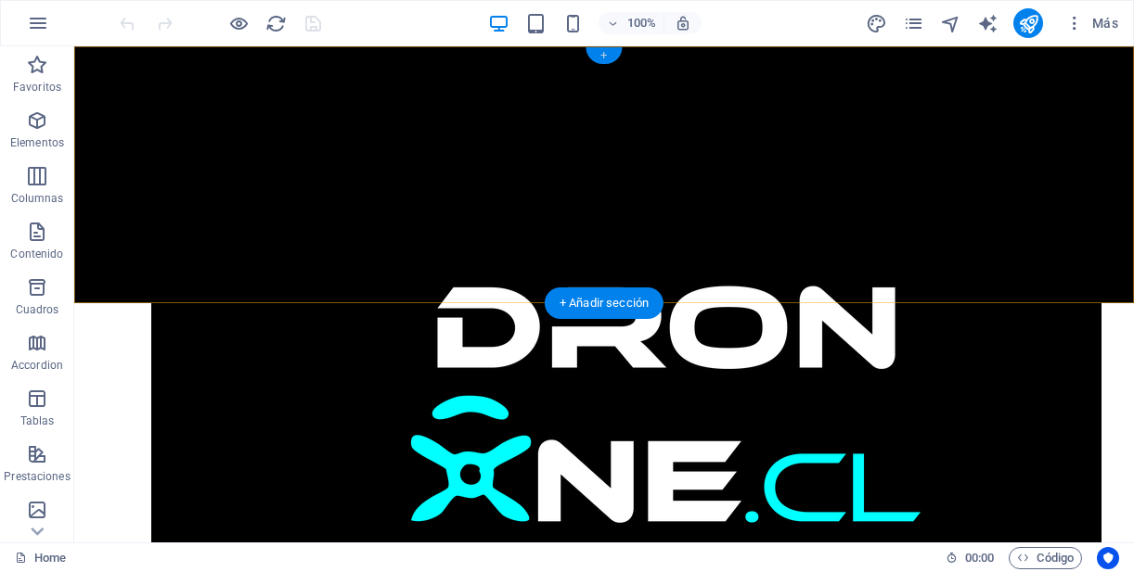
click at [613, 57] on div "+" at bounding box center [603, 55] width 36 height 17
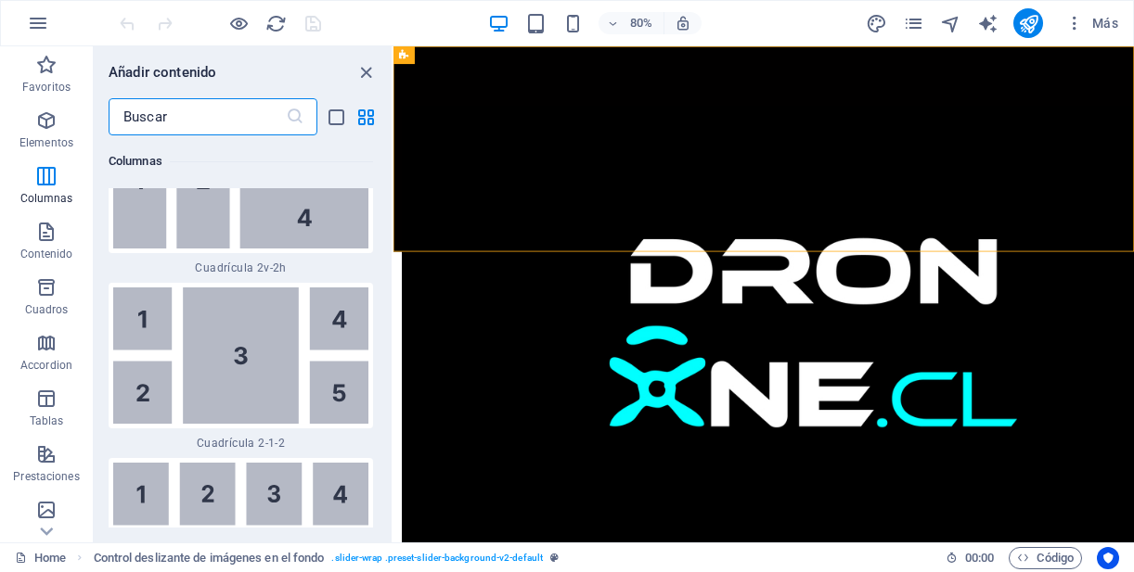
scroll to position [5811, 0]
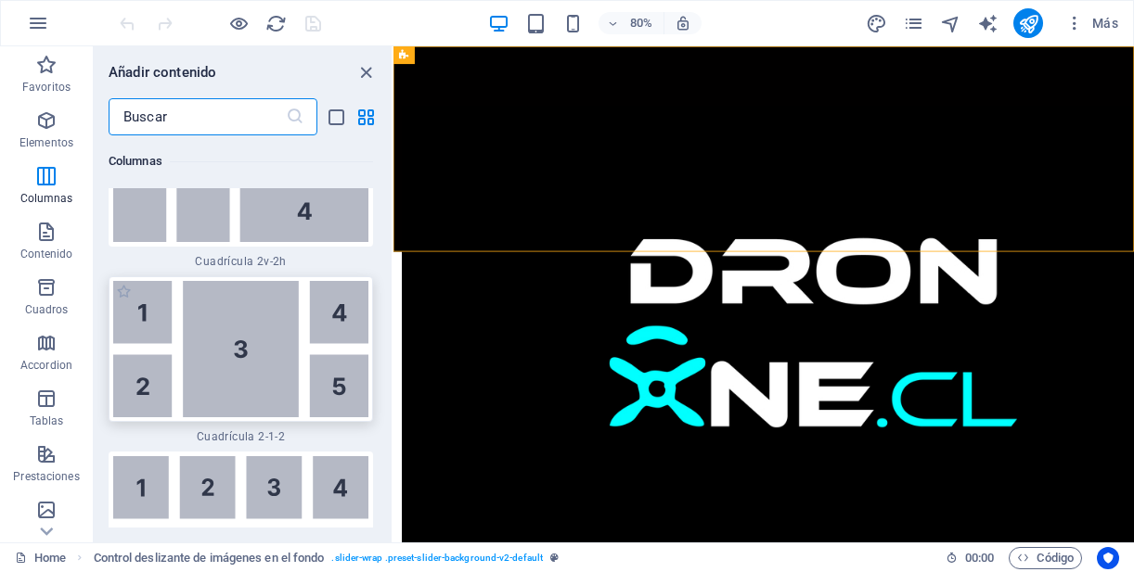
click at [246, 359] on img at bounding box center [240, 349] width 255 height 136
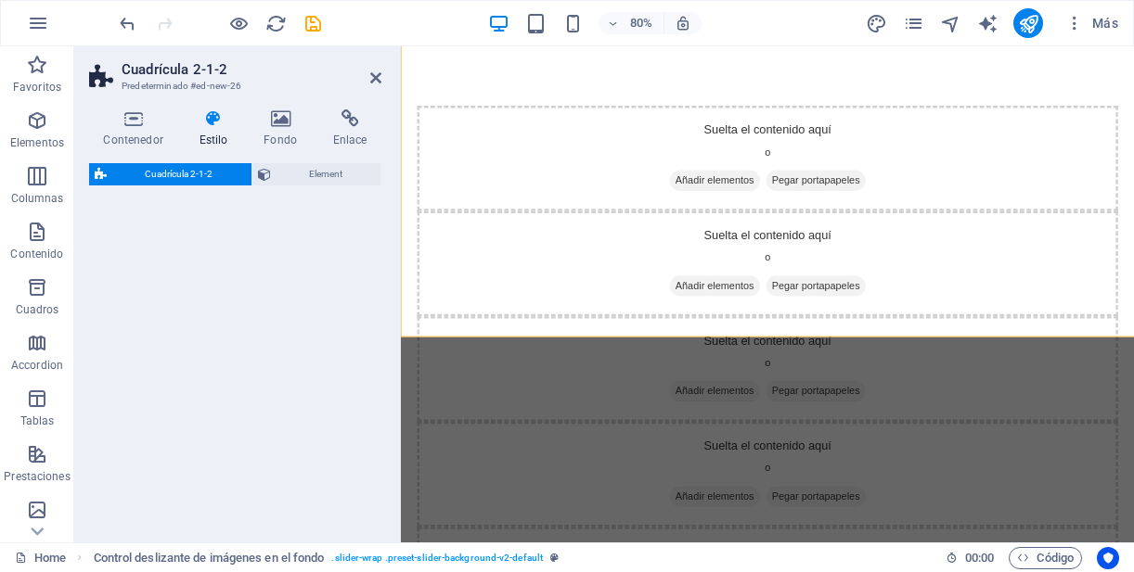
select select "rem"
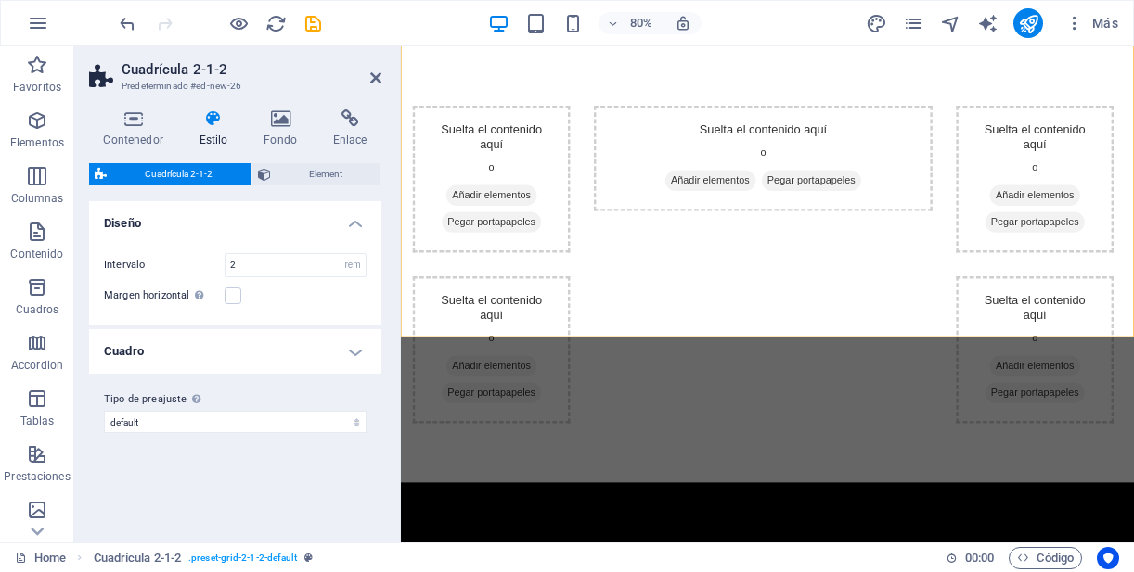
scroll to position [182, 0]
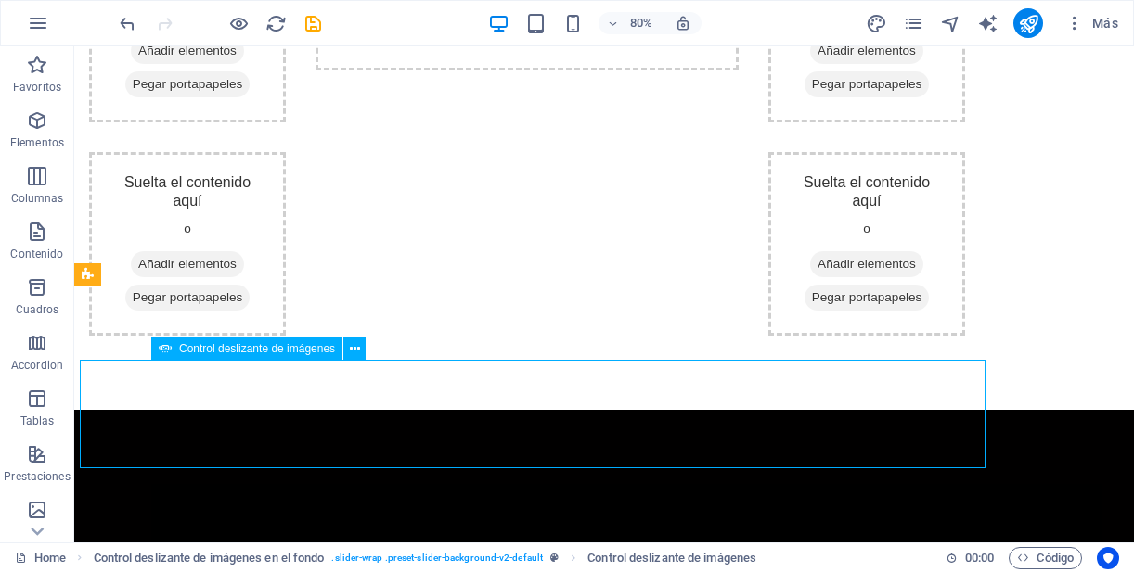
scroll to position [306, 0]
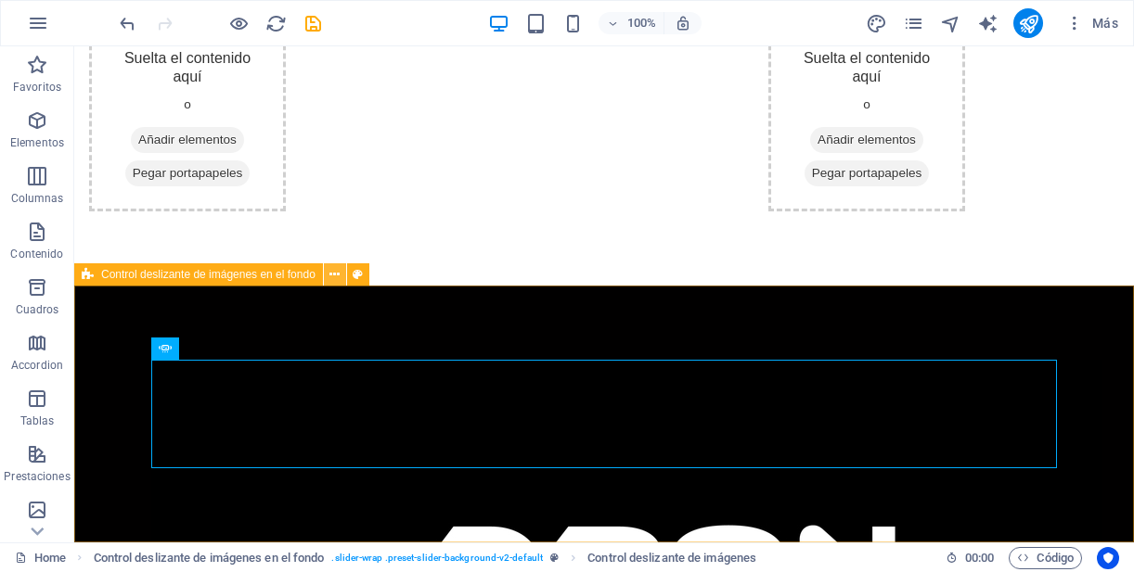
click at [336, 274] on icon at bounding box center [334, 274] width 10 height 19
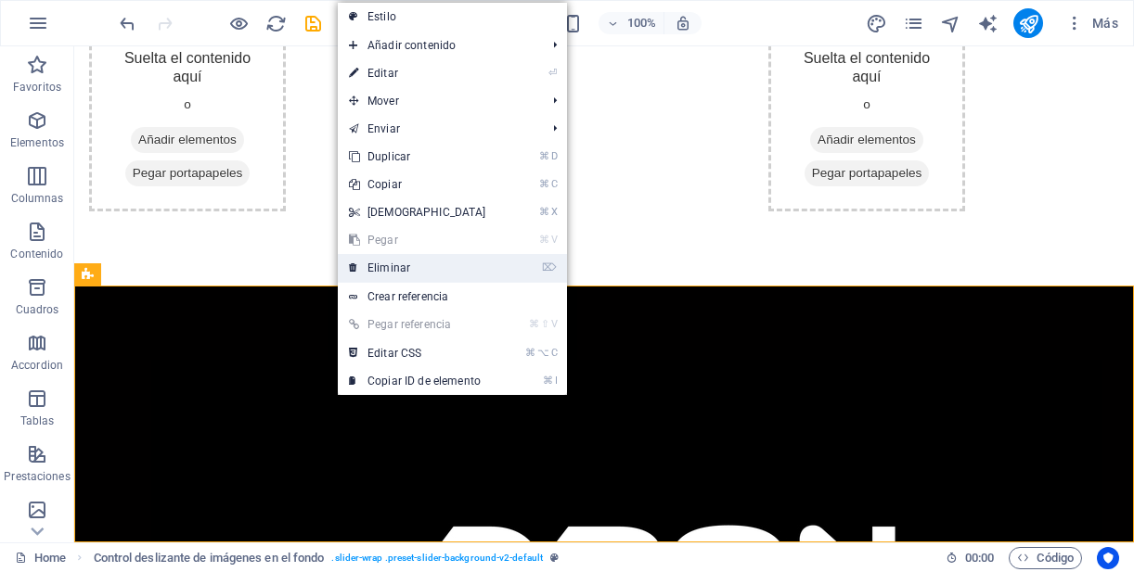
click at [370, 270] on link "⌦ Eliminar" at bounding box center [418, 268] width 160 height 28
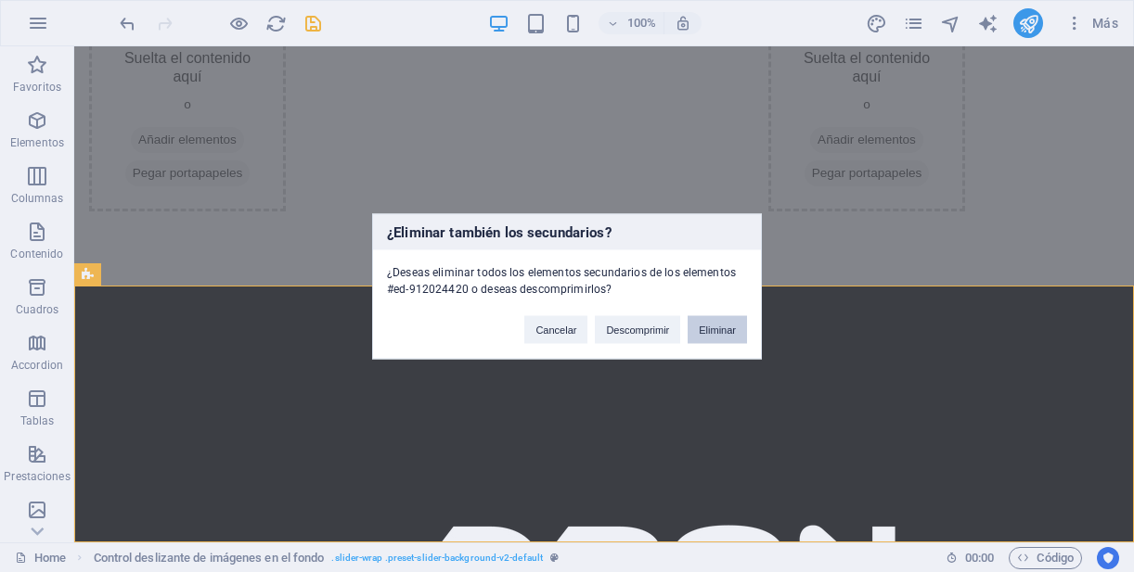
click at [723, 327] on button "Eliminar" at bounding box center [717, 329] width 59 height 28
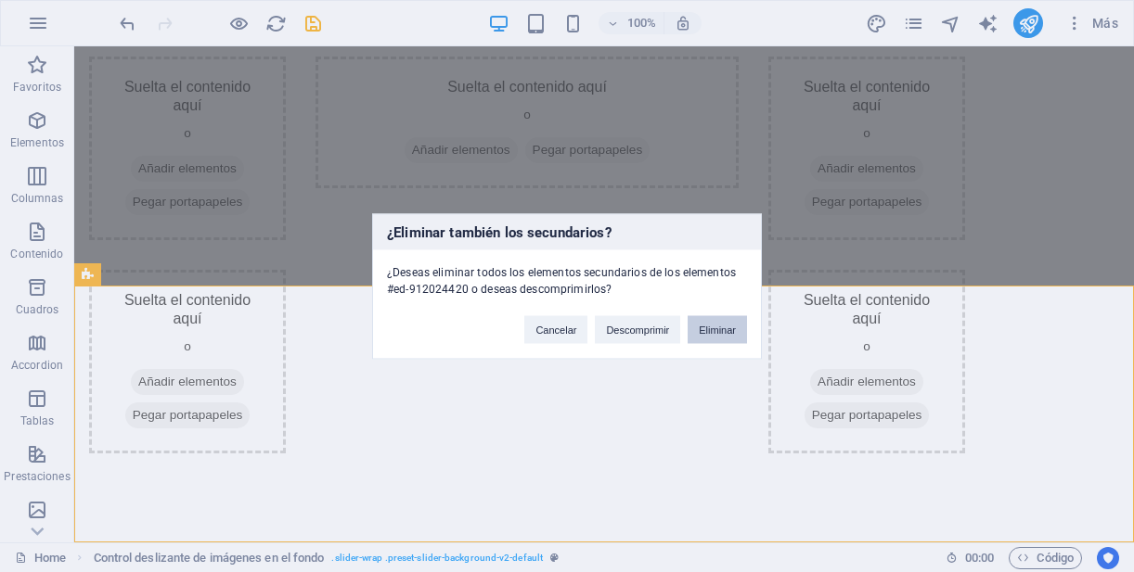
scroll to position [49, 0]
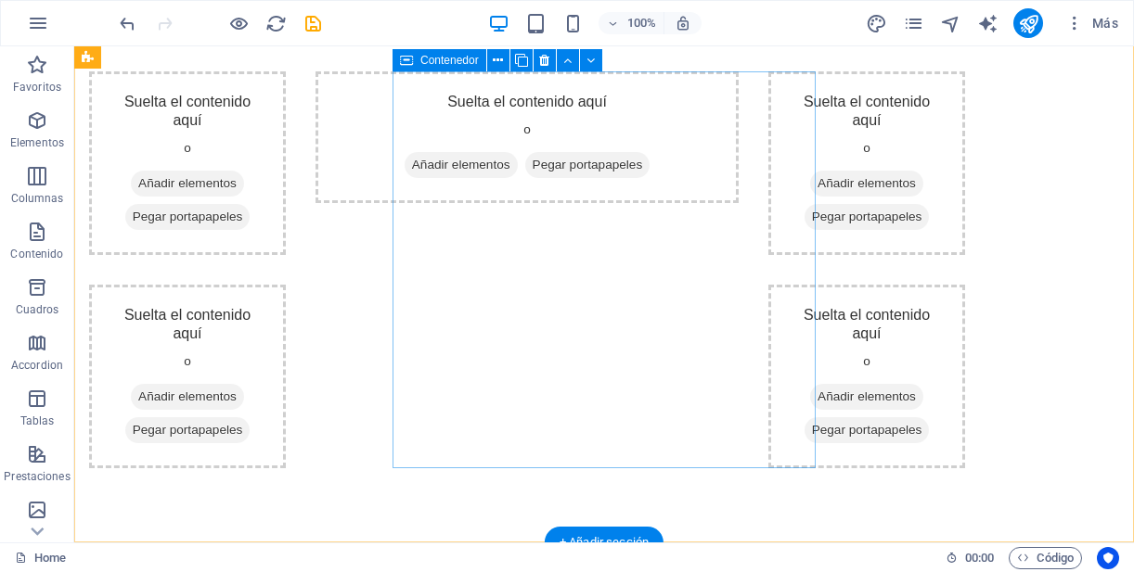
click at [535, 110] on div "Suelta el contenido aquí o Añadir elementos Pegar portapapeles" at bounding box center [526, 137] width 423 height 132
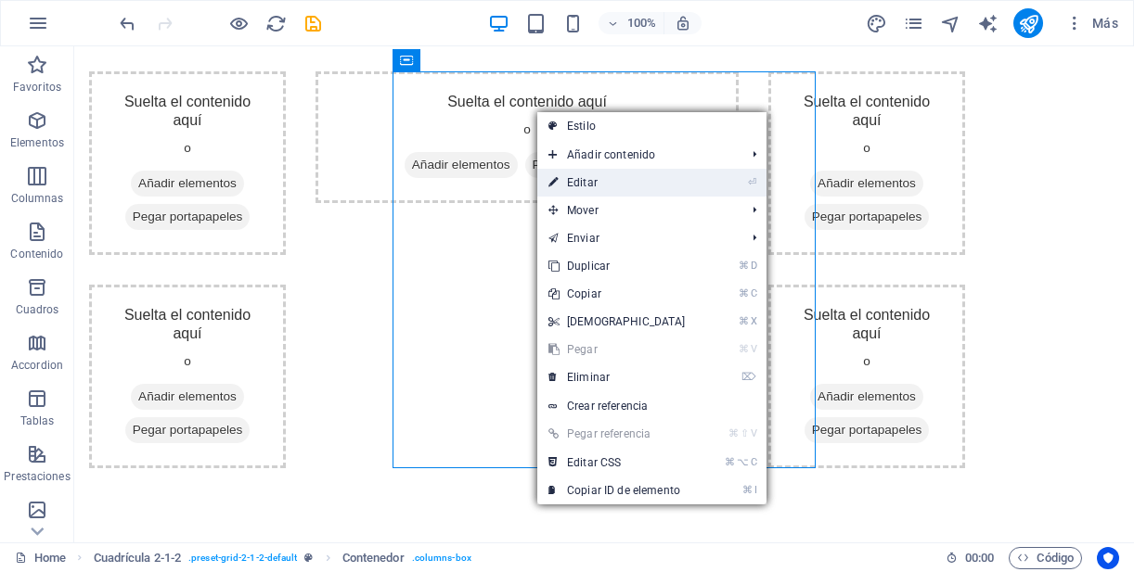
click at [620, 182] on link "⏎ Editar" at bounding box center [617, 183] width 160 height 28
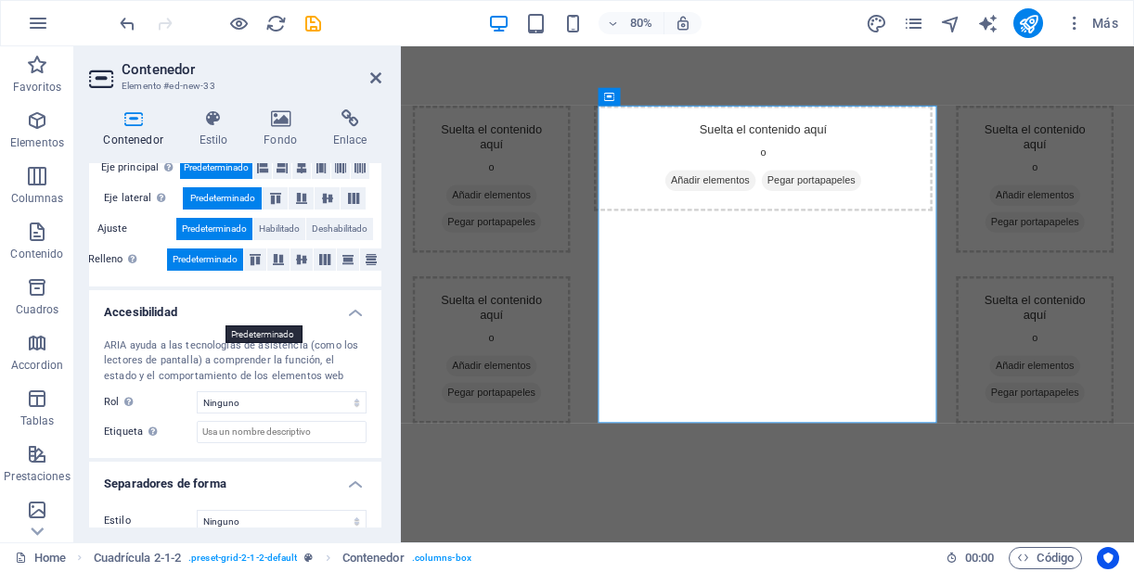
scroll to position [408, 0]
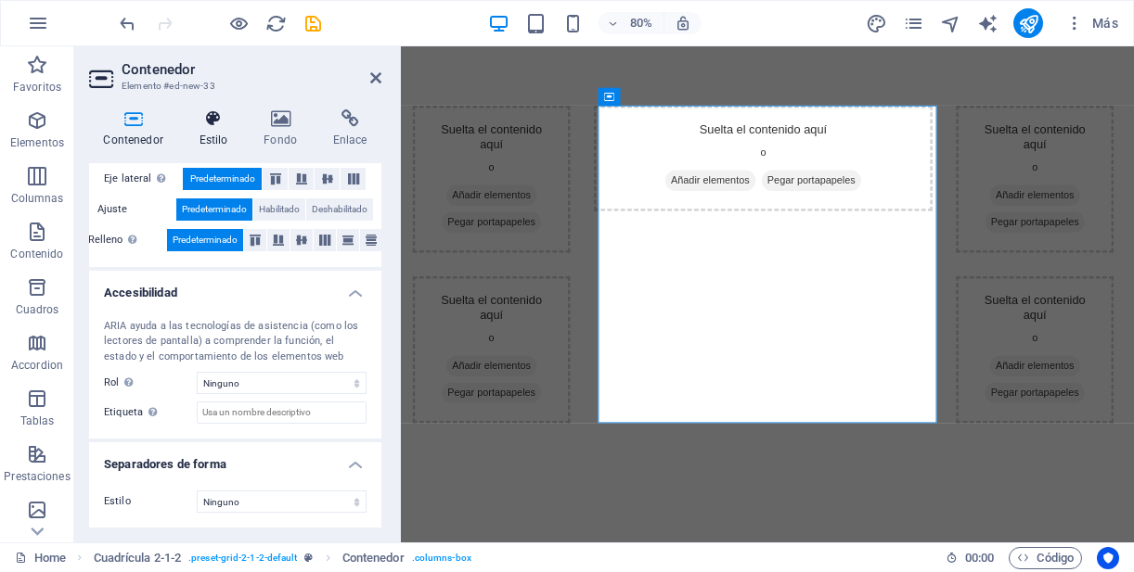
click at [215, 121] on icon at bounding box center [214, 118] width 58 height 19
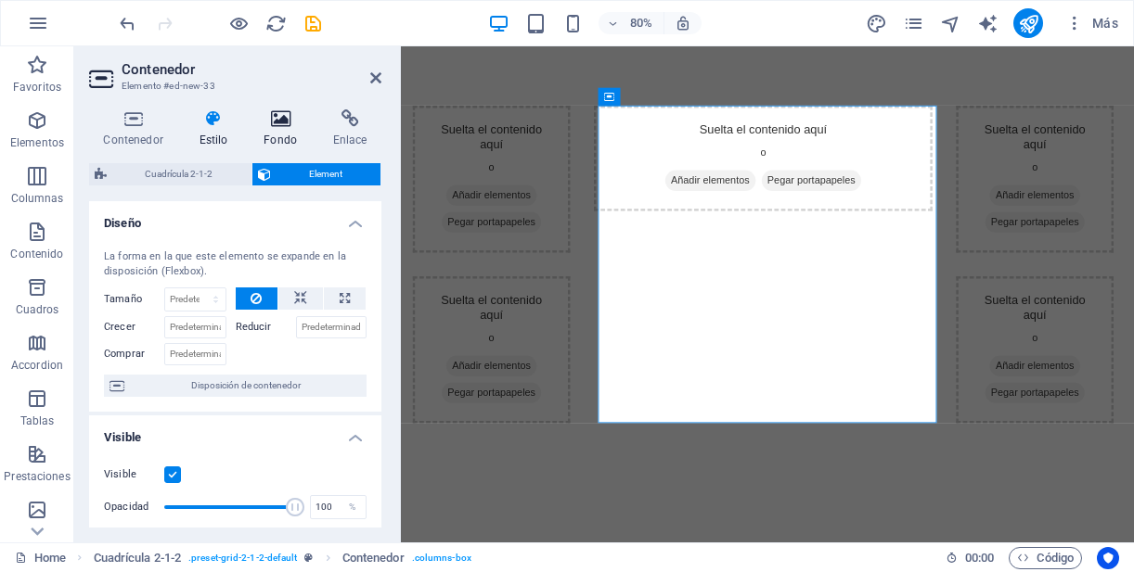
click at [279, 118] on icon at bounding box center [281, 118] width 62 height 19
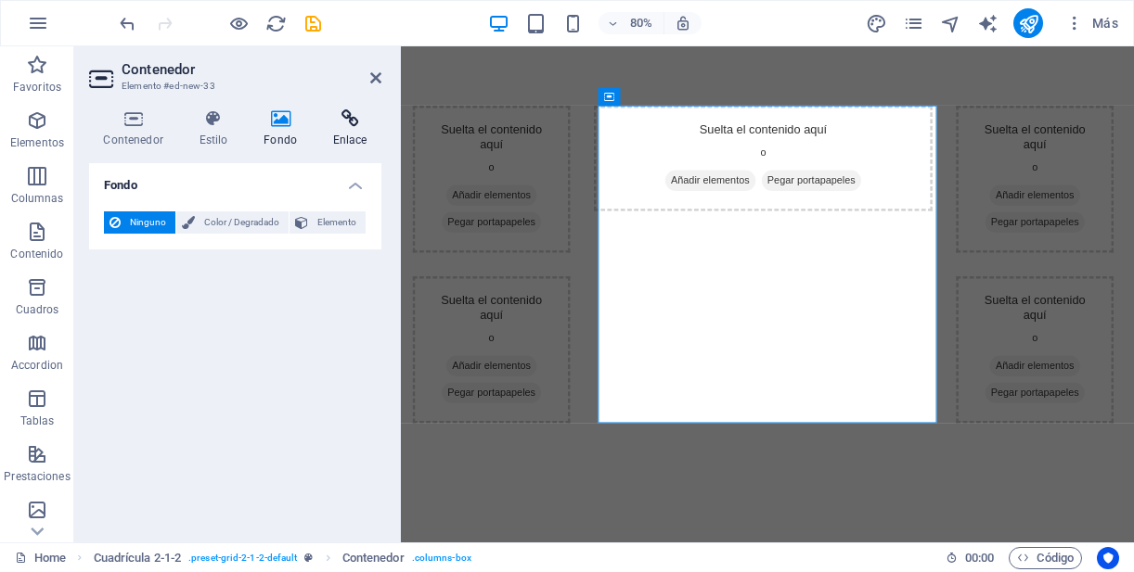
click at [340, 122] on icon at bounding box center [349, 118] width 63 height 19
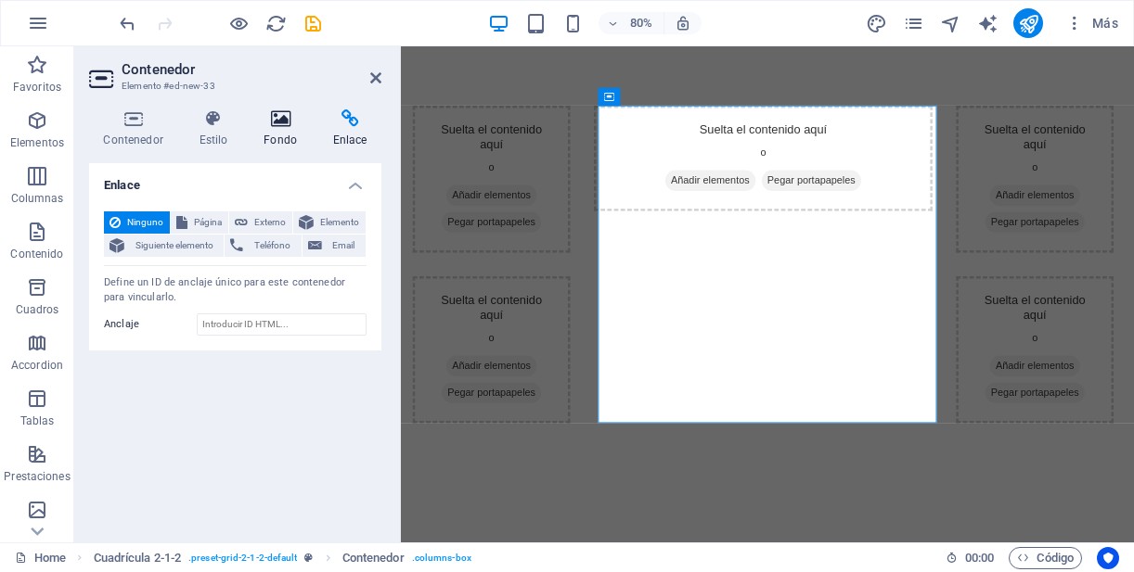
click at [277, 119] on icon at bounding box center [281, 118] width 62 height 19
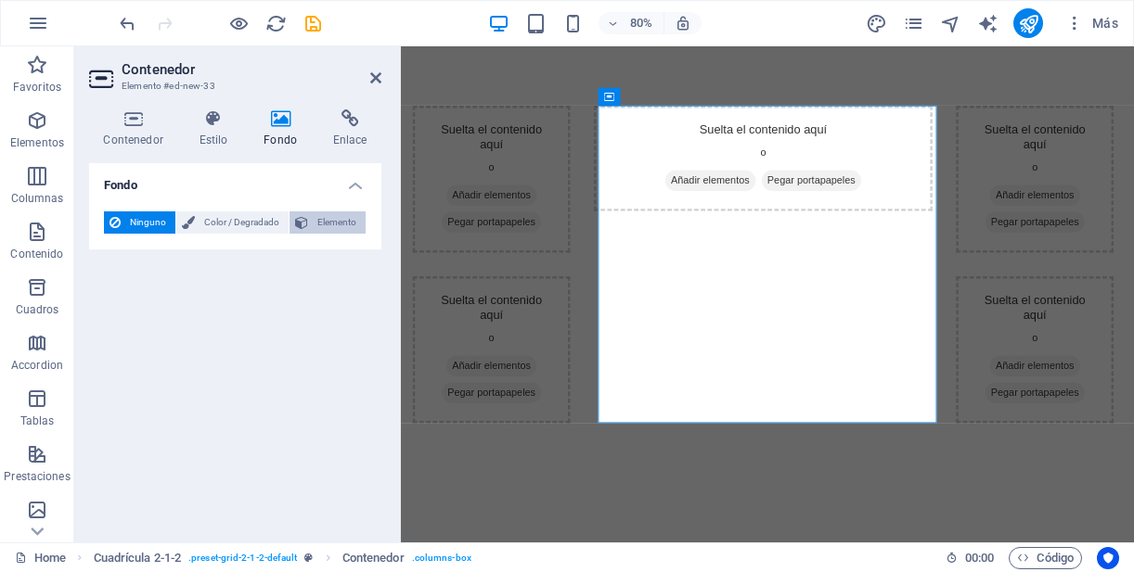
click at [341, 222] on span "Elemento" at bounding box center [337, 223] width 46 height 22
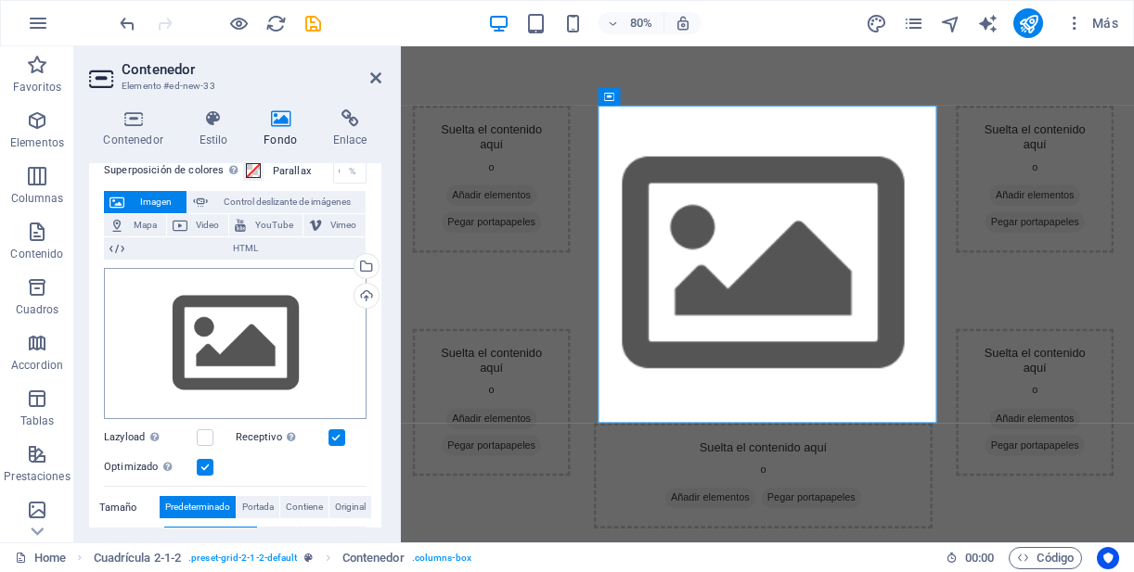
scroll to position [90, 0]
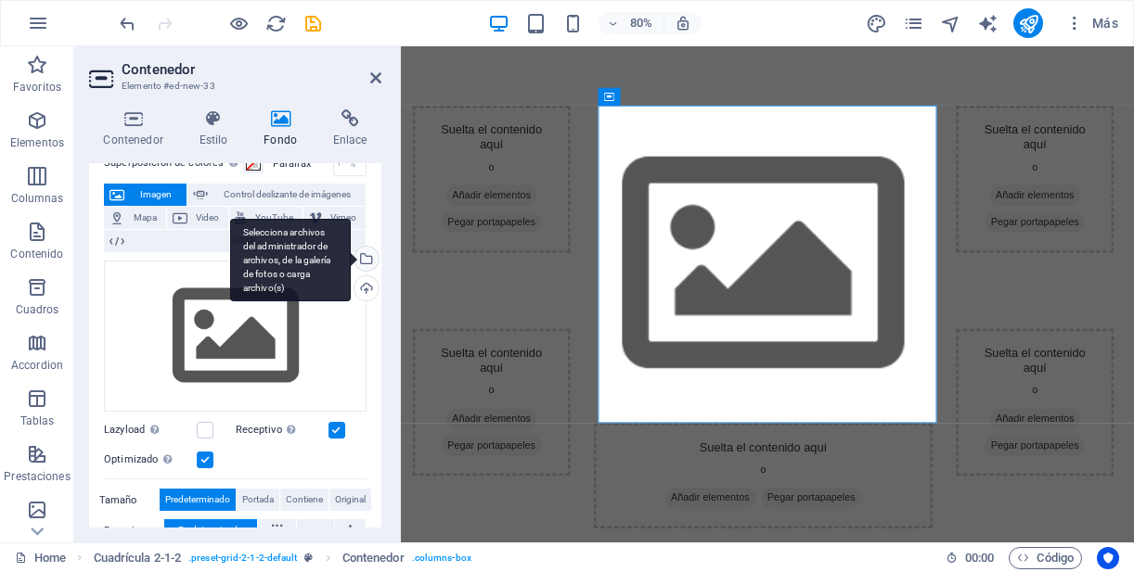
click at [364, 255] on div "Selecciona archivos del administrador de archivos, de la galería de fotos o car…" at bounding box center [365, 261] width 28 height 28
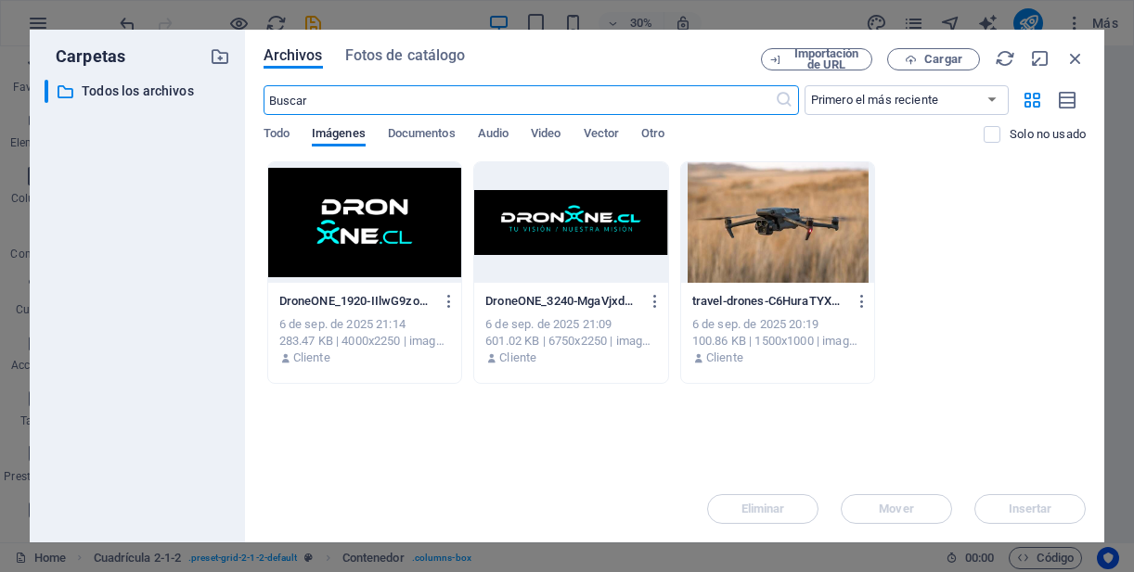
click at [405, 224] on div at bounding box center [365, 222] width 194 height 121
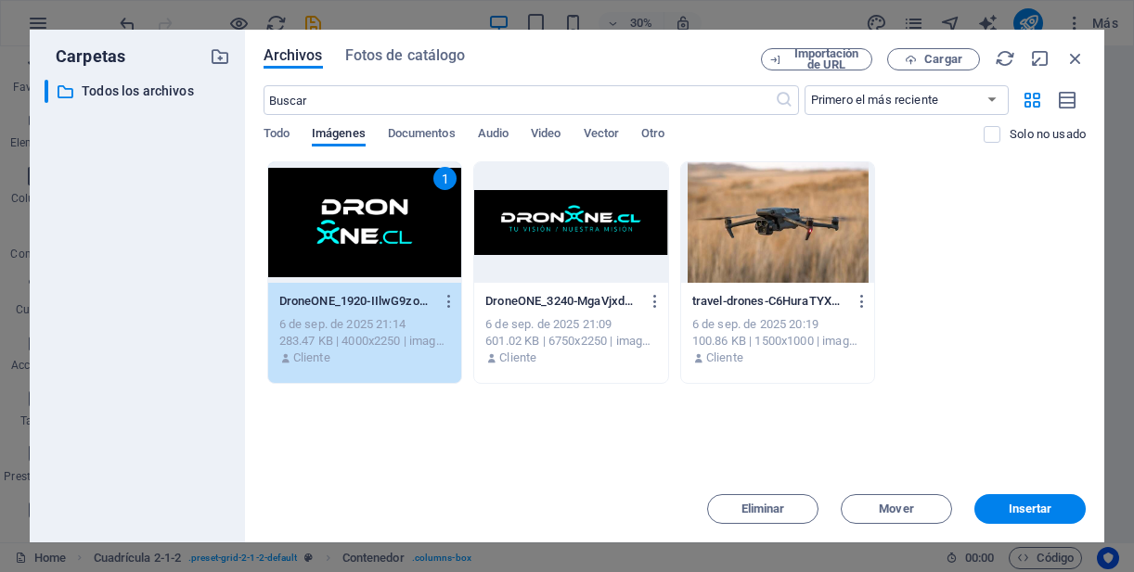
click at [405, 224] on div "1" at bounding box center [365, 222] width 194 height 121
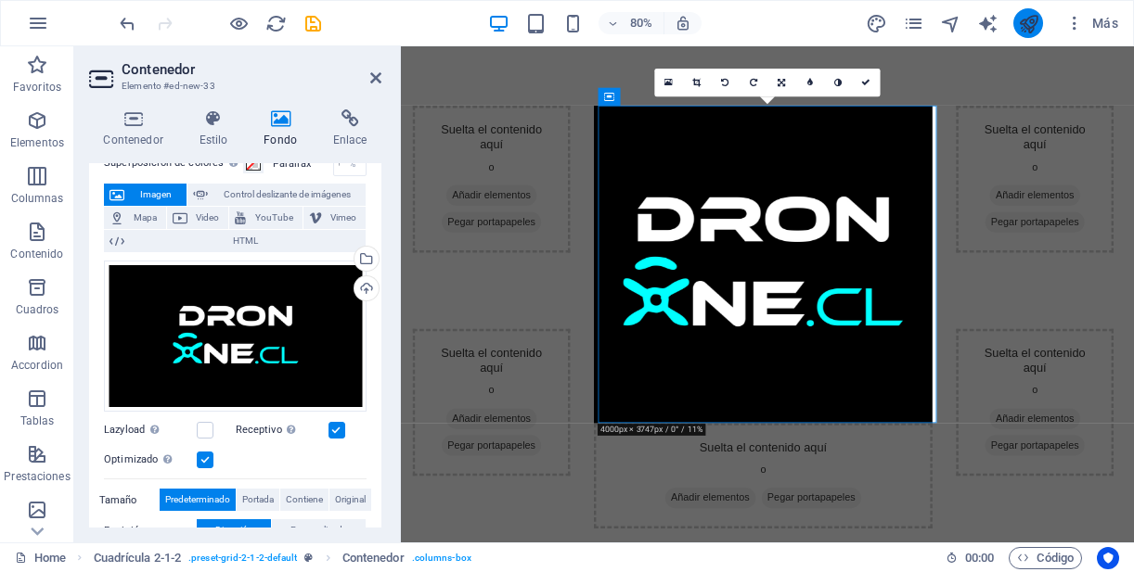
click at [1025, 34] on button "publish" at bounding box center [1028, 23] width 30 height 30
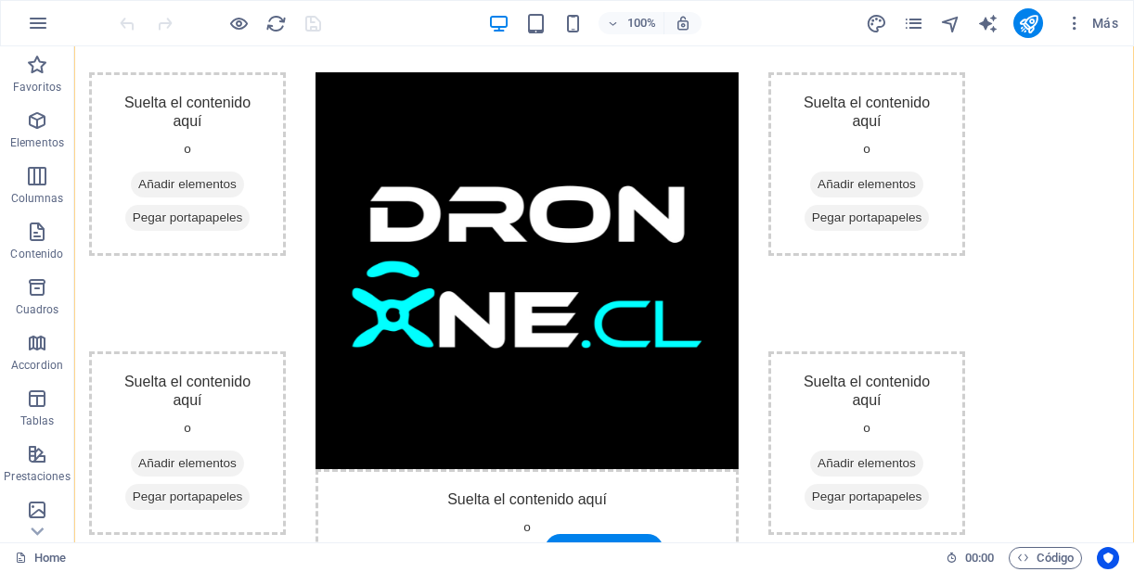
scroll to position [49, 0]
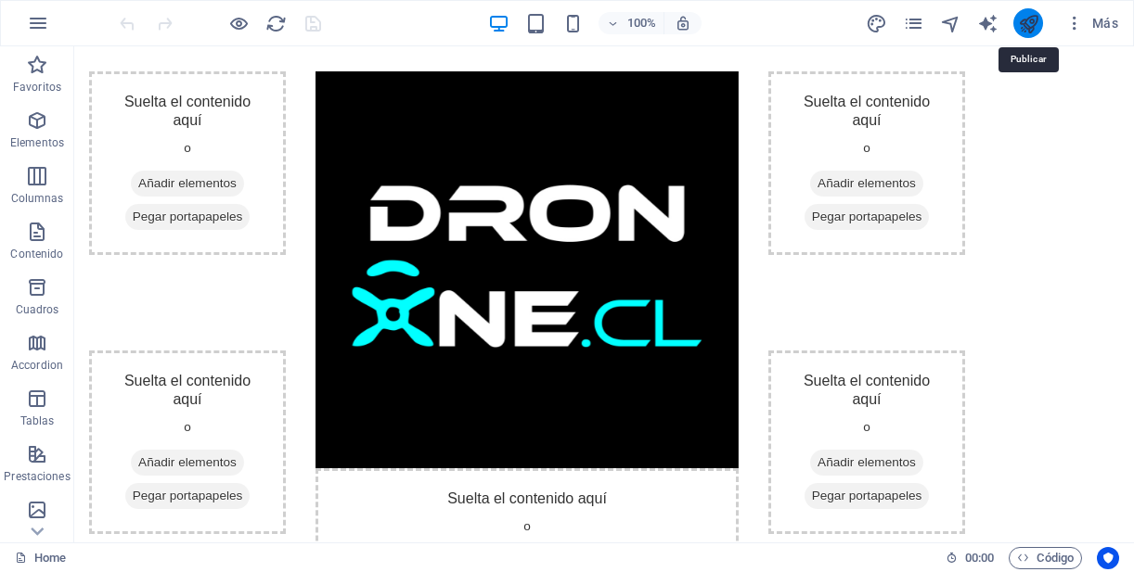
click at [1029, 19] on icon "publish" at bounding box center [1028, 23] width 21 height 21
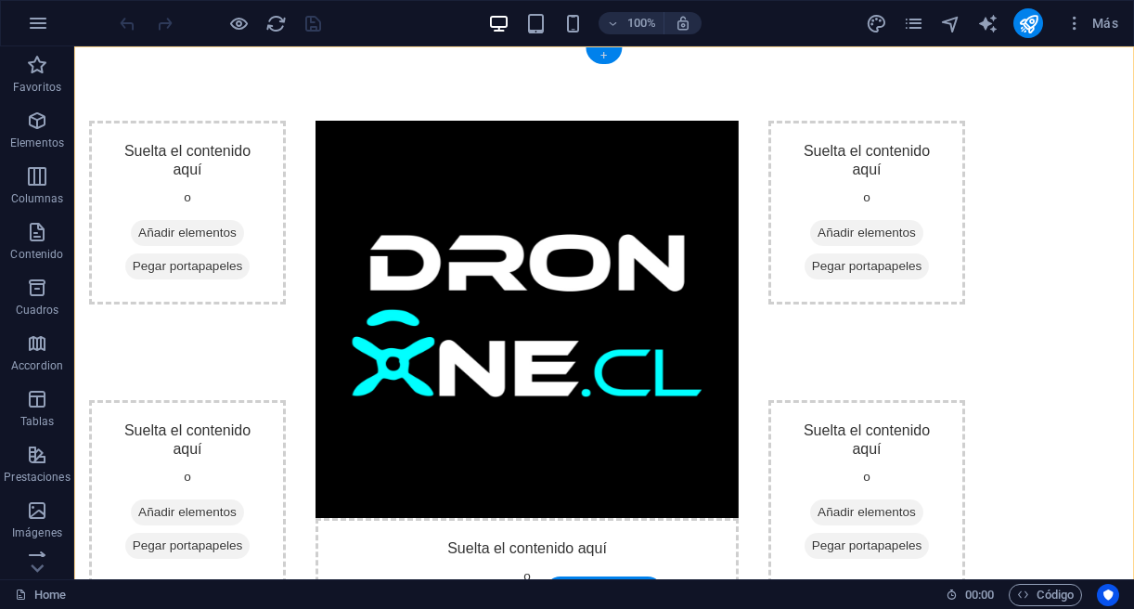
click at [606, 60] on div "+" at bounding box center [603, 55] width 36 height 17
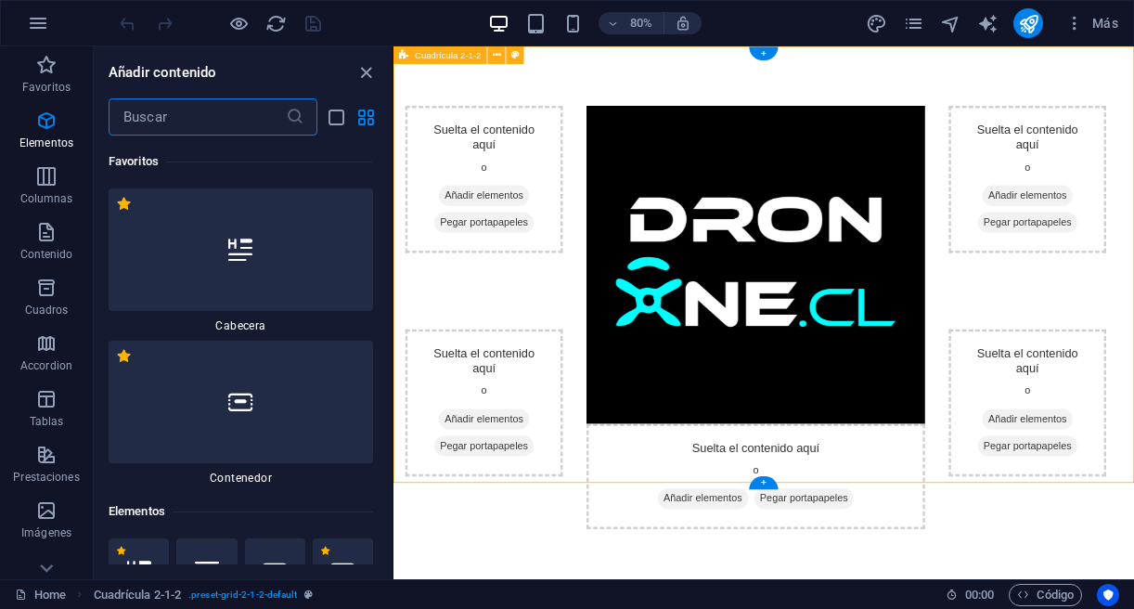
scroll to position [5753, 0]
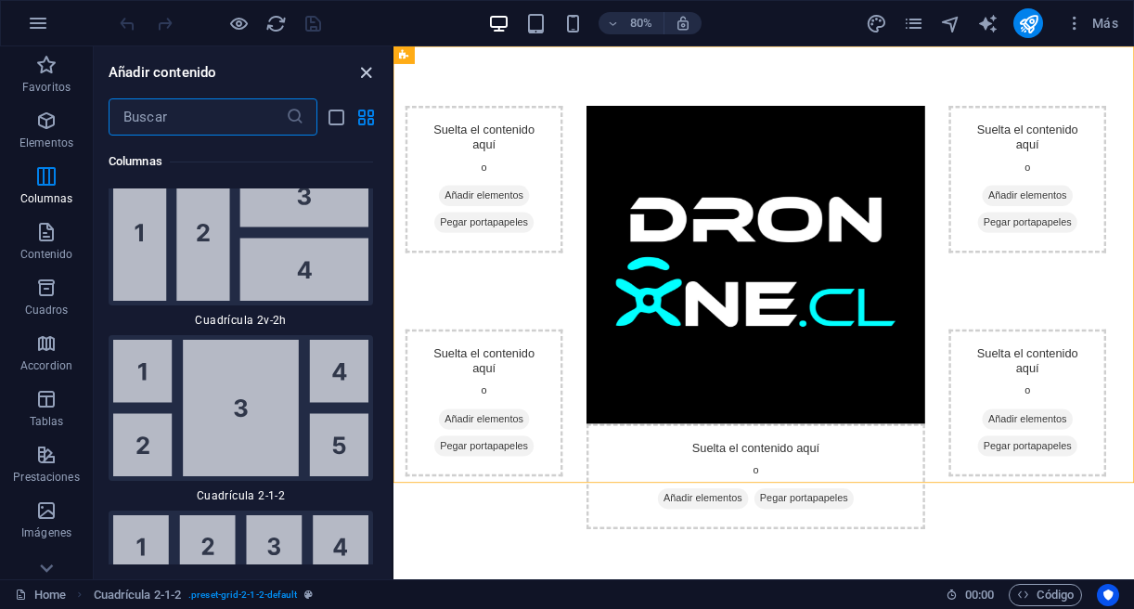
click at [366, 73] on icon "close panel" at bounding box center [365, 72] width 21 height 21
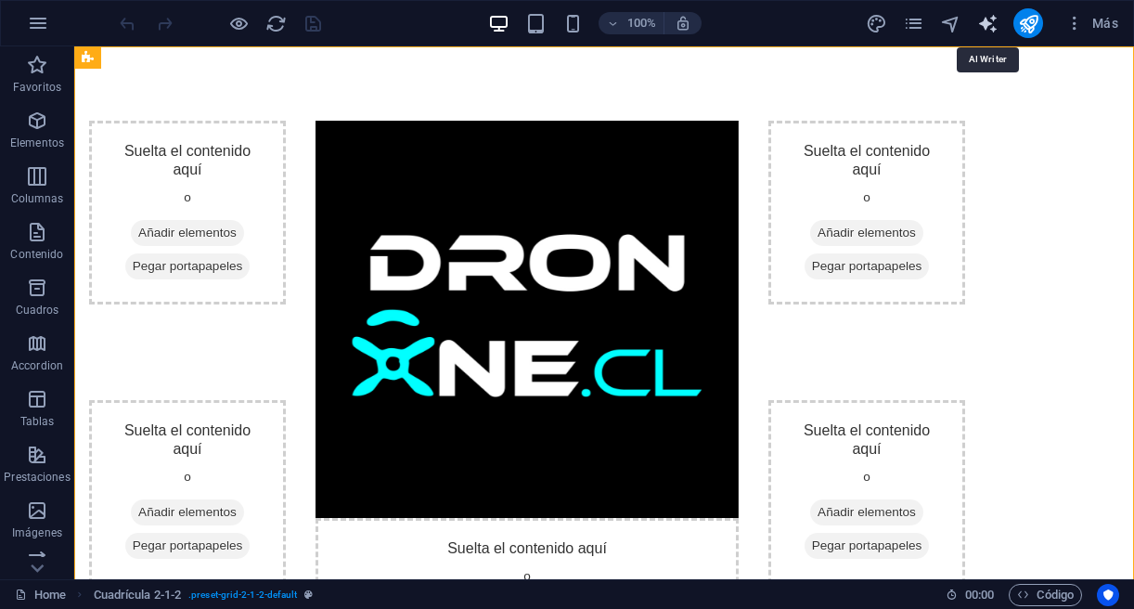
click at [986, 27] on icon "text_generator" at bounding box center [987, 23] width 21 height 21
select select "English"
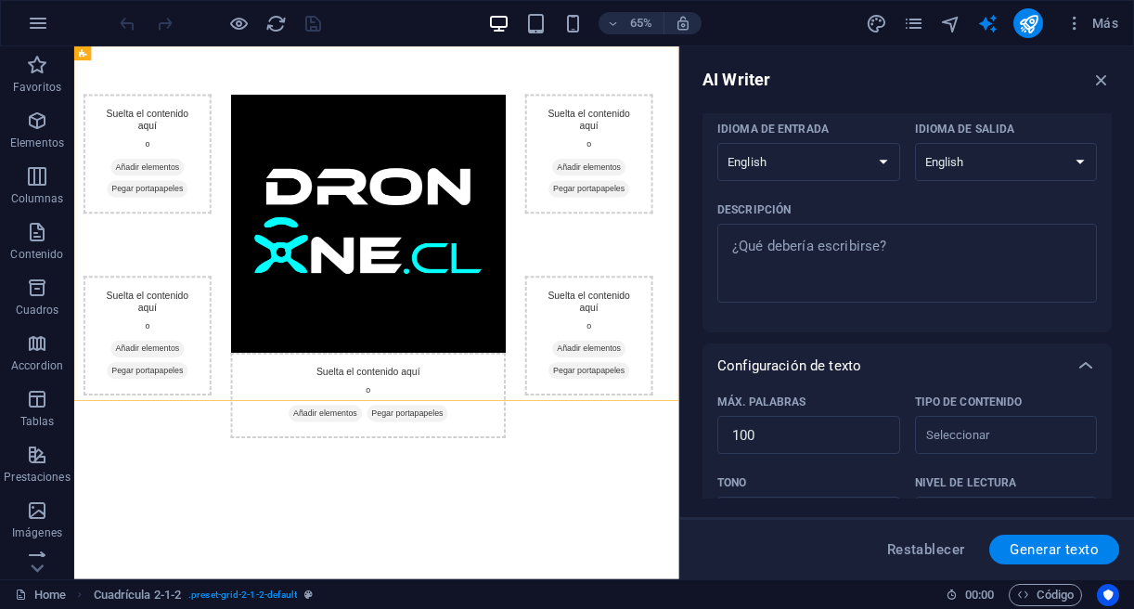
scroll to position [0, 0]
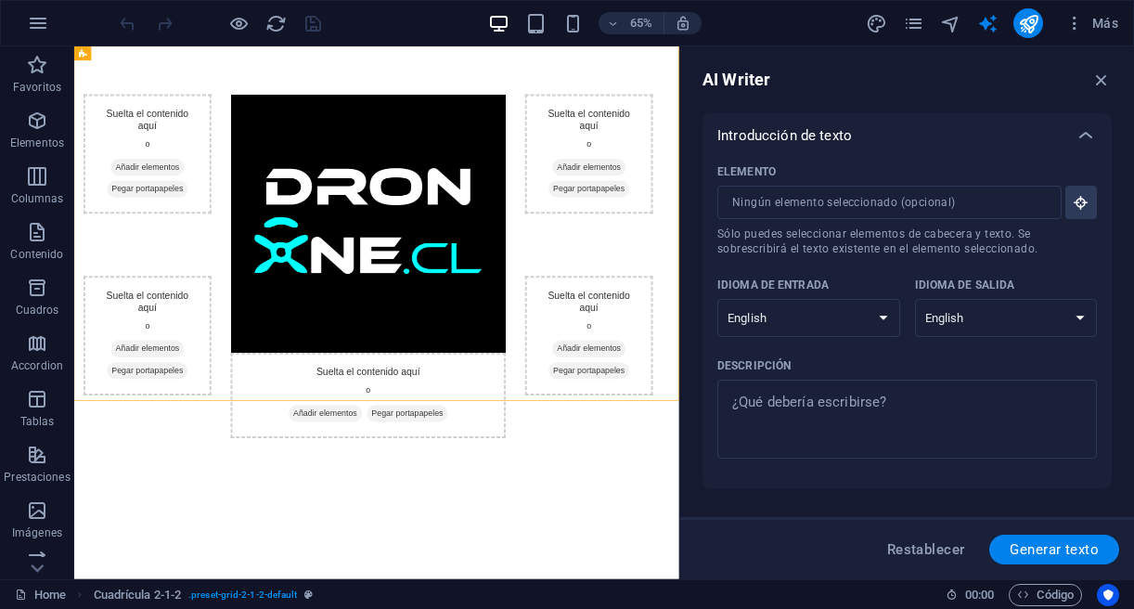
click at [155, 26] on div at bounding box center [220, 23] width 208 height 30
click at [40, 24] on icon "button" at bounding box center [38, 23] width 22 height 22
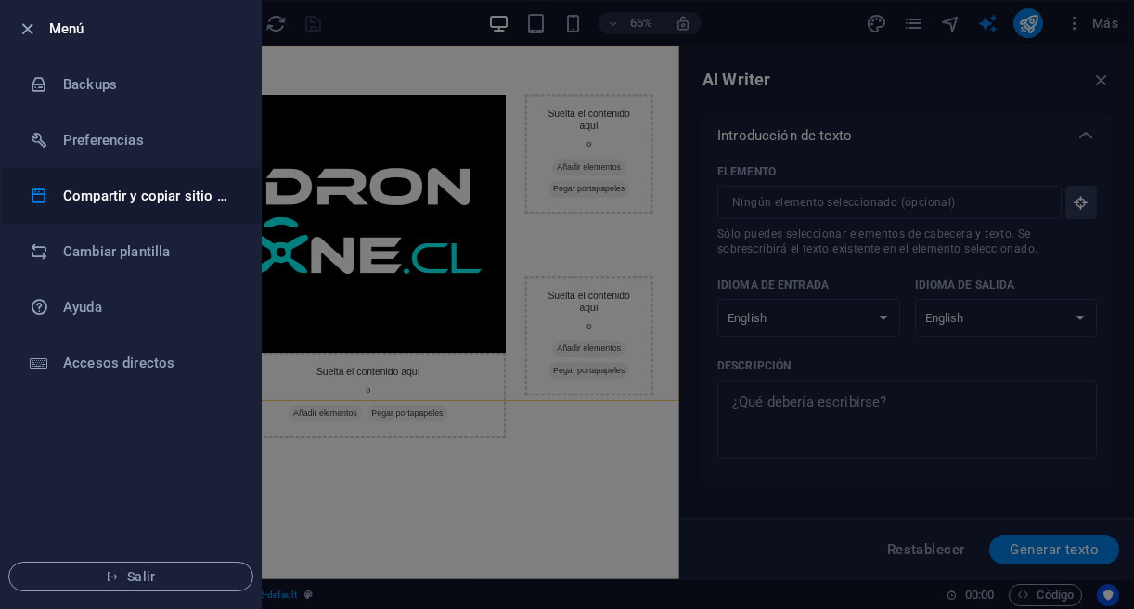
click at [116, 187] on h6 "Compartir y copiar sitio web" at bounding box center [149, 196] width 172 height 22
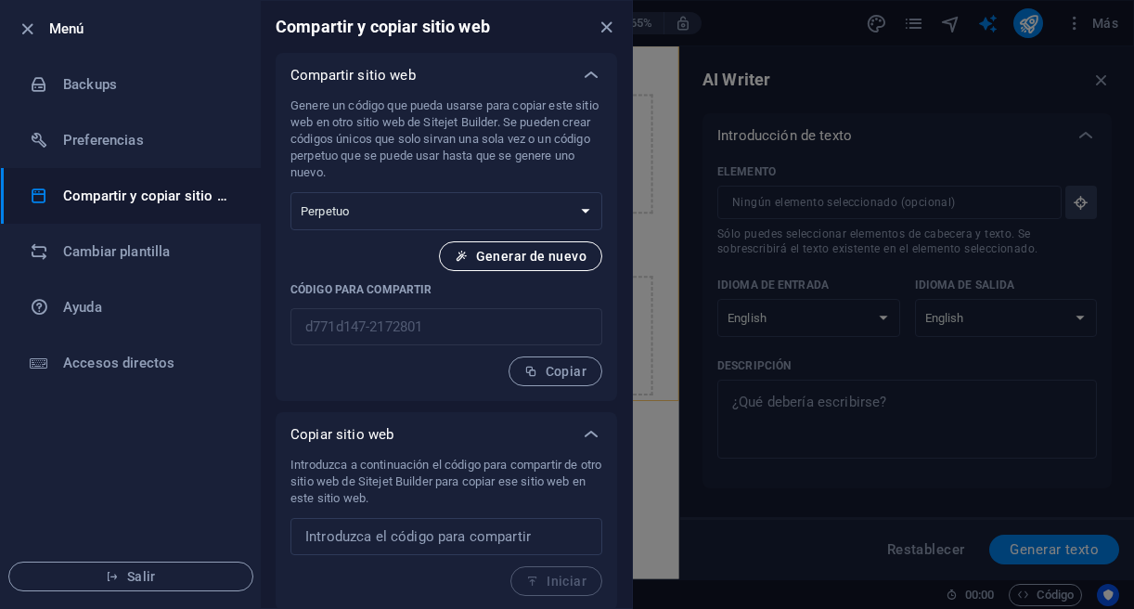
click at [500, 261] on span "Generar de nuevo" at bounding box center [521, 256] width 132 height 15
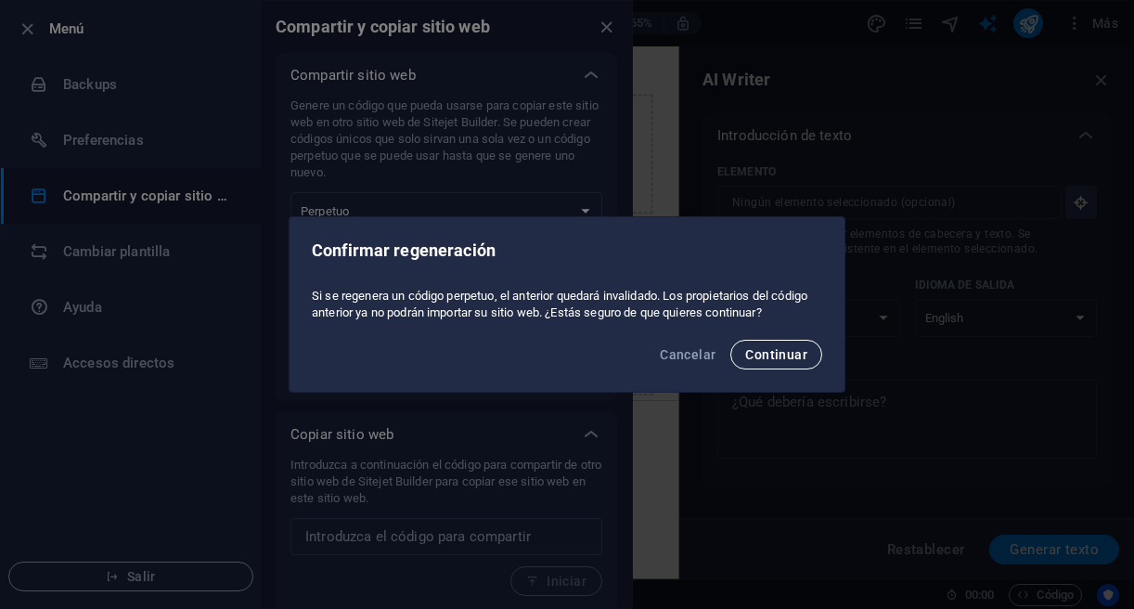
click at [755, 358] on span "Continuar" at bounding box center [776, 354] width 62 height 15
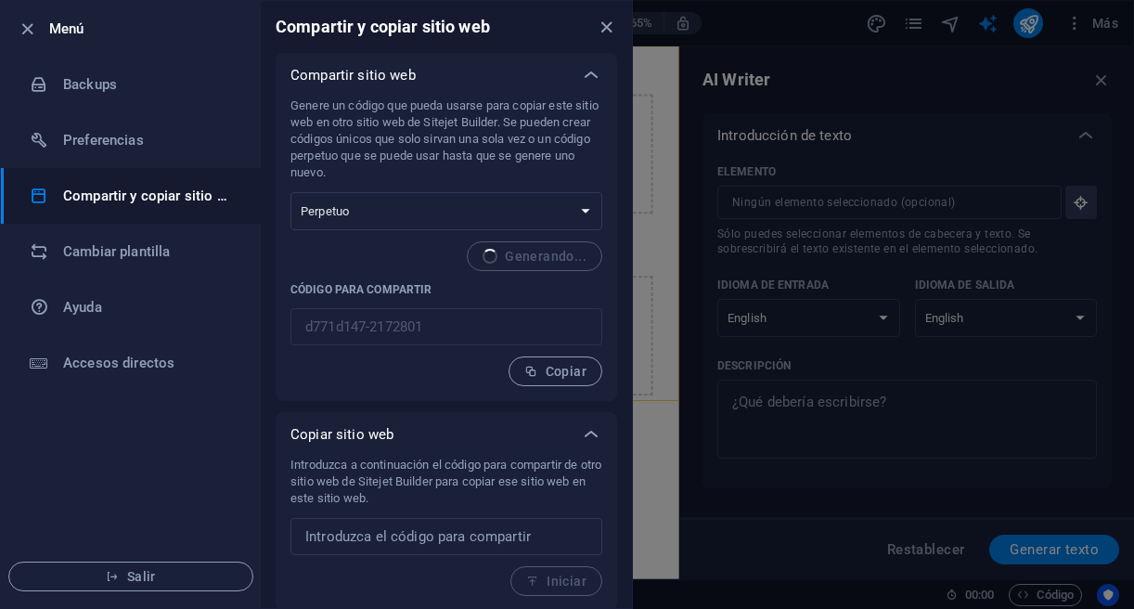
type input "6fcda766-2172801"
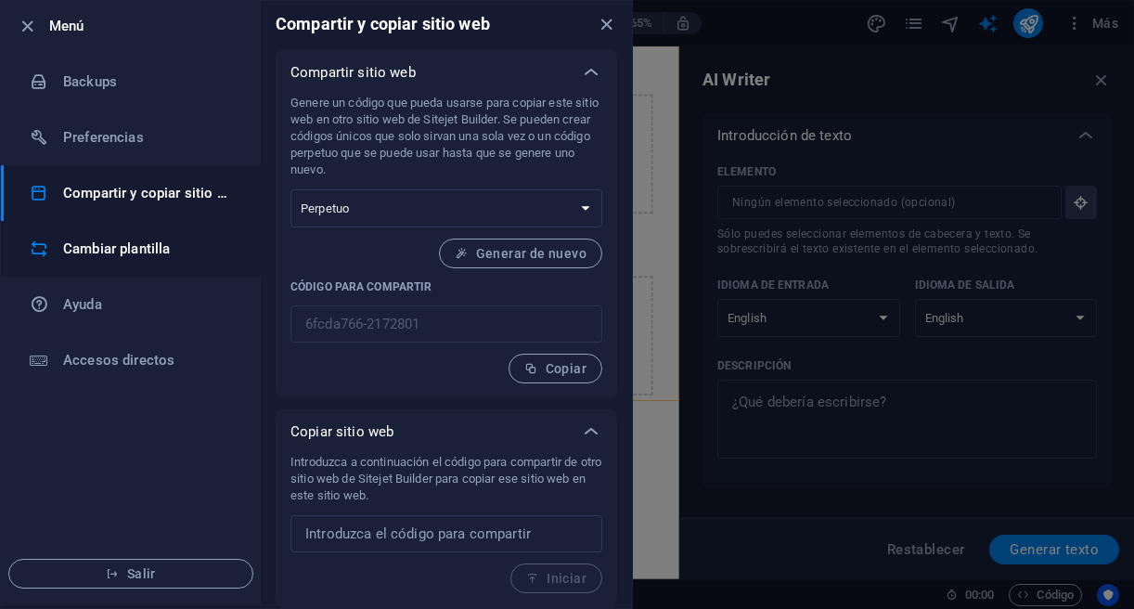
click at [131, 251] on h6 "Cambiar plantilla" at bounding box center [149, 249] width 172 height 22
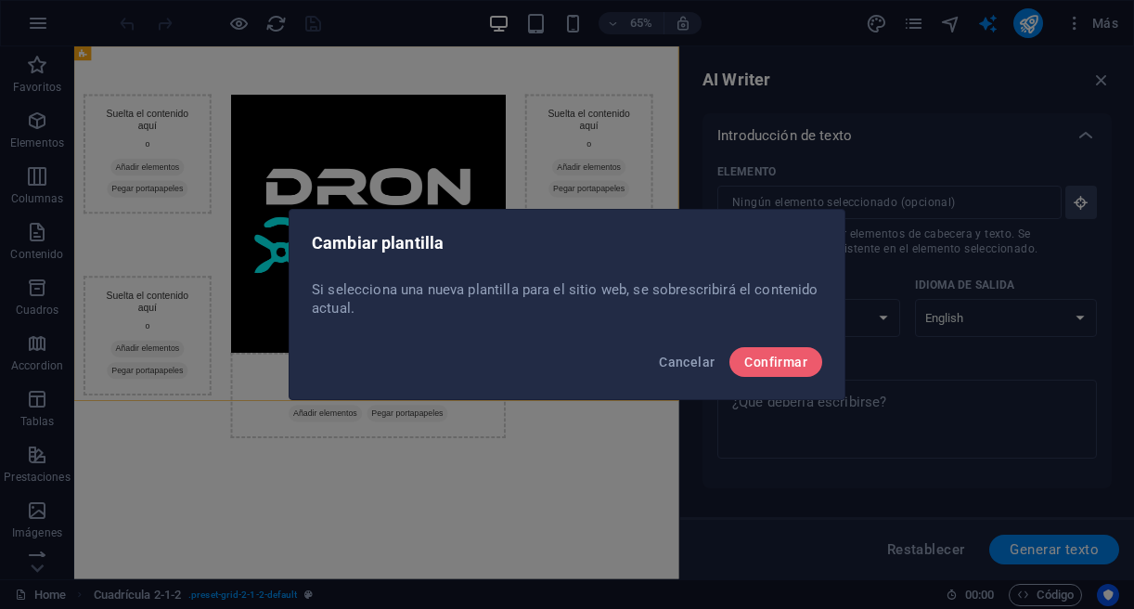
scroll to position [0, 0]
click at [770, 367] on span "Confirmar" at bounding box center [775, 361] width 63 height 15
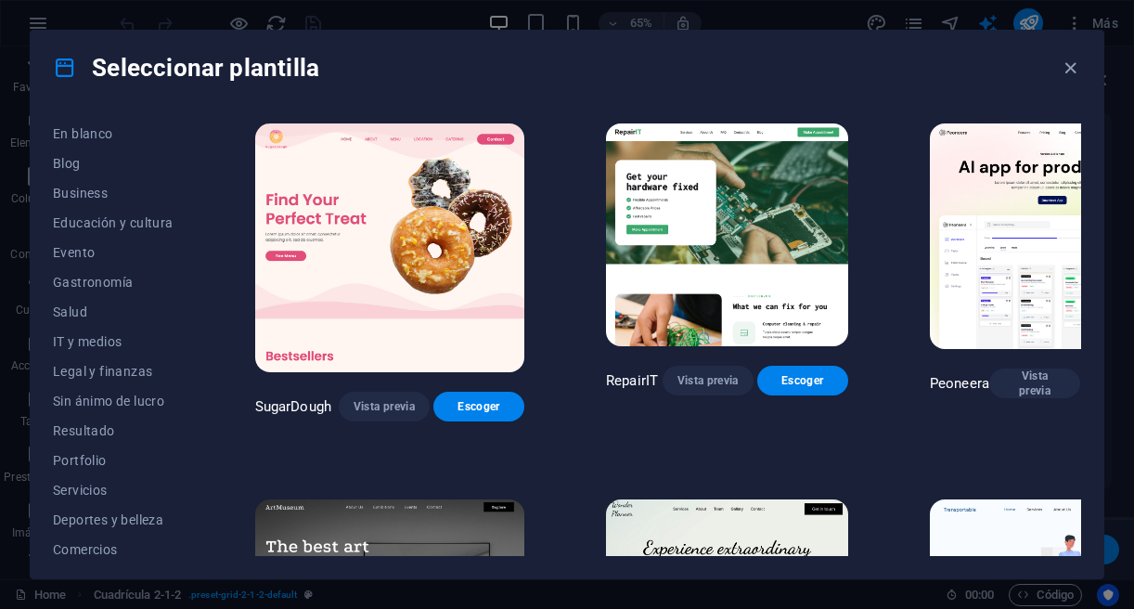
scroll to position [306, 0]
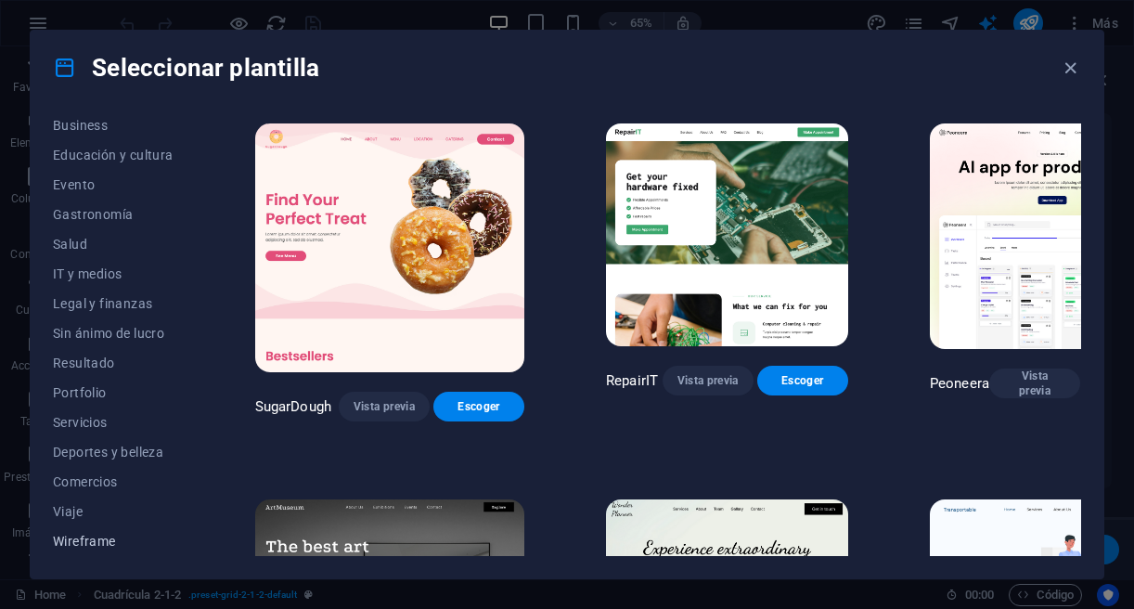
click at [108, 538] on span "Wireframe" at bounding box center [113, 541] width 121 height 15
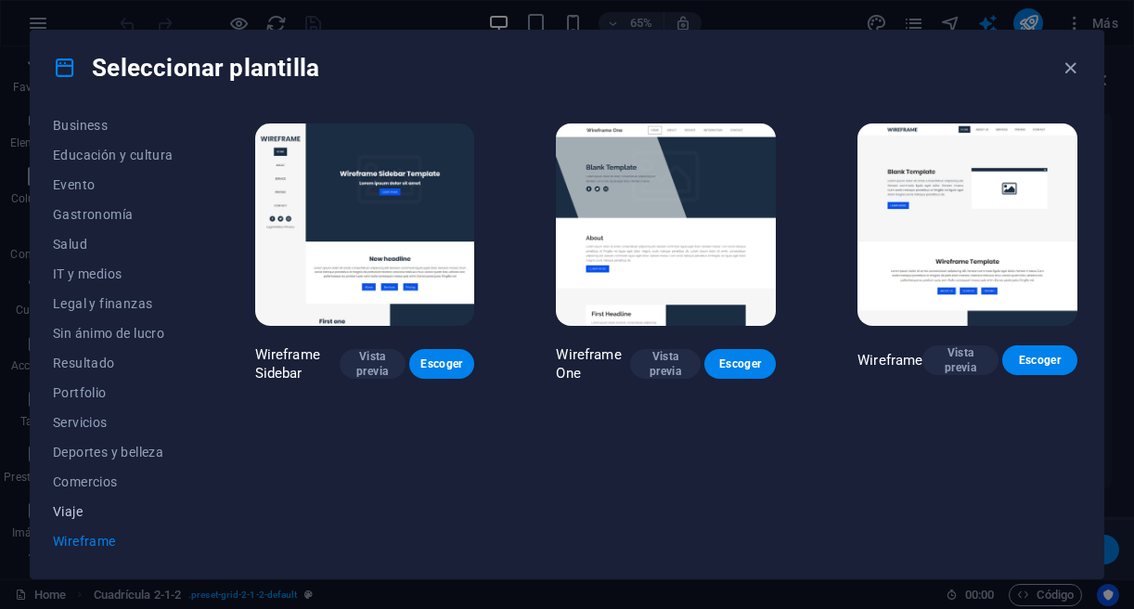
click at [86, 514] on span "Viaje" at bounding box center [113, 511] width 121 height 15
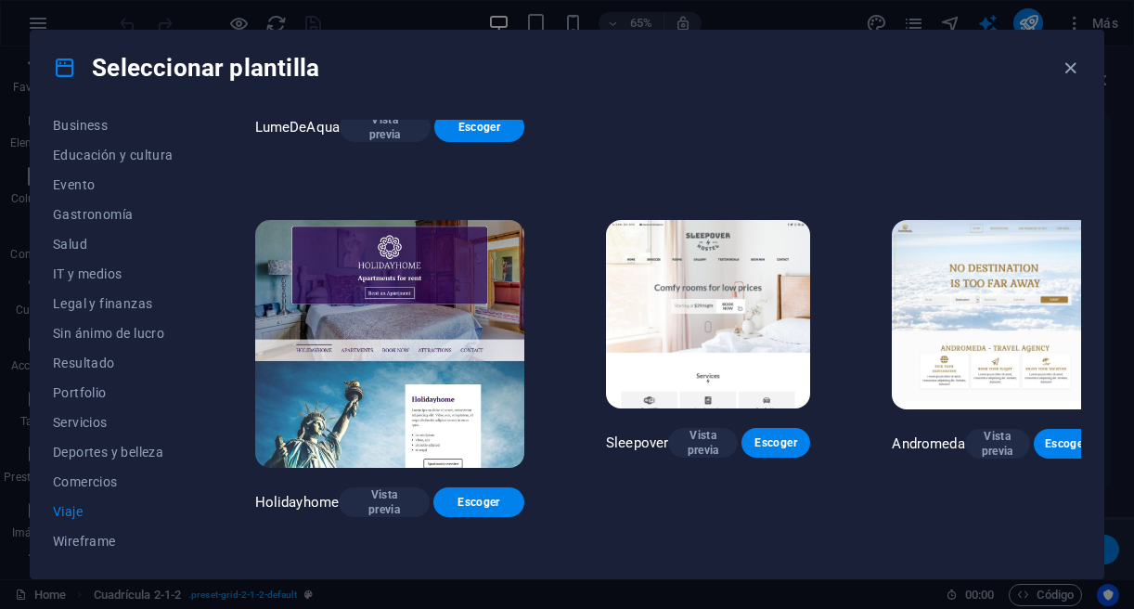
scroll to position [482, 0]
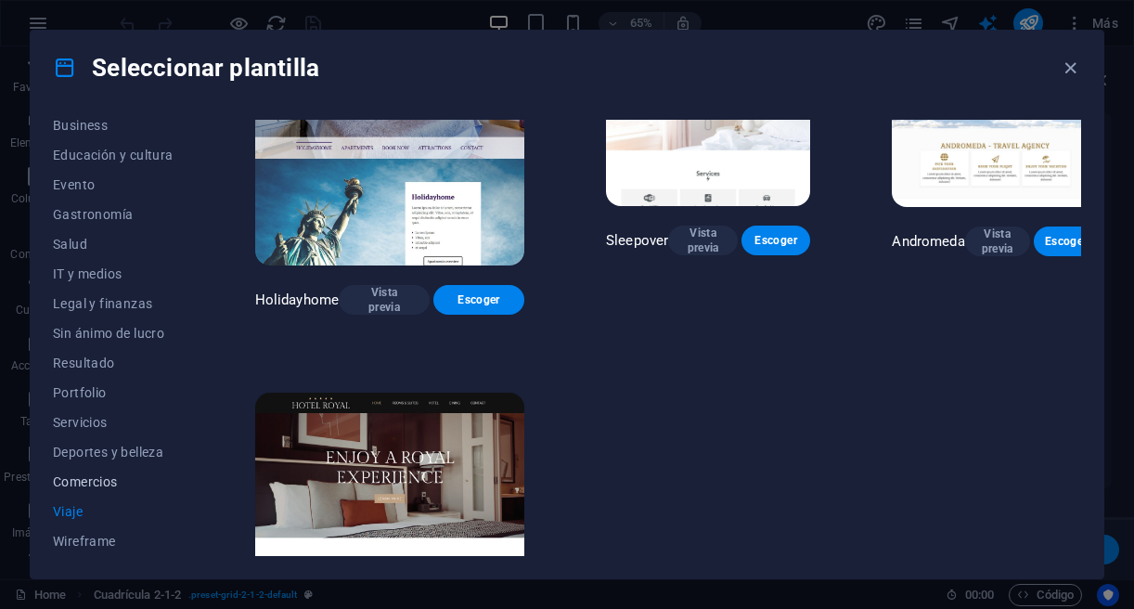
click at [104, 476] on span "Comercios" at bounding box center [113, 481] width 121 height 15
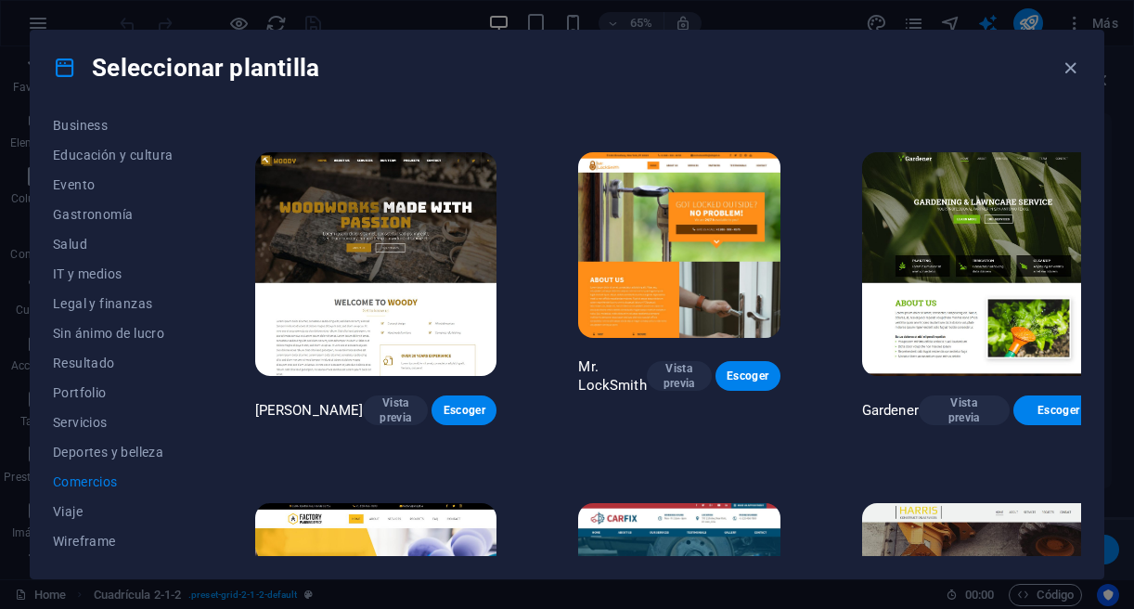
scroll to position [487, 0]
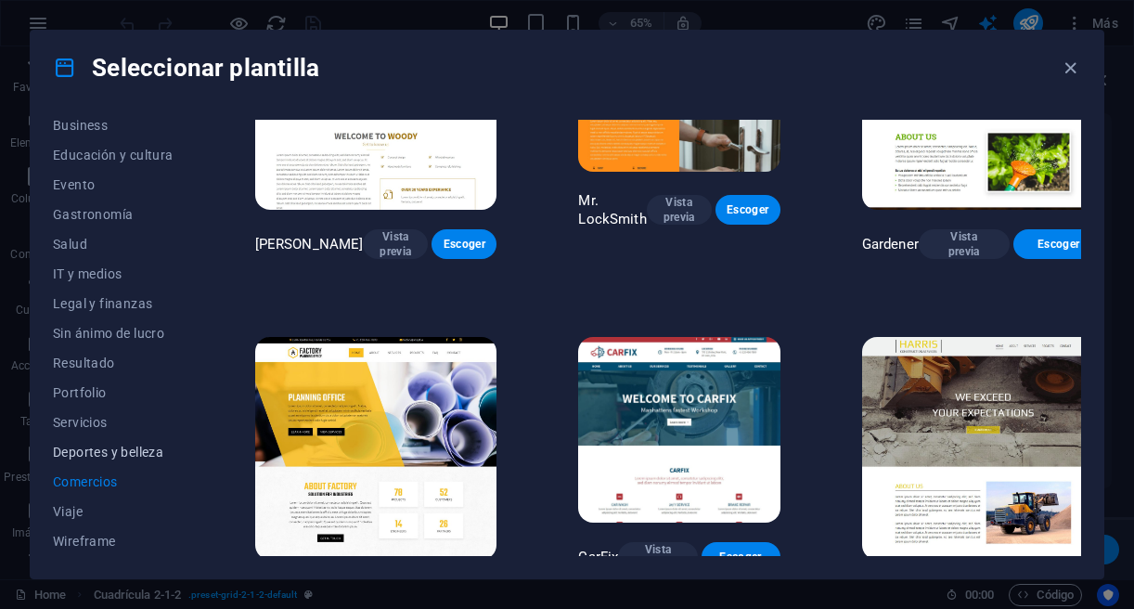
click at [87, 453] on span "Deportes y belleza" at bounding box center [113, 451] width 121 height 15
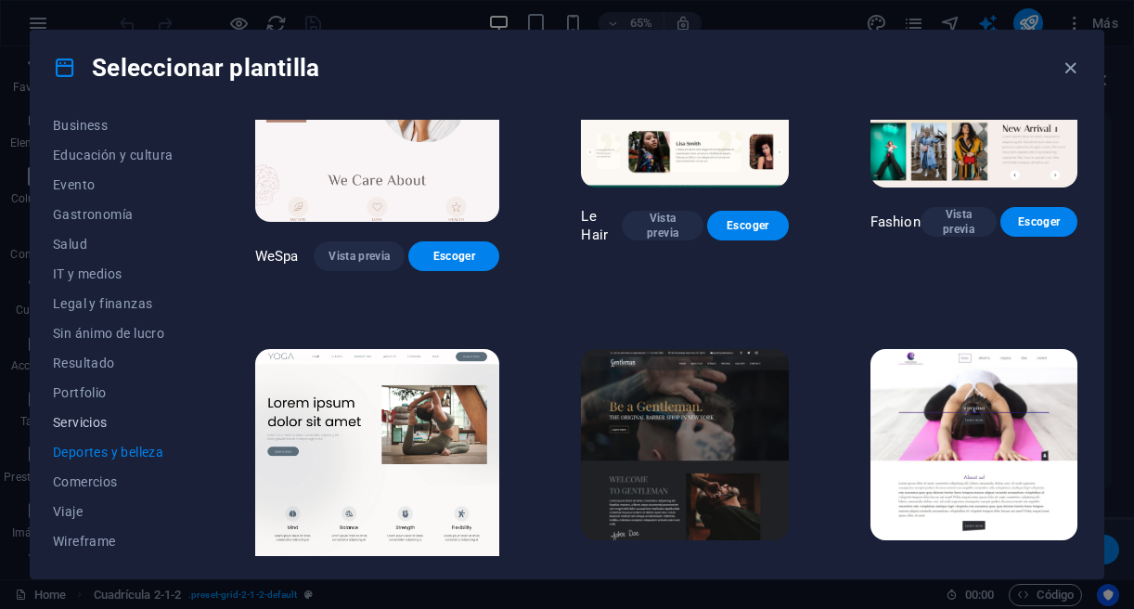
click at [86, 425] on span "Servicios" at bounding box center [113, 422] width 121 height 15
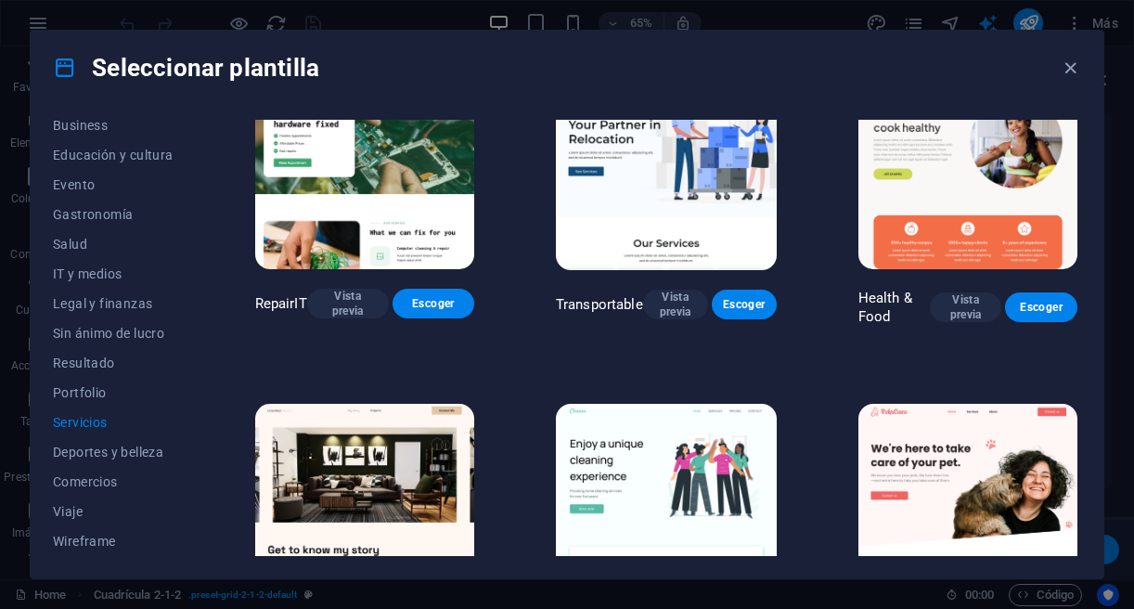
scroll to position [0, 0]
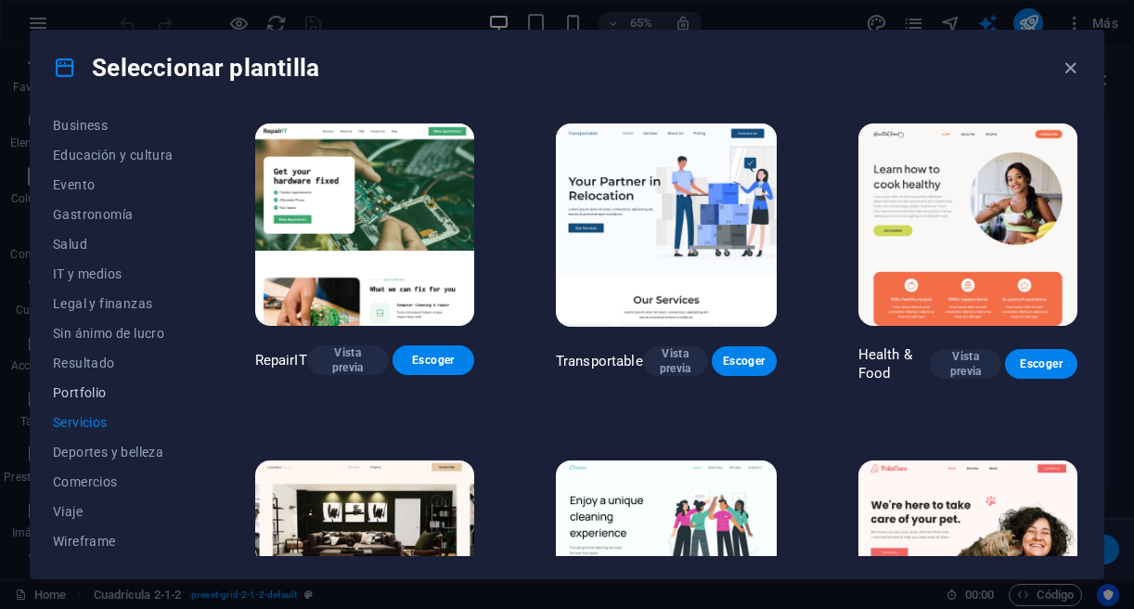
click at [97, 392] on span "Portfolio" at bounding box center [113, 392] width 121 height 15
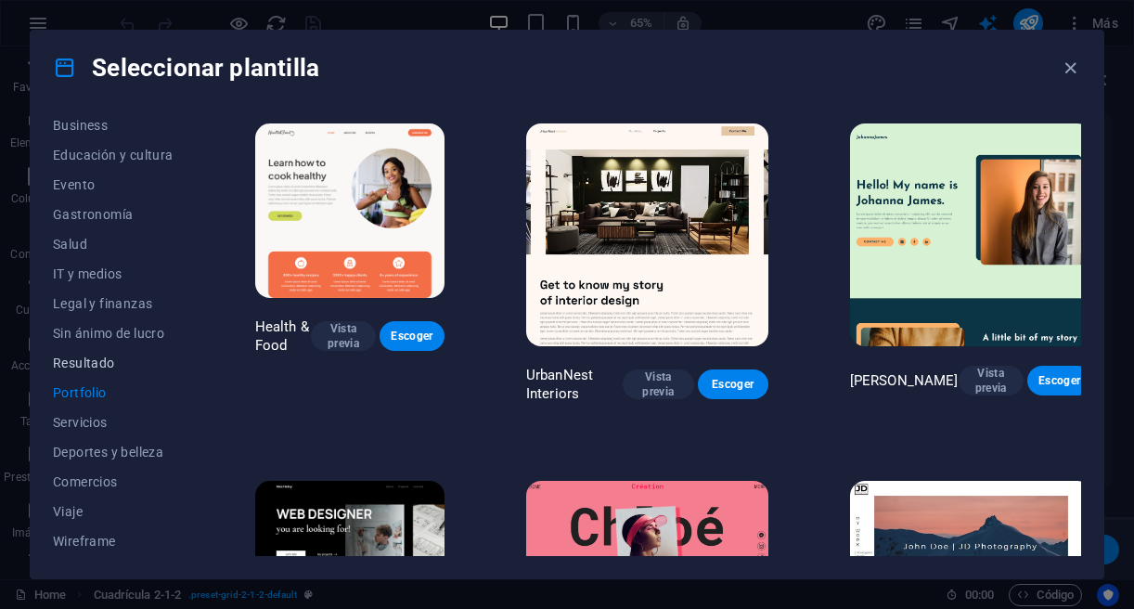
click at [99, 357] on span "Resultado" at bounding box center [113, 362] width 121 height 15
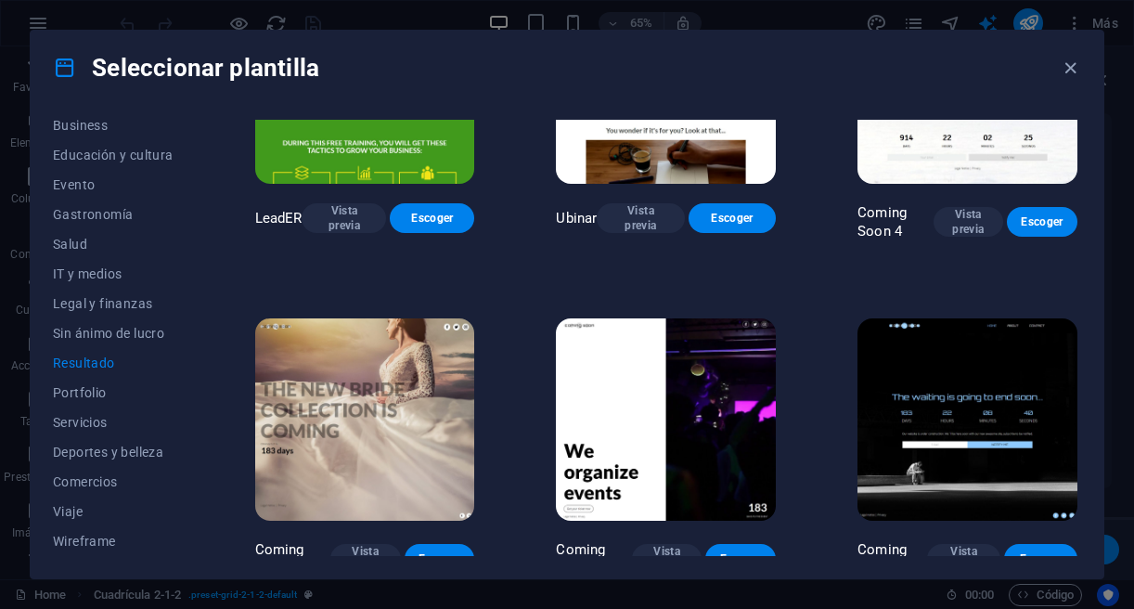
scroll to position [1477, 0]
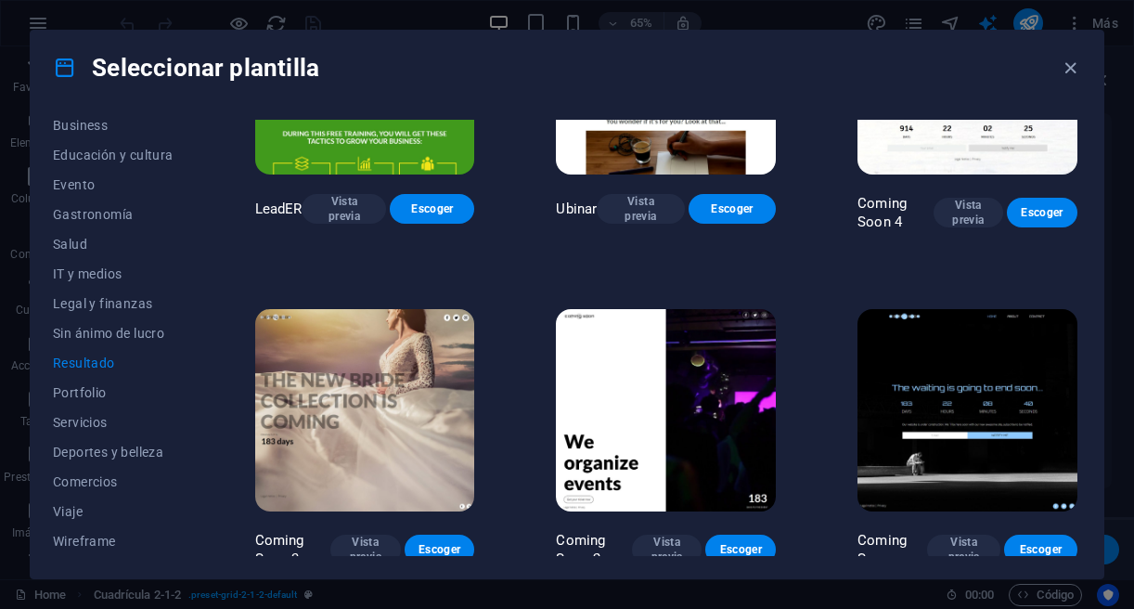
click at [962, 392] on img at bounding box center [967, 410] width 220 height 202
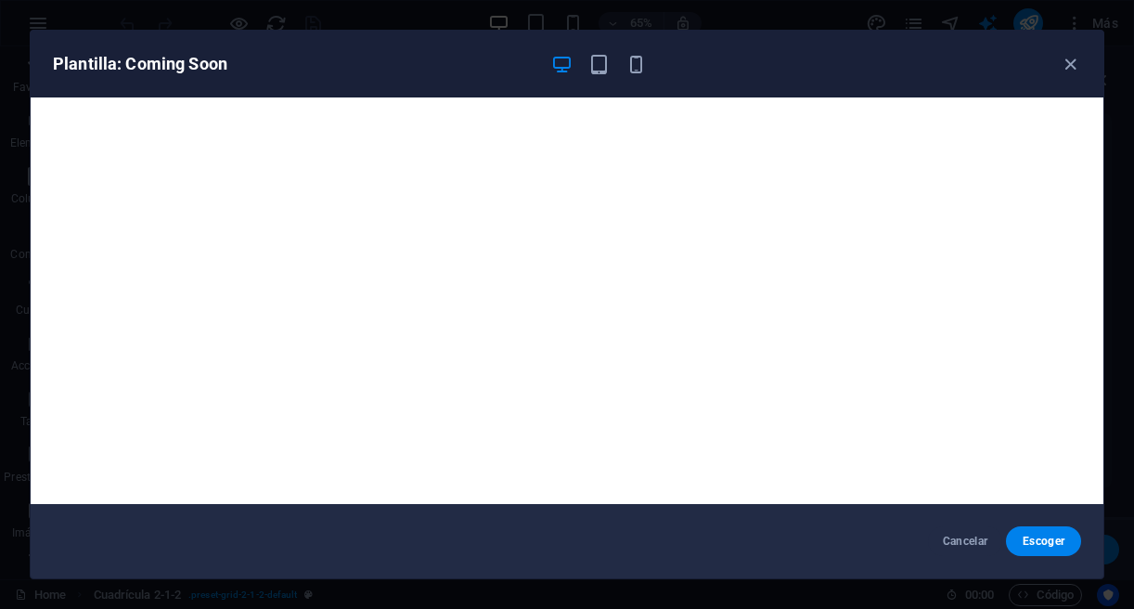
scroll to position [5, 0]
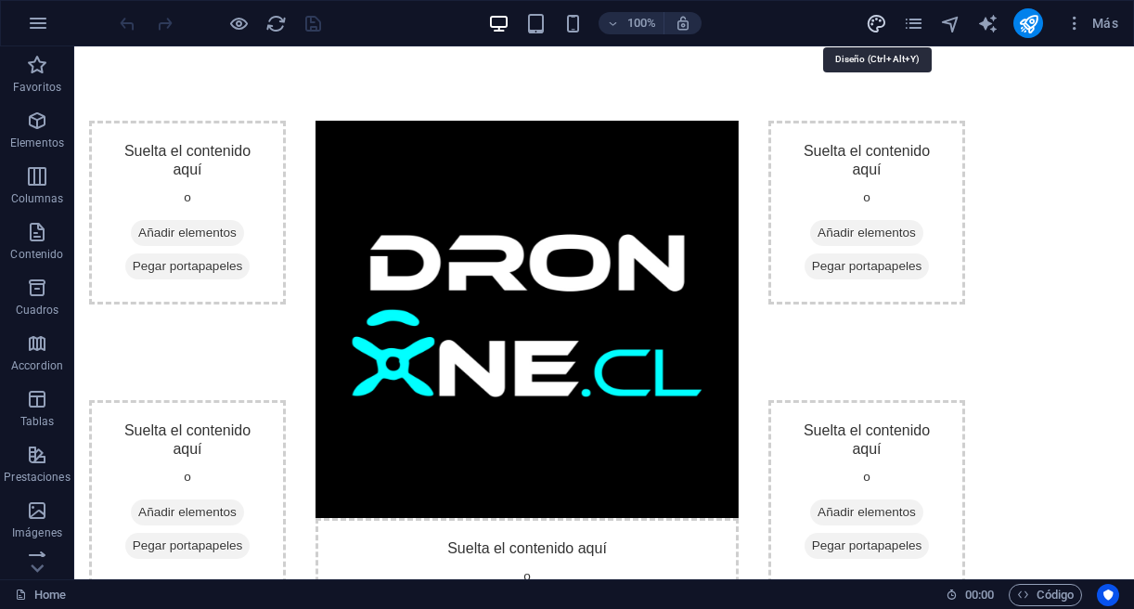
click at [874, 31] on icon "design" at bounding box center [876, 23] width 21 height 21
select select "px"
select select "400"
select select "px"
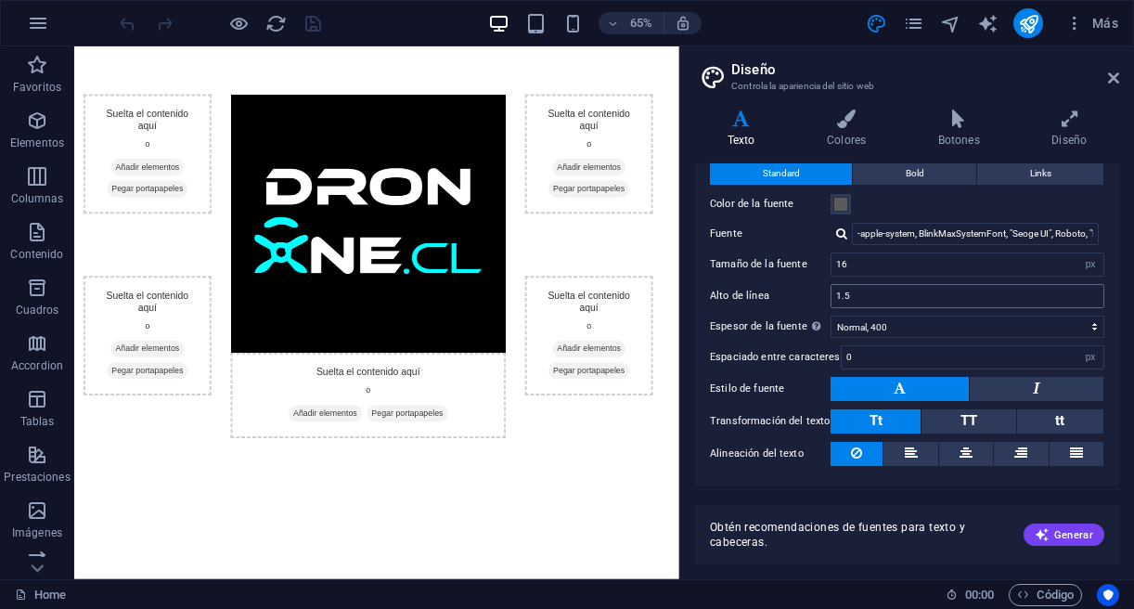
scroll to position [65, 0]
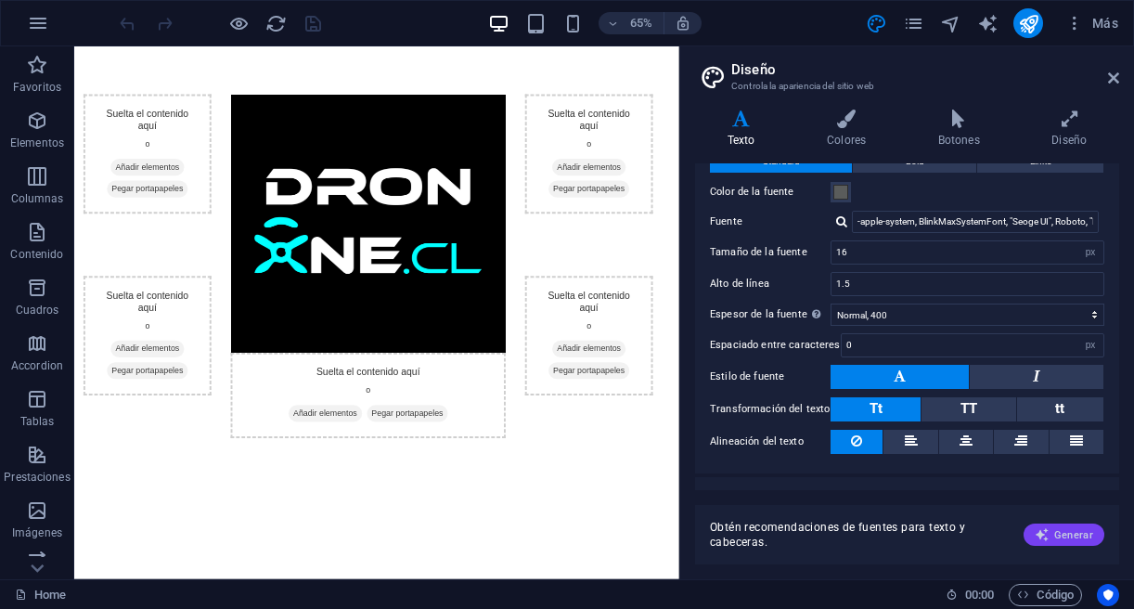
click at [1056, 533] on span "Generar" at bounding box center [1064, 534] width 58 height 15
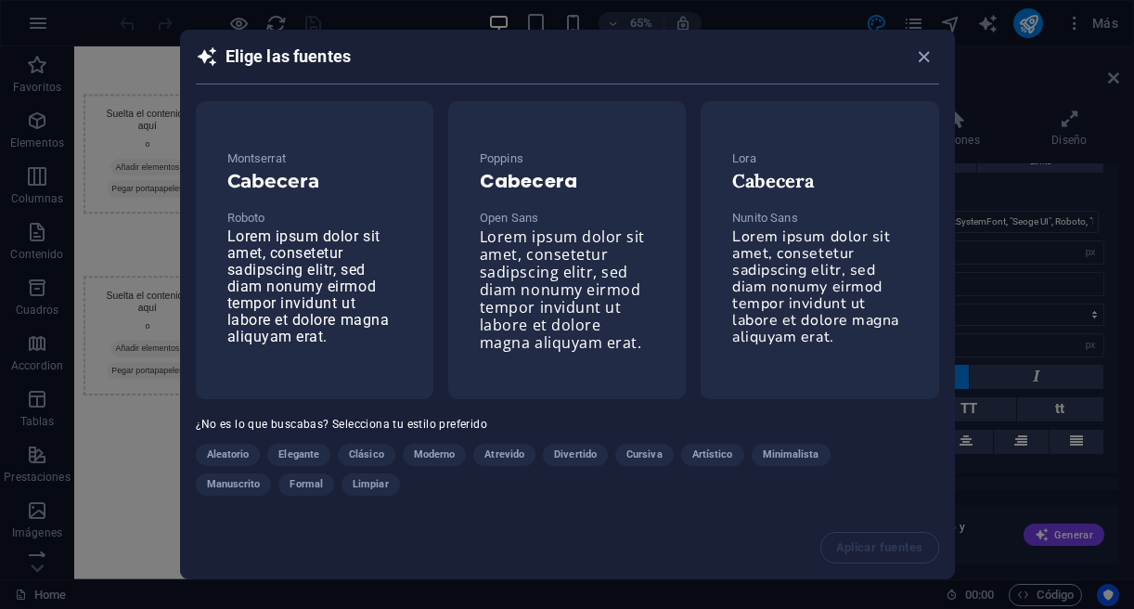
scroll to position [3, 0]
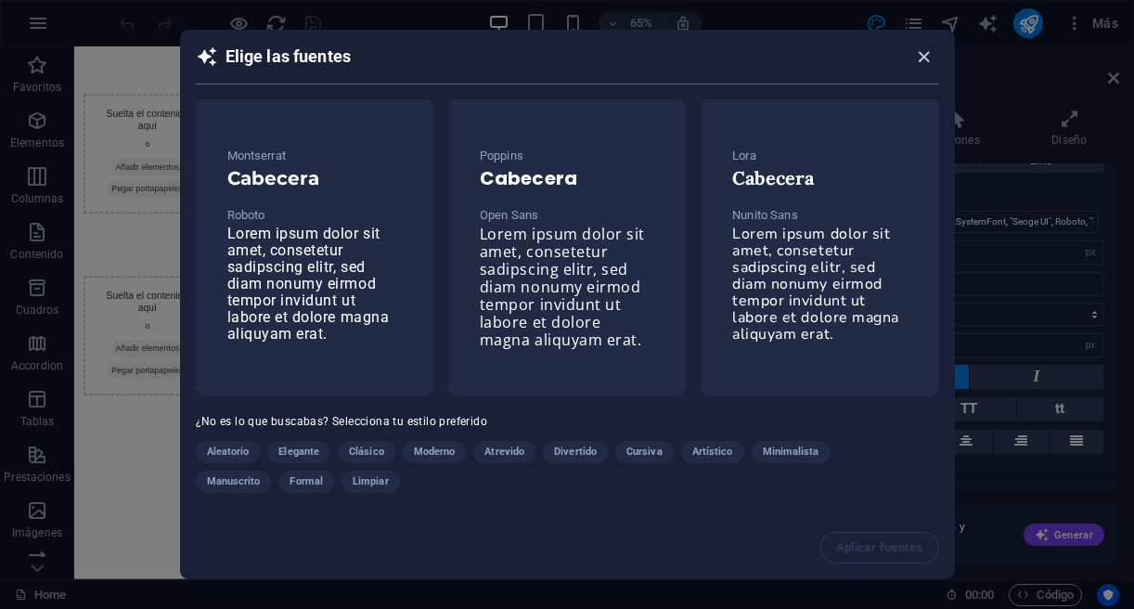
click at [924, 59] on icon "button" at bounding box center [923, 56] width 21 height 21
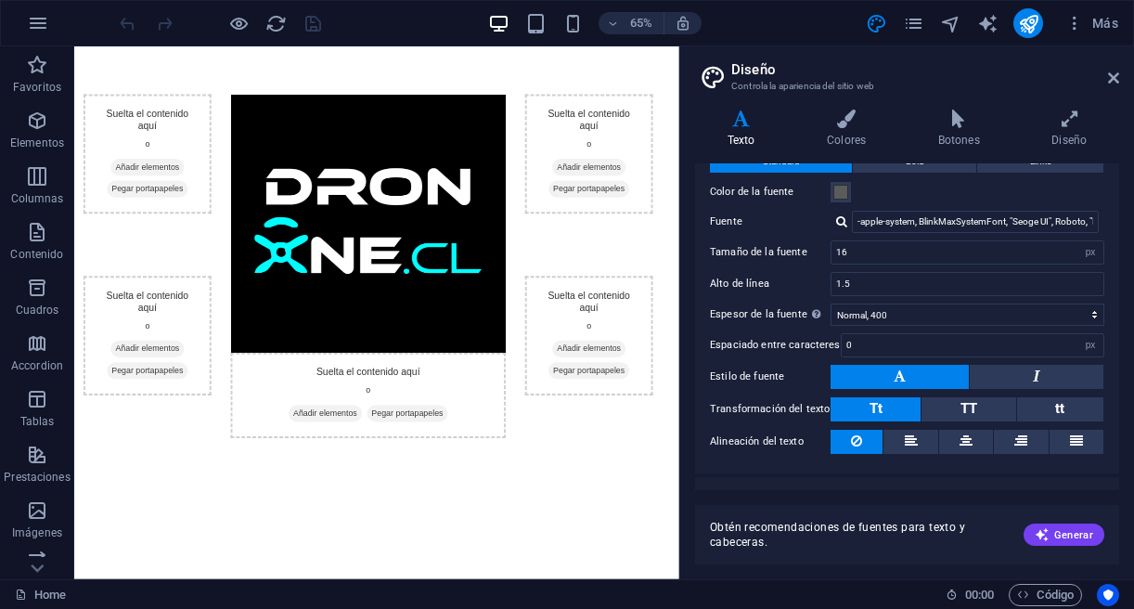
scroll to position [0, 0]
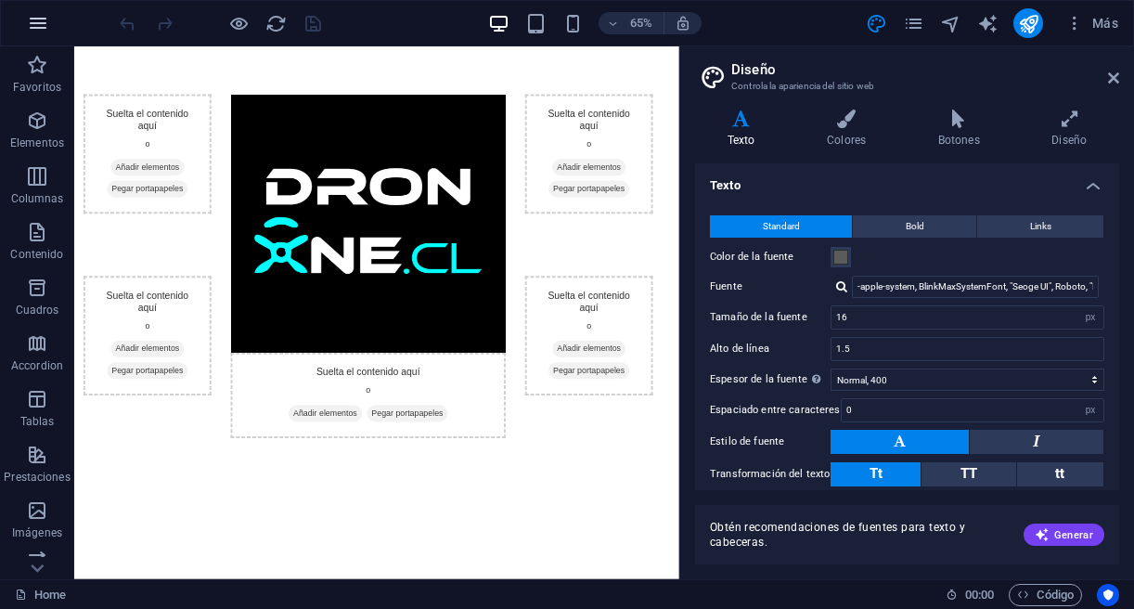
click at [43, 32] on icon "button" at bounding box center [38, 23] width 22 height 22
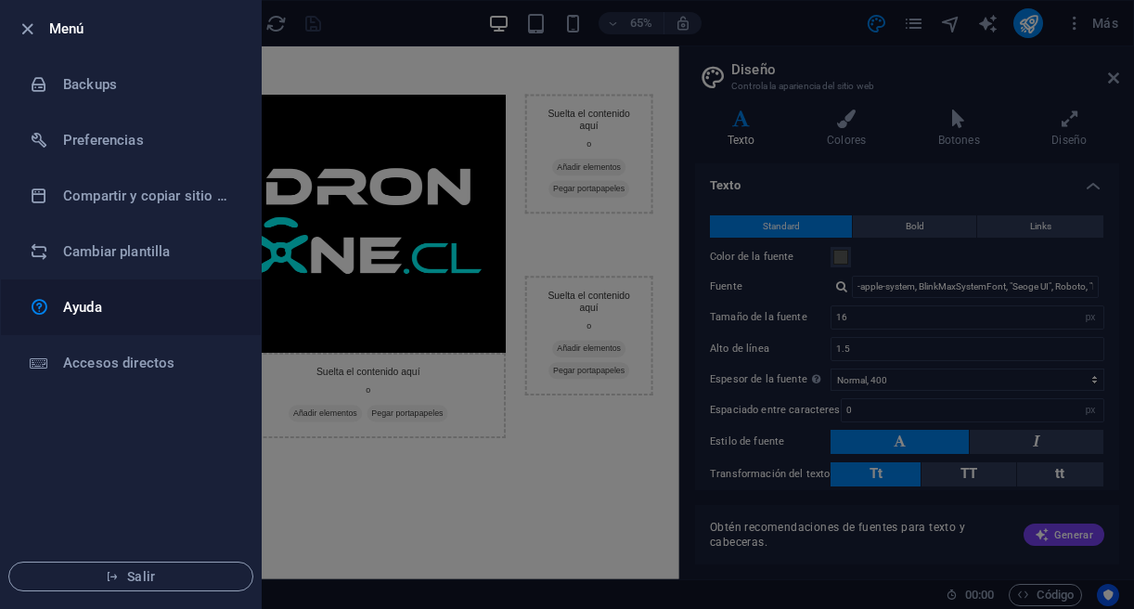
click at [84, 306] on h6 "Ayuda" at bounding box center [149, 307] width 172 height 22
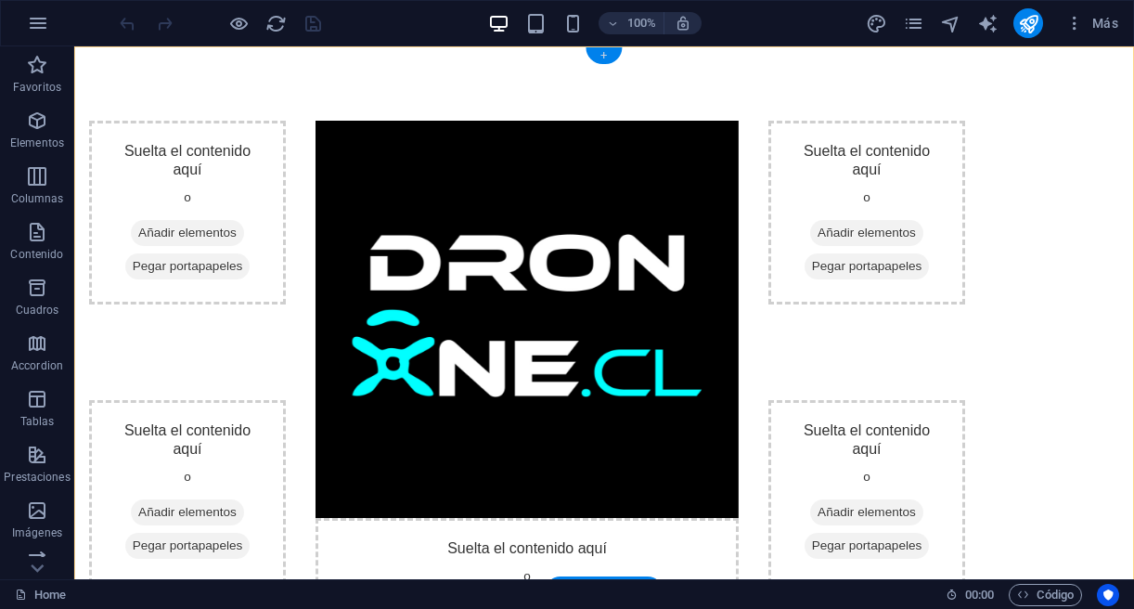
click at [607, 56] on div "+" at bounding box center [603, 55] width 36 height 17
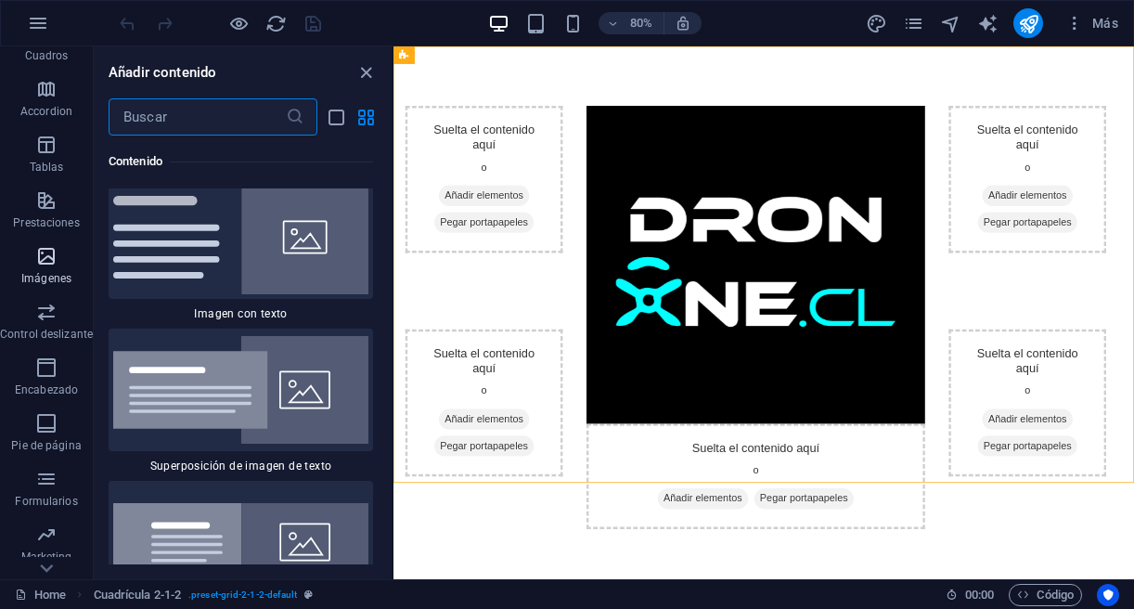
scroll to position [302, 0]
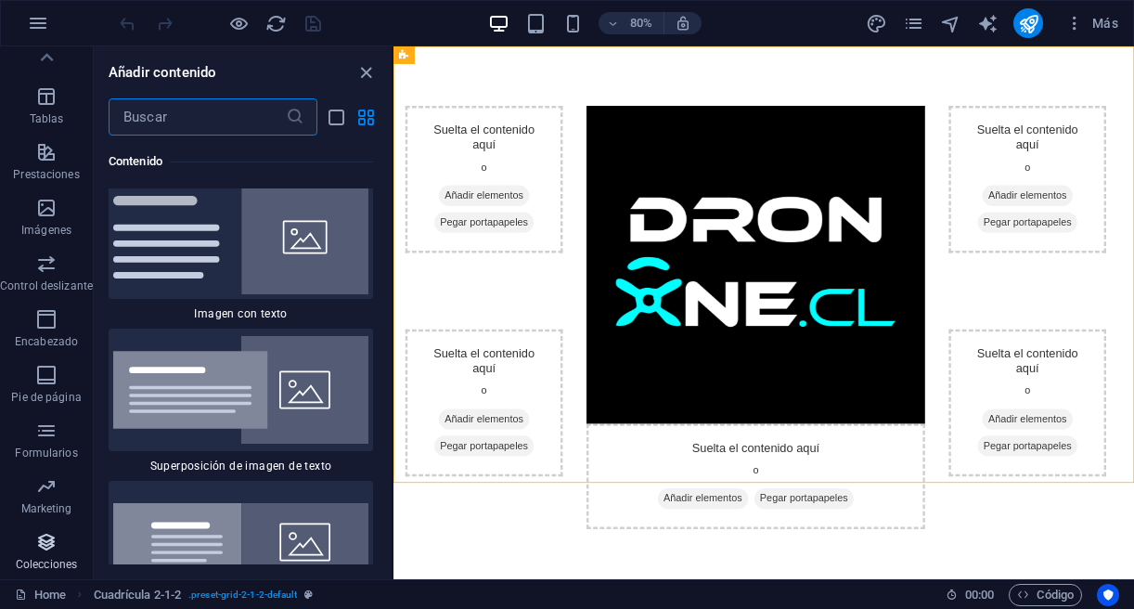
click at [47, 544] on icon "button" at bounding box center [46, 542] width 22 height 22
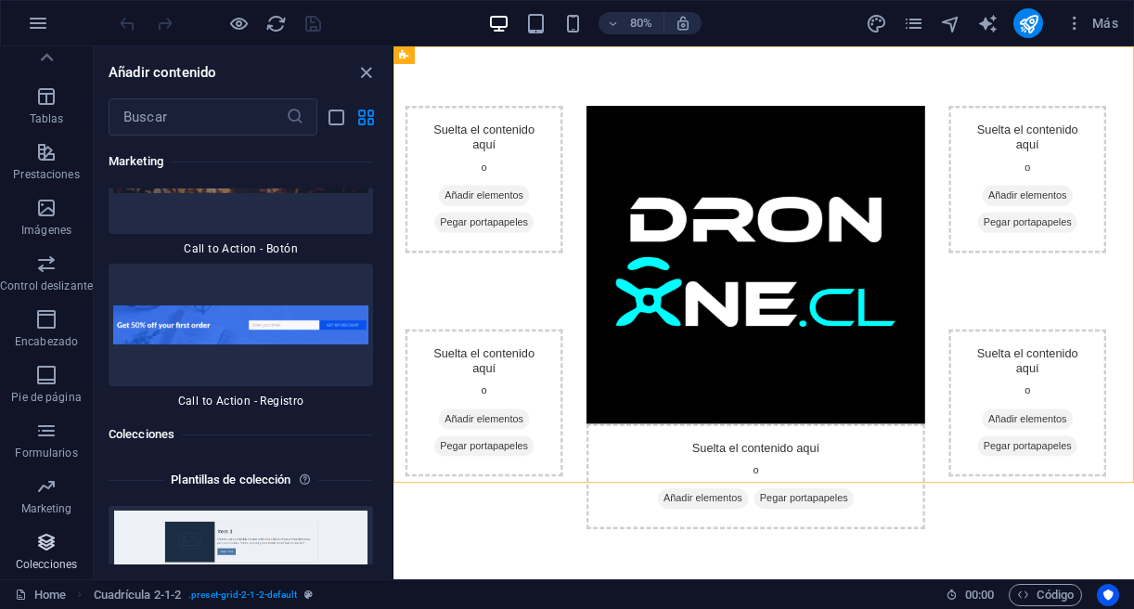
scroll to position [34248, 0]
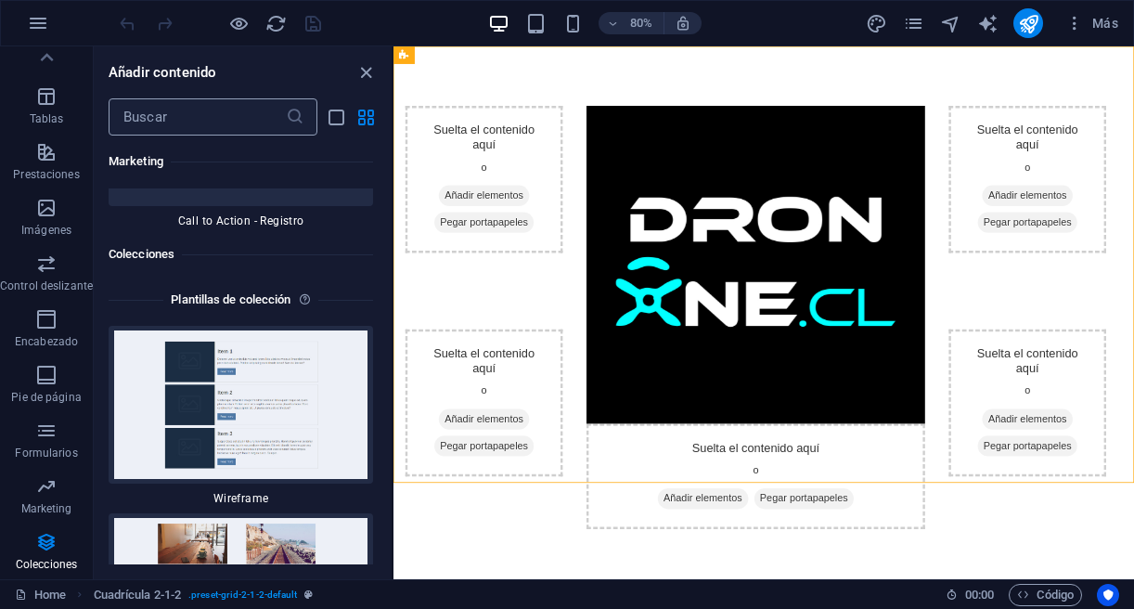
click at [248, 121] on input "text" at bounding box center [197, 116] width 177 height 37
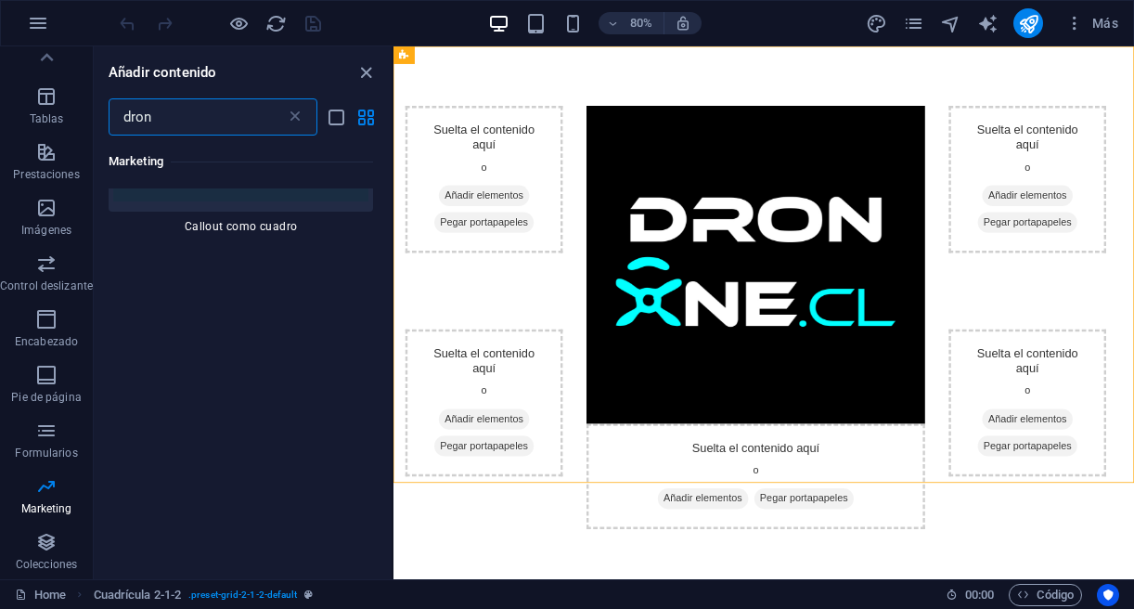
scroll to position [0, 0]
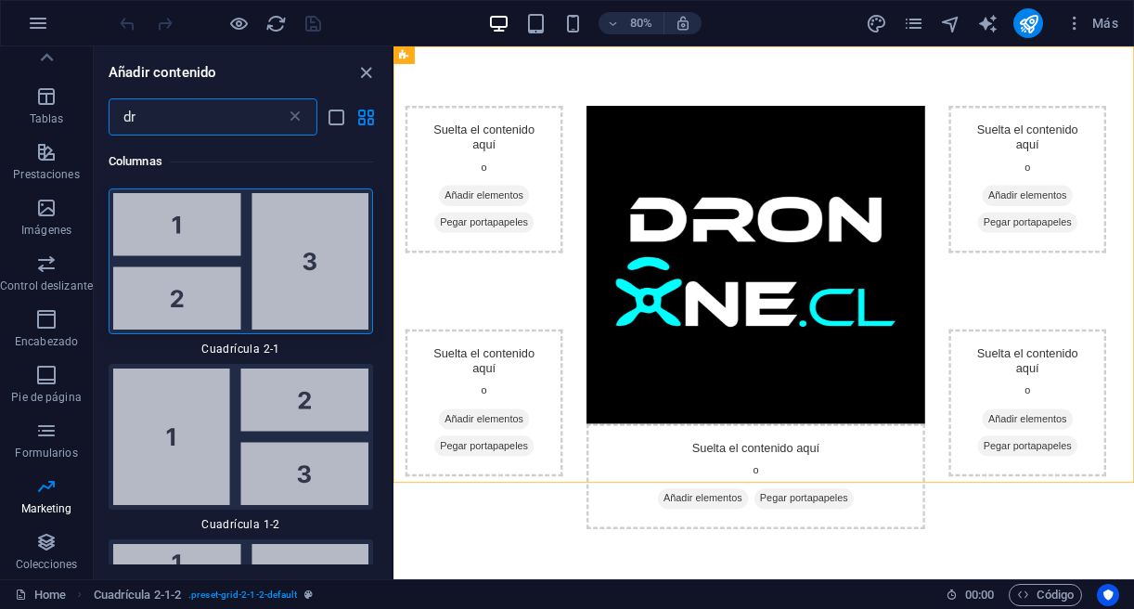
type input "d"
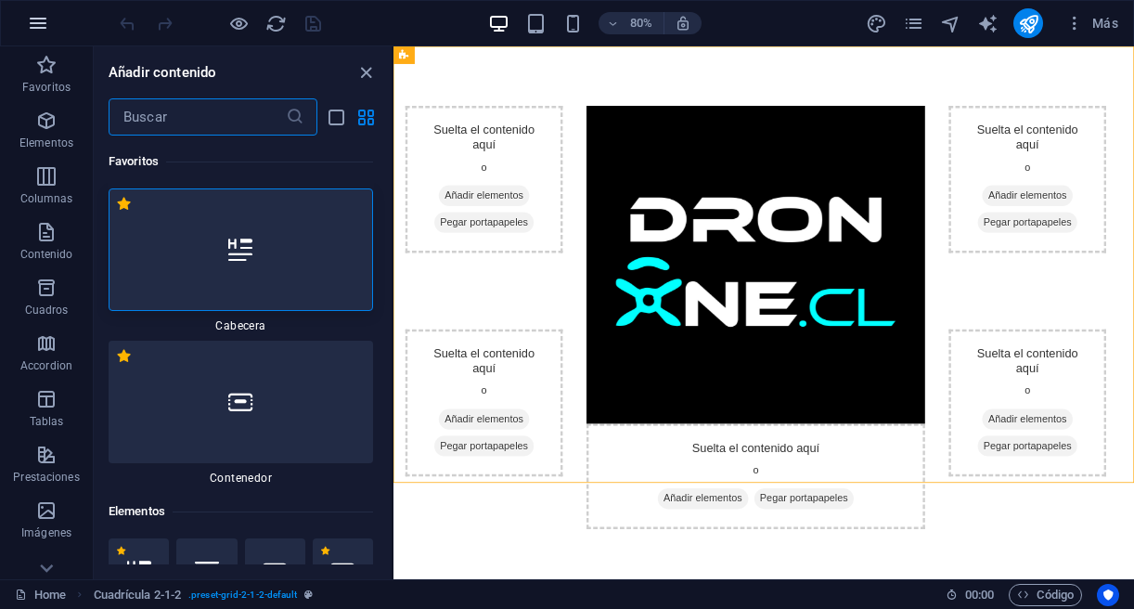
click at [40, 28] on icon "button" at bounding box center [38, 23] width 22 height 22
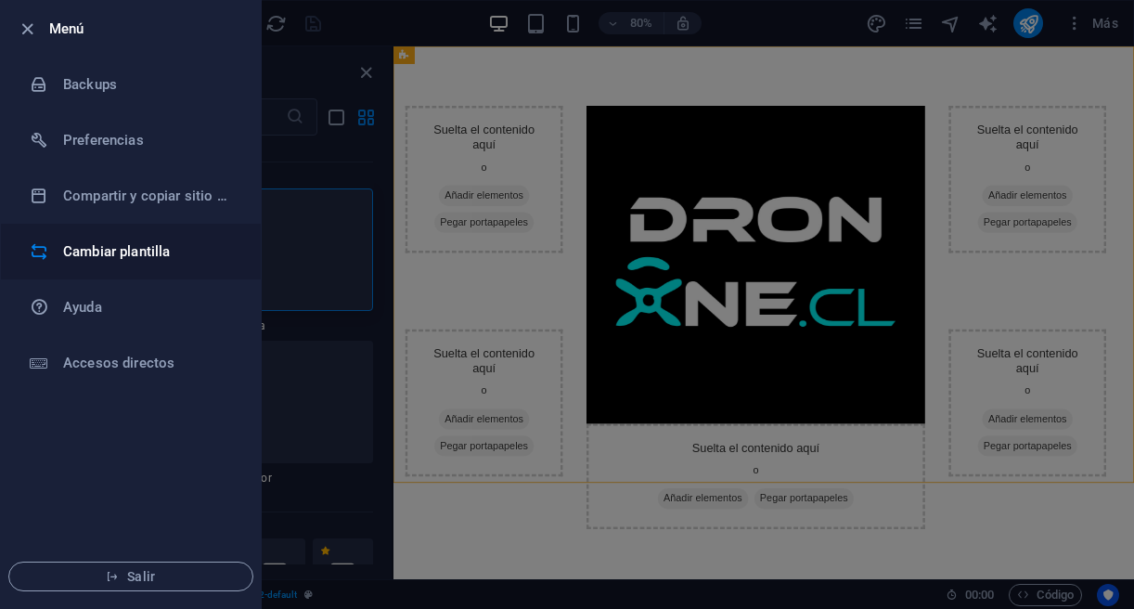
click at [110, 258] on h6 "Cambiar plantilla" at bounding box center [149, 251] width 172 height 22
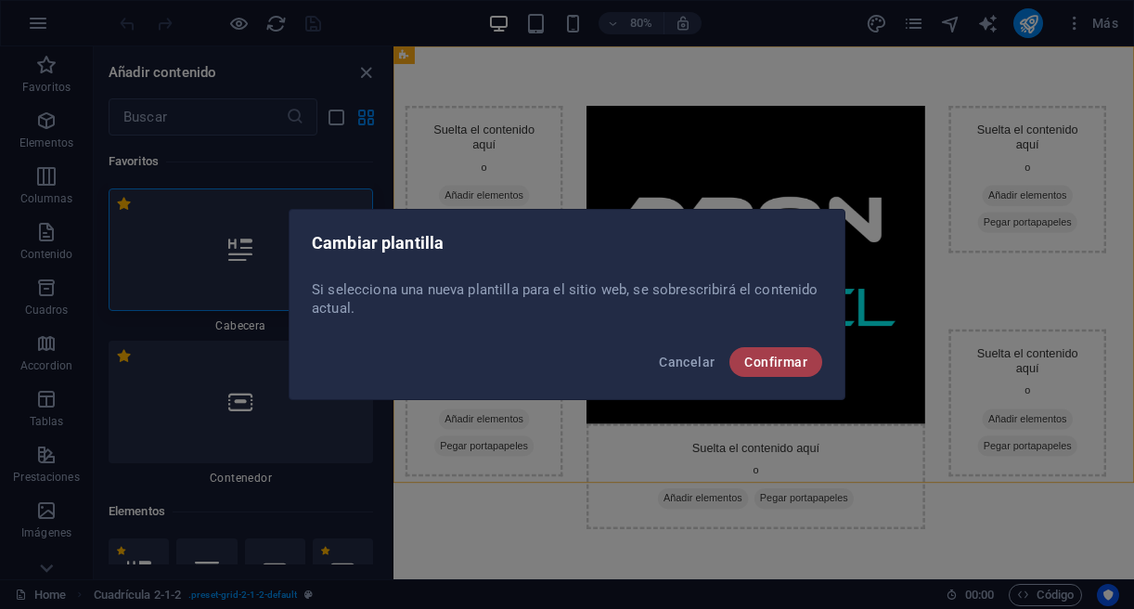
click at [794, 362] on span "Confirmar" at bounding box center [775, 361] width 63 height 15
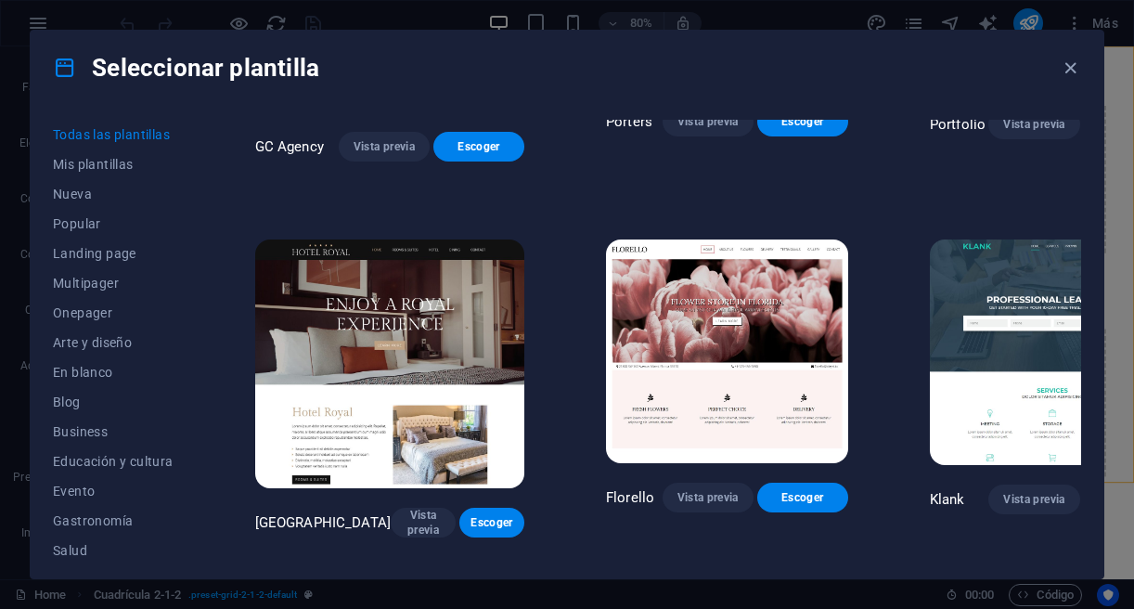
scroll to position [13792, 0]
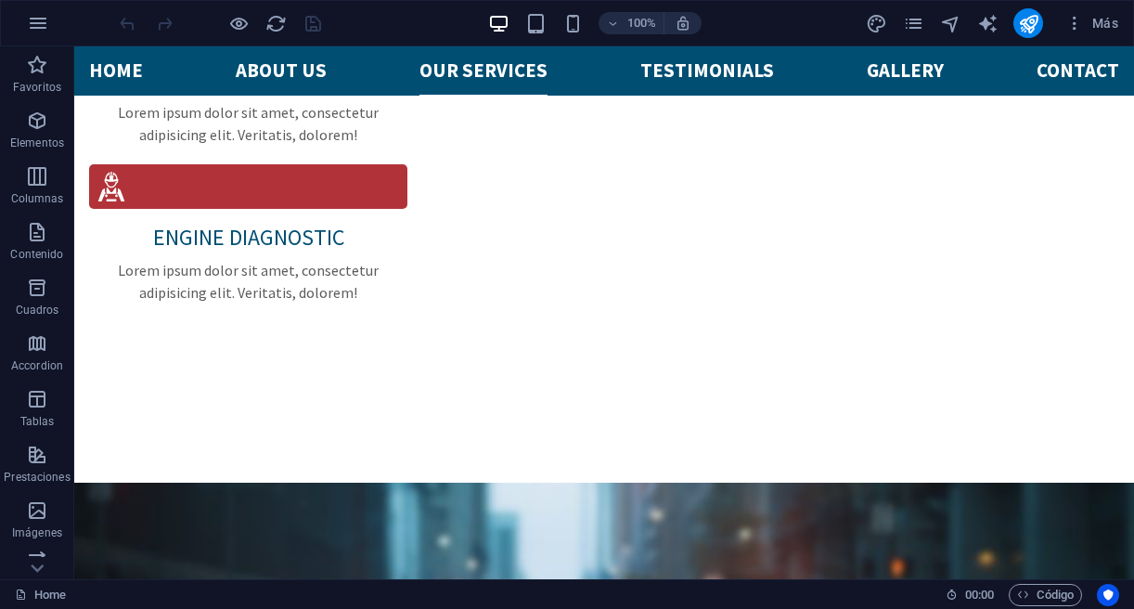
scroll to position [2528, 0]
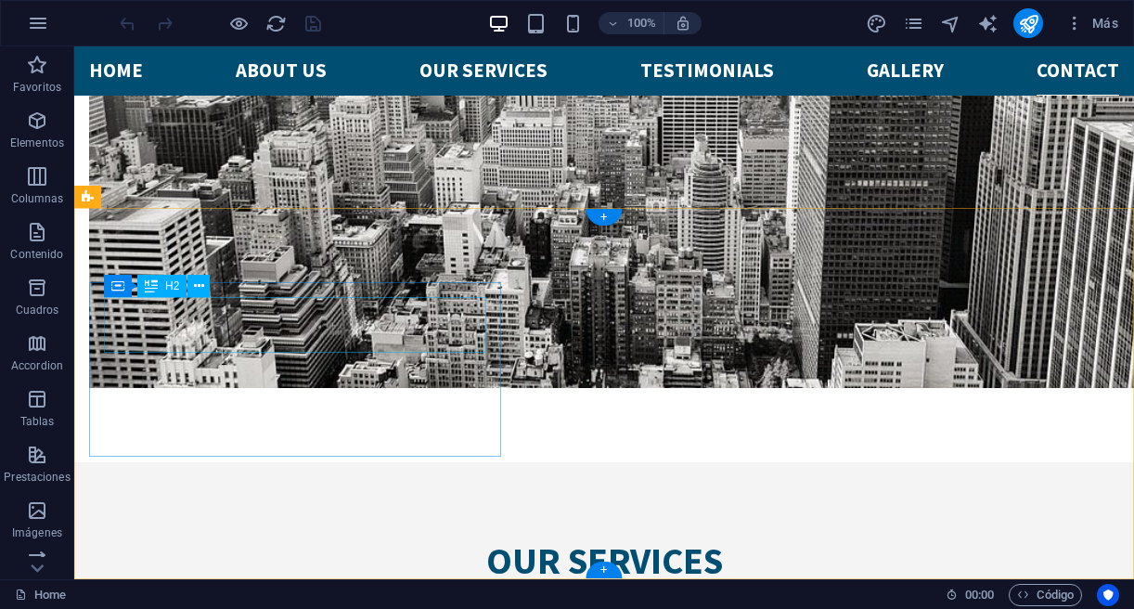
scroll to position [4637, 0]
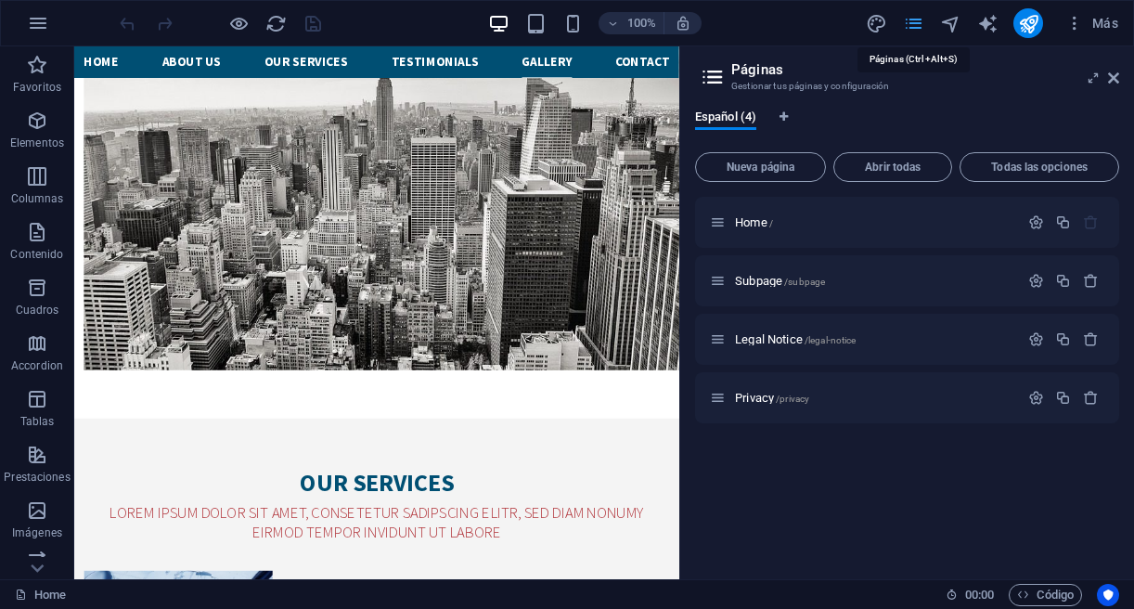
scroll to position [4470, 0]
